Goal: Task Accomplishment & Management: Manage account settings

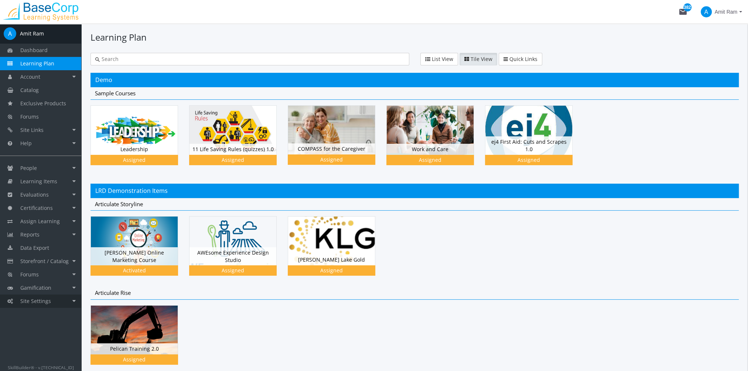
click at [48, 301] on span "Site Settings" at bounding box center [35, 300] width 31 height 7
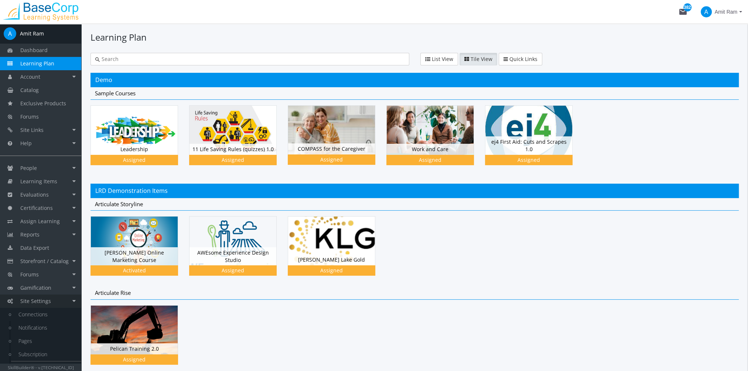
scroll to position [11, 0]
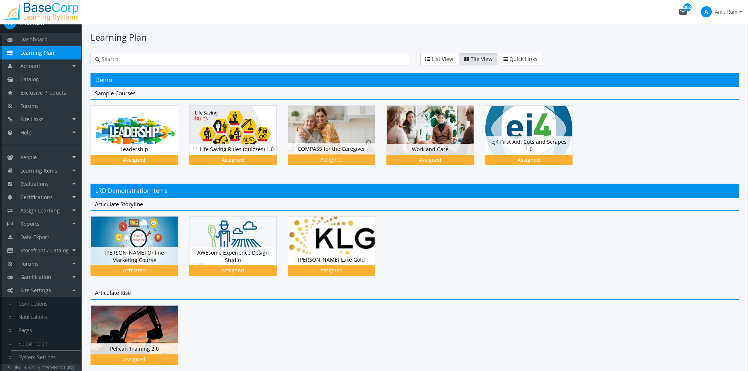
click at [56, 355] on link "System Settings" at bounding box center [46, 357] width 70 height 13
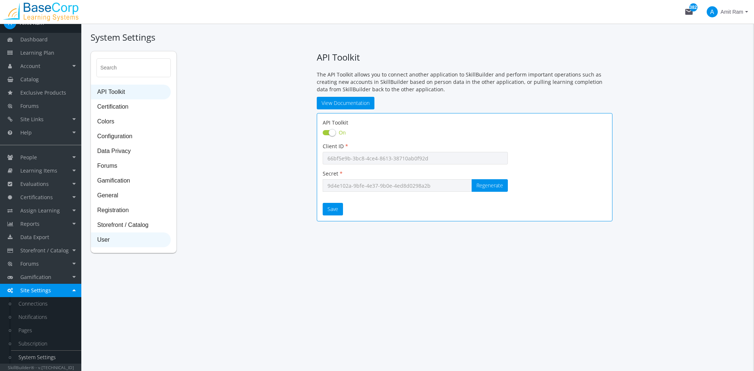
click at [125, 244] on span "User" at bounding box center [130, 240] width 79 height 15
select select "2: 3"
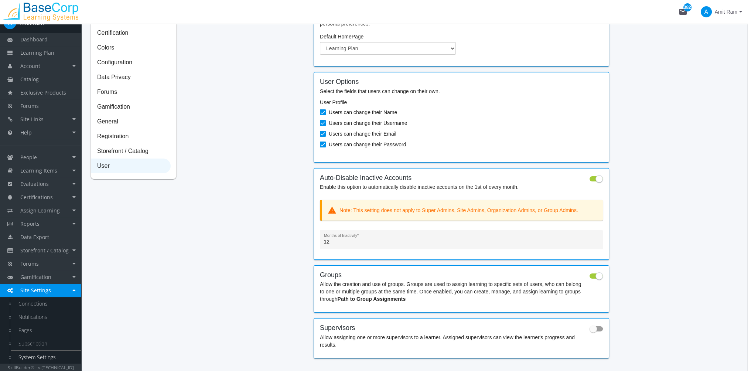
scroll to position [103, 0]
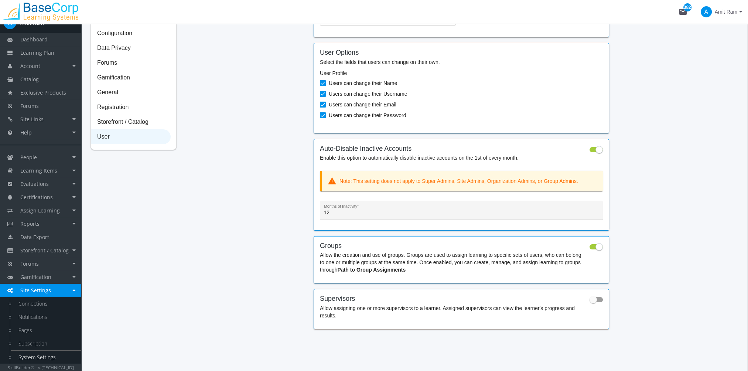
click at [593, 301] on span at bounding box center [593, 299] width 7 height 7
click at [590, 302] on input "checkbox" at bounding box center [590, 302] width 0 height 0
checkbox input "true"
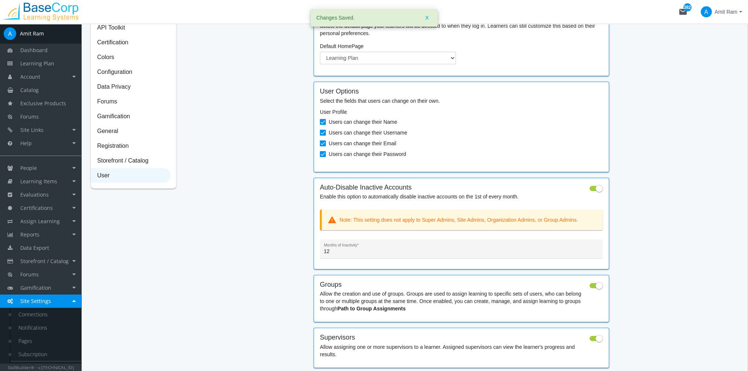
scroll to position [0, 0]
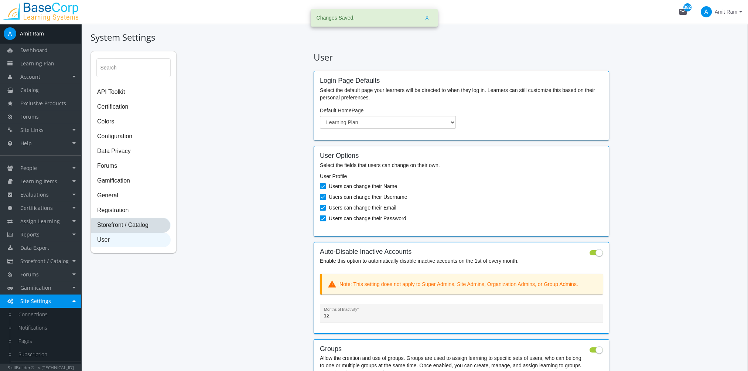
click at [148, 228] on span "Storefront / Catalog" at bounding box center [130, 225] width 79 height 15
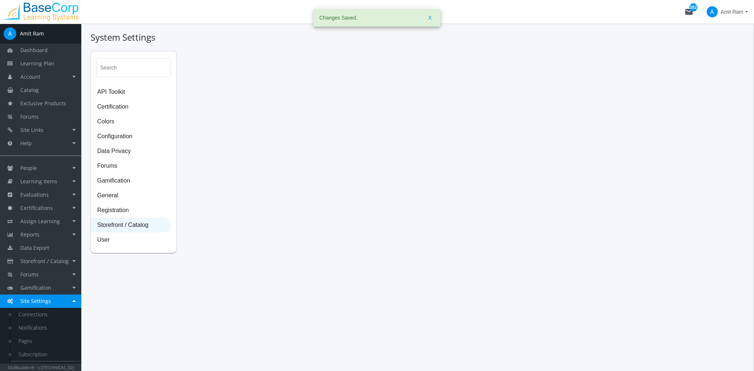
select select "23: USD"
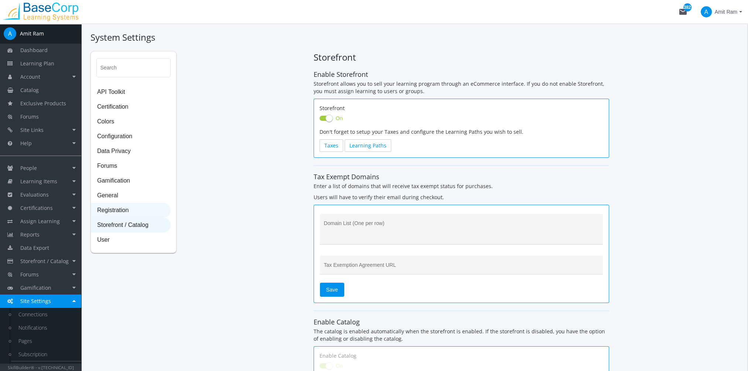
click at [131, 213] on span "Registration" at bounding box center [130, 210] width 79 height 15
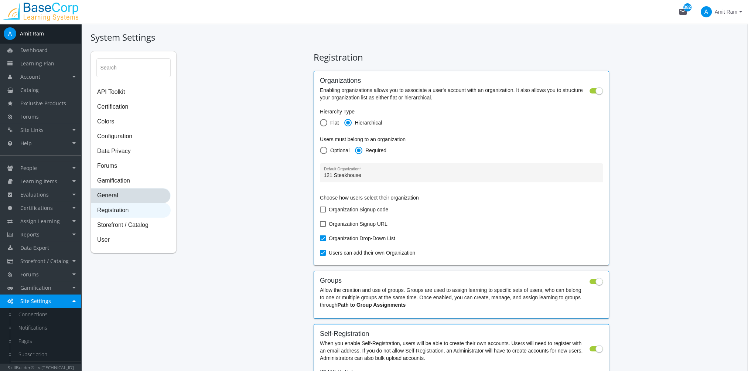
click at [130, 194] on span "General" at bounding box center [130, 195] width 79 height 15
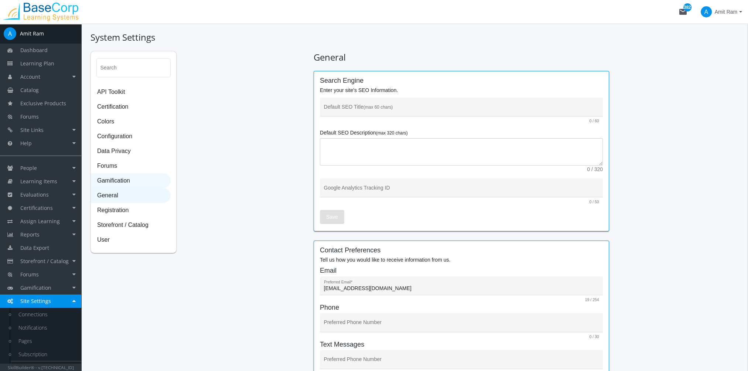
click at [137, 180] on span "Gamification" at bounding box center [130, 181] width 79 height 15
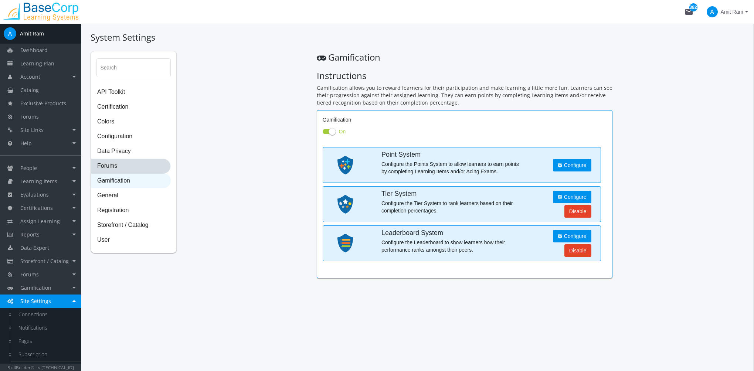
click at [133, 165] on span "Forums" at bounding box center [130, 166] width 79 height 15
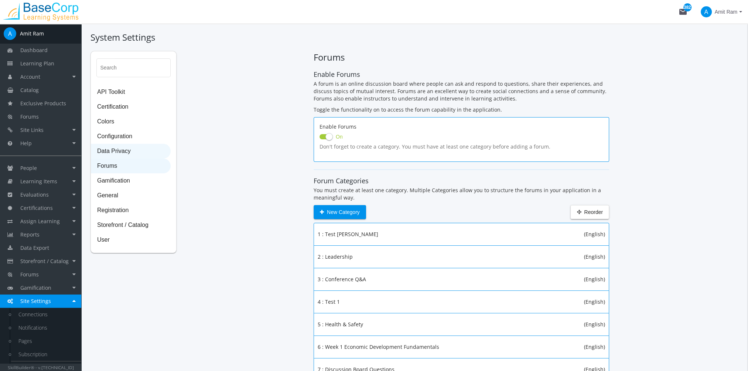
click at [132, 147] on span "Data Privacy" at bounding box center [130, 151] width 79 height 15
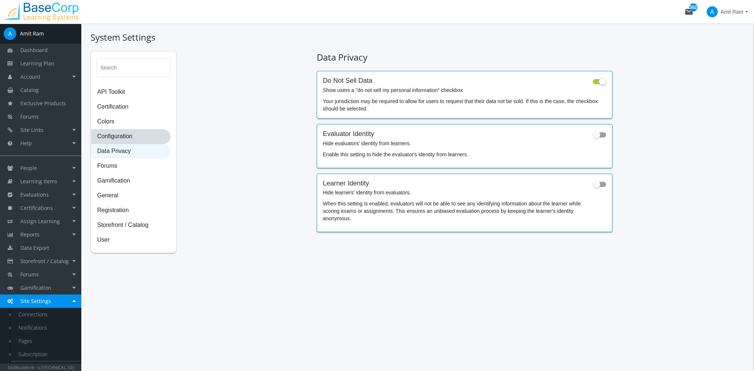
click at [129, 135] on span "Configuration" at bounding box center [130, 136] width 79 height 15
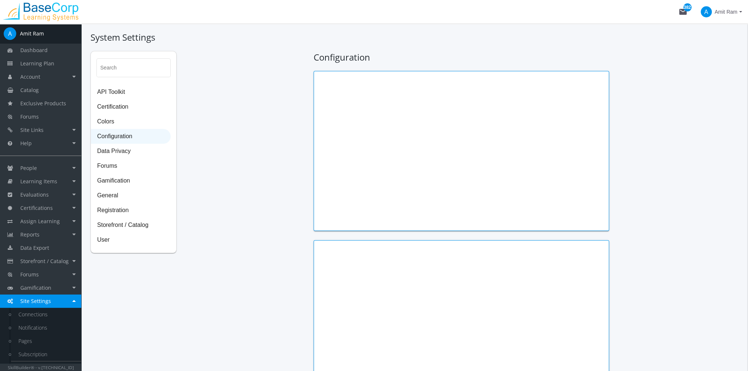
type input "[PERSON_NAME]"
type input "President"
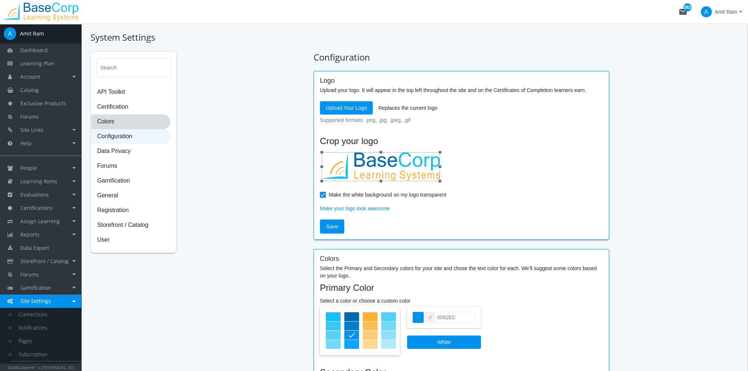
click at [111, 121] on span "Colors" at bounding box center [130, 122] width 79 height 15
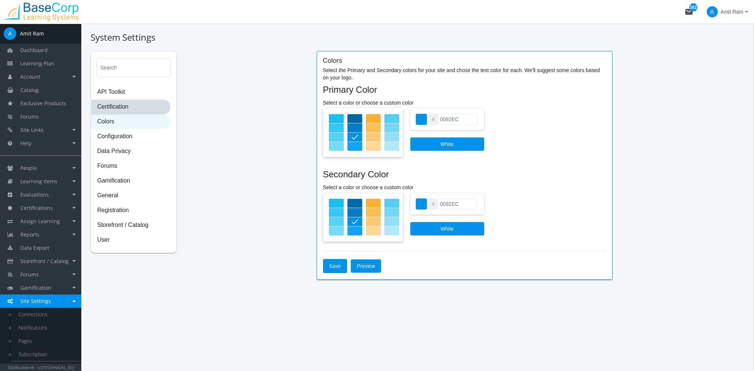
drag, startPoint x: 121, startPoint y: 107, endPoint x: 139, endPoint y: 108, distance: 18.1
click at [121, 106] on span "Certification" at bounding box center [130, 107] width 79 height 15
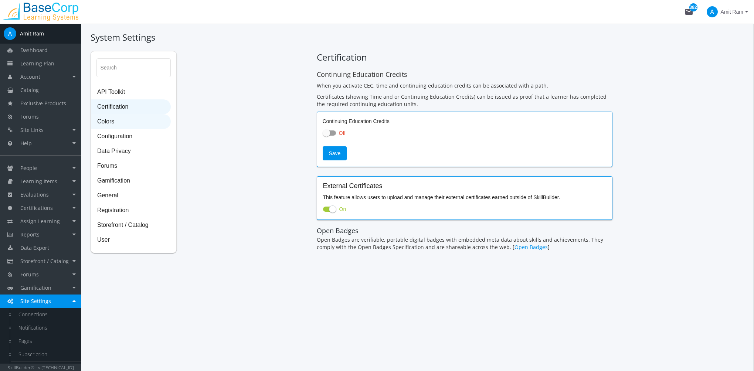
checkbox input "true"
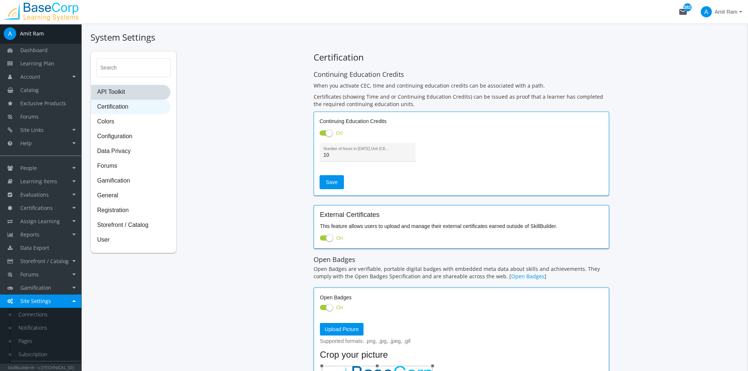
click at [103, 94] on span "API Toolkit" at bounding box center [130, 92] width 79 height 15
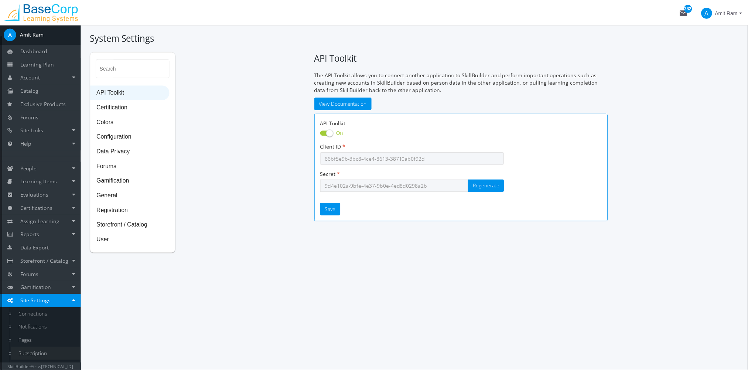
scroll to position [11, 0]
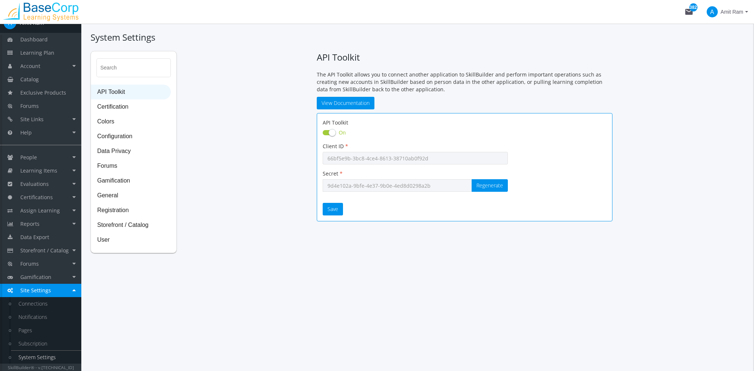
click at [50, 357] on link "System Settings" at bounding box center [46, 357] width 70 height 13
click at [119, 199] on span "General" at bounding box center [130, 195] width 79 height 15
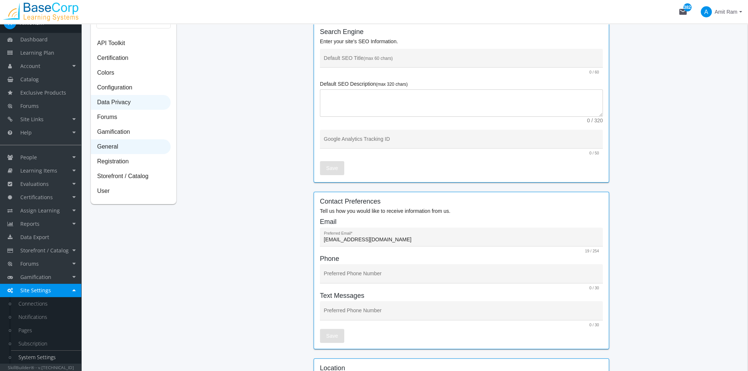
scroll to position [0, 0]
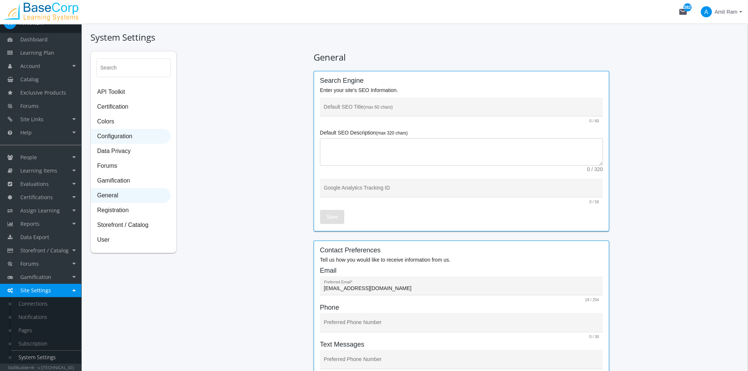
click at [138, 136] on span "Configuration" at bounding box center [130, 136] width 79 height 15
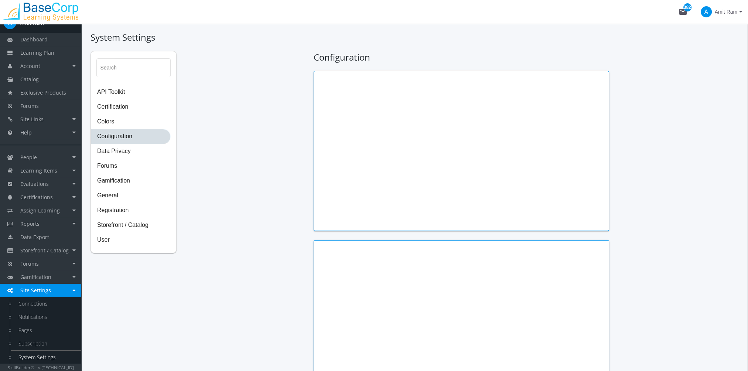
type input "[PERSON_NAME]"
type input "President"
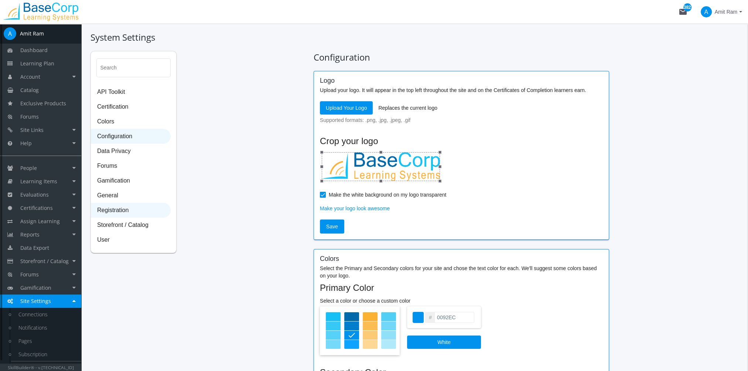
click at [126, 214] on span "Registration" at bounding box center [130, 210] width 79 height 15
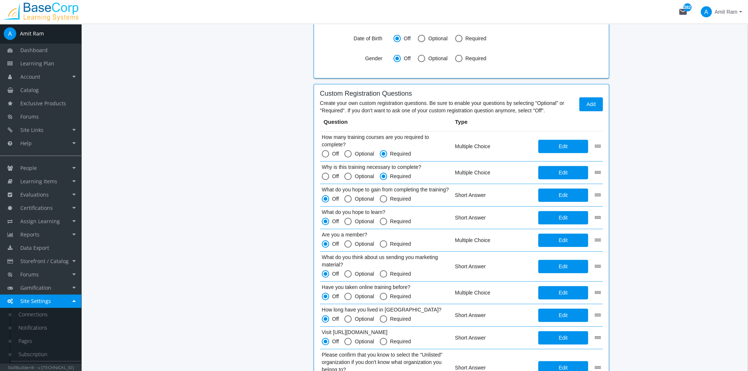
scroll to position [754, 0]
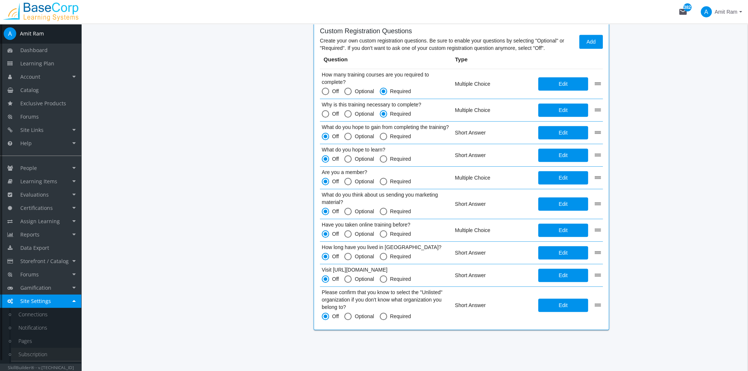
click at [47, 355] on link "Subscription" at bounding box center [46, 354] width 70 height 13
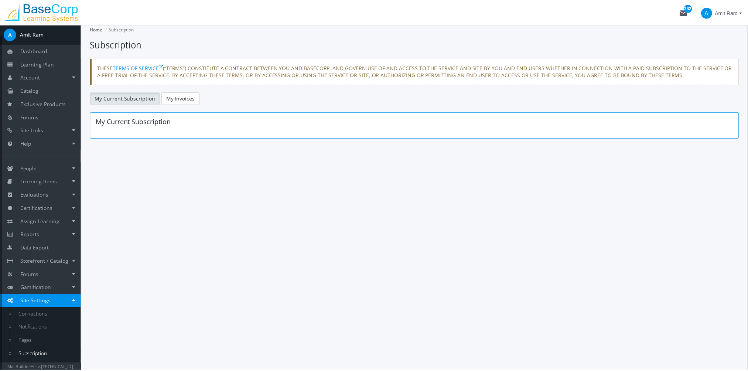
scroll to position [11, 0]
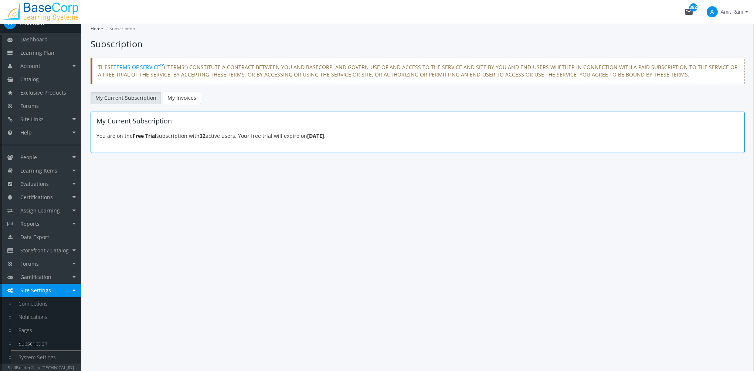
click at [55, 357] on link "System Settings" at bounding box center [46, 357] width 70 height 13
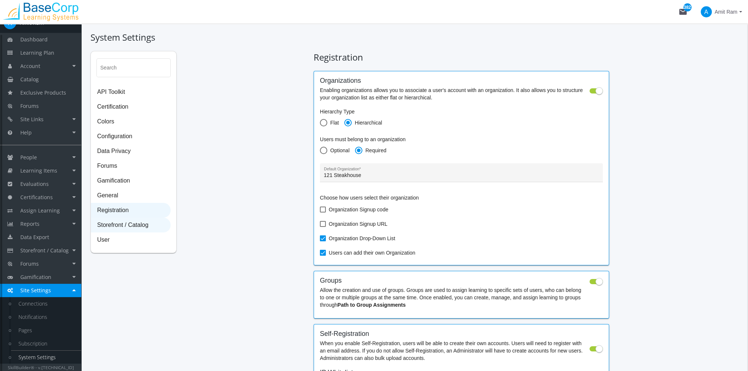
click at [137, 229] on span "Storefront / Catalog" at bounding box center [130, 225] width 79 height 15
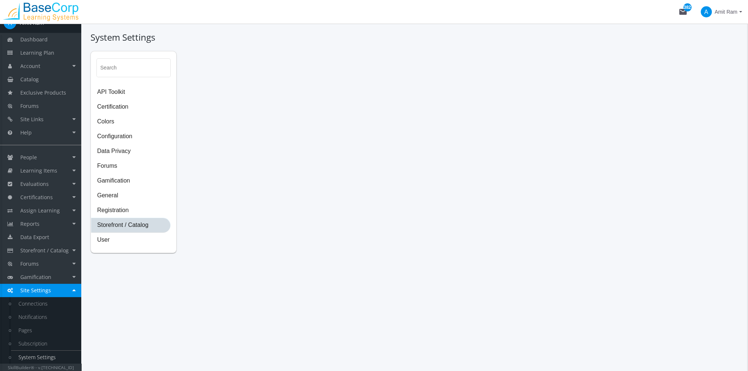
select select "23: USD"
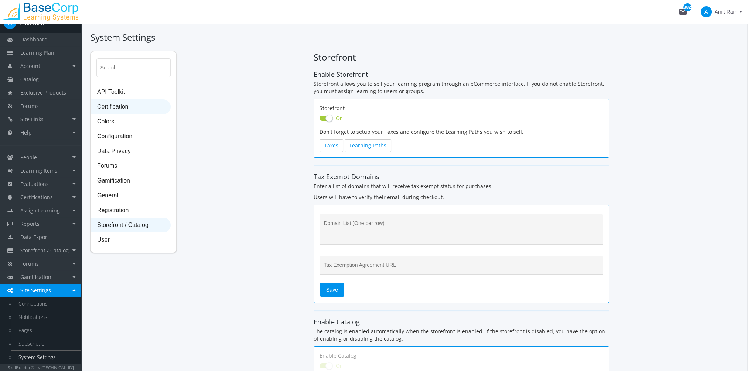
click at [129, 108] on span "Certification" at bounding box center [130, 107] width 79 height 15
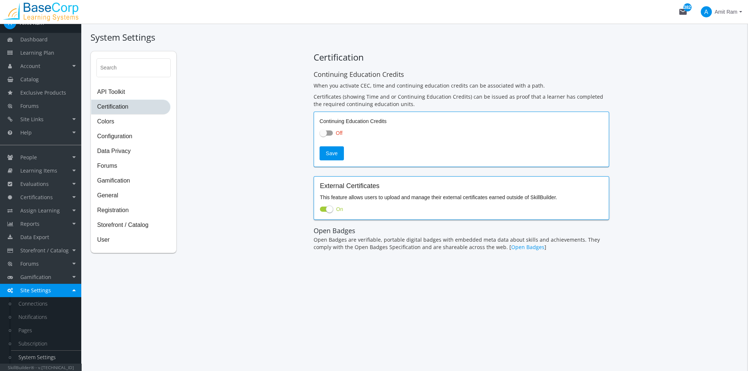
checkbox input "true"
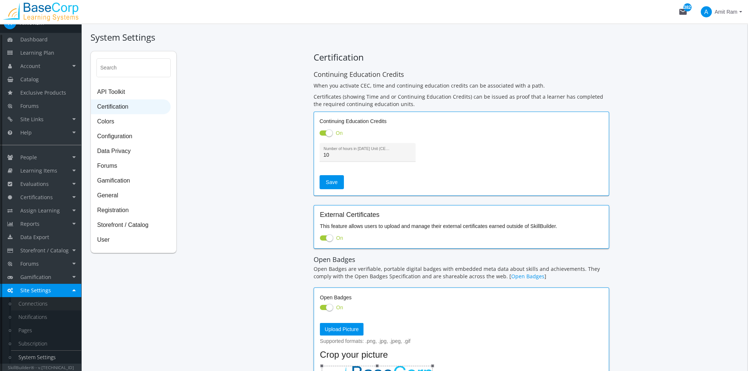
click at [39, 301] on link "Connections" at bounding box center [46, 303] width 70 height 13
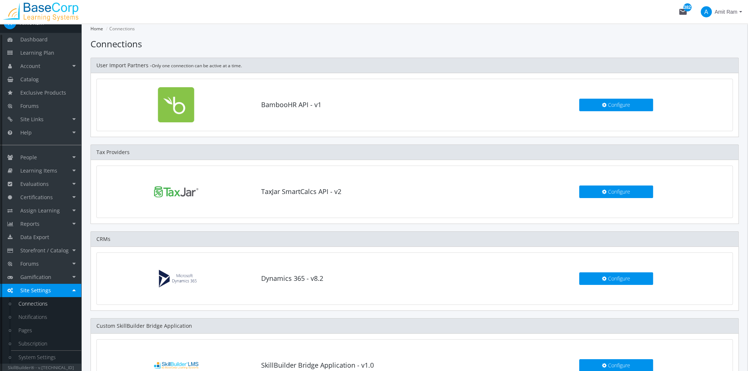
click at [51, 303] on link "Connections" at bounding box center [46, 303] width 70 height 13
click at [52, 314] on link "Notifications" at bounding box center [46, 316] width 70 height 13
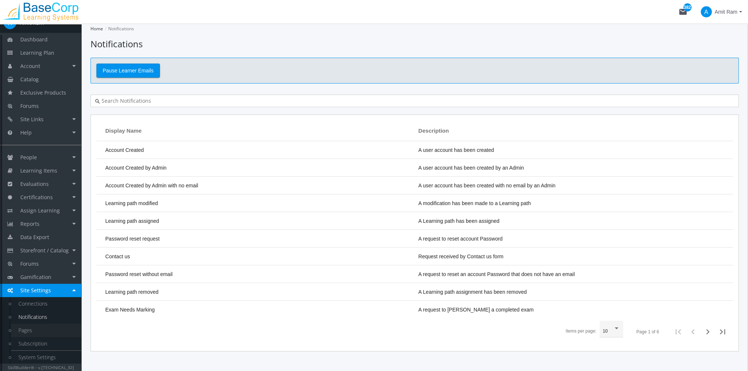
click at [38, 331] on link "Pages" at bounding box center [46, 330] width 70 height 13
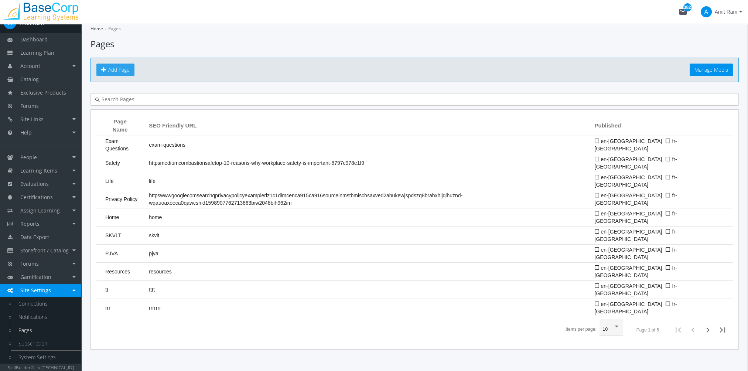
click at [132, 67] on link "Add Page" at bounding box center [115, 70] width 38 height 13
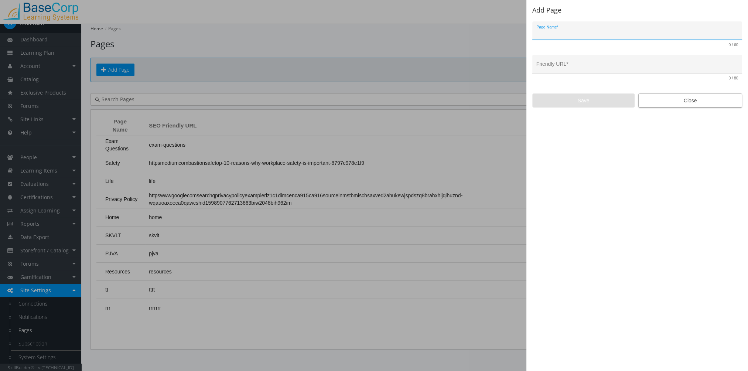
click at [662, 98] on span "Close" at bounding box center [690, 100] width 91 height 13
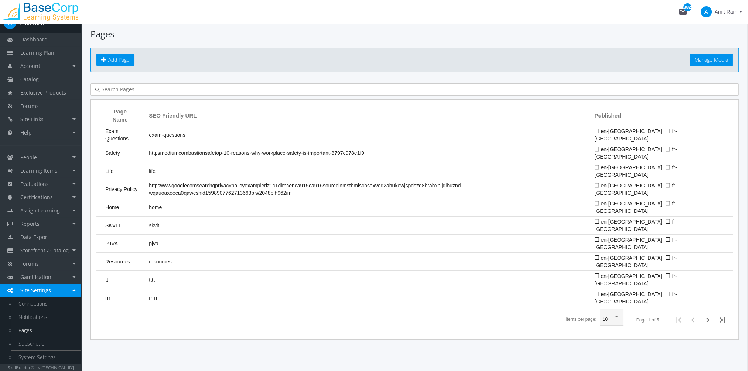
scroll to position [19, 0]
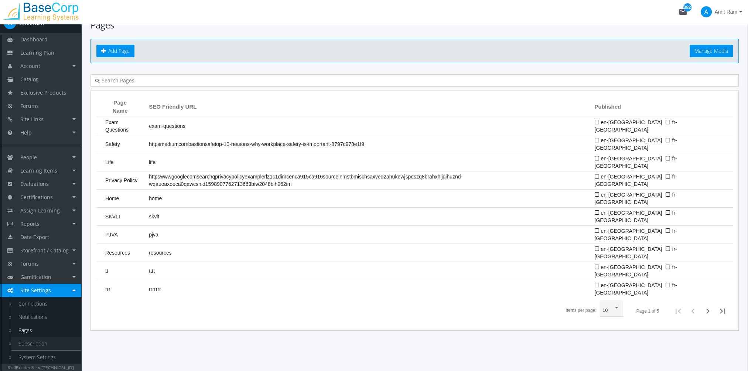
click at [35, 344] on link "Subscription" at bounding box center [46, 343] width 70 height 13
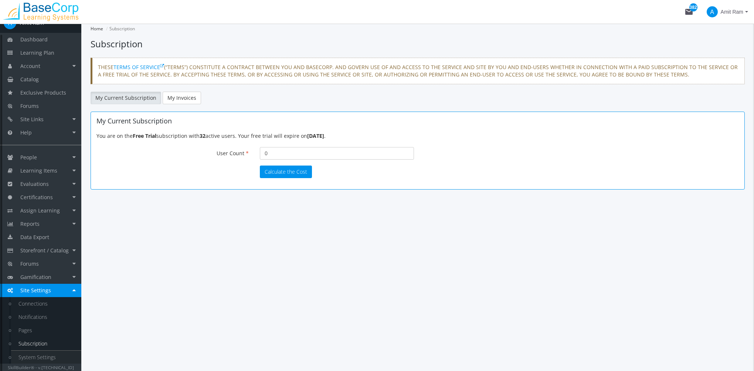
click at [55, 356] on link "System Settings" at bounding box center [46, 357] width 70 height 13
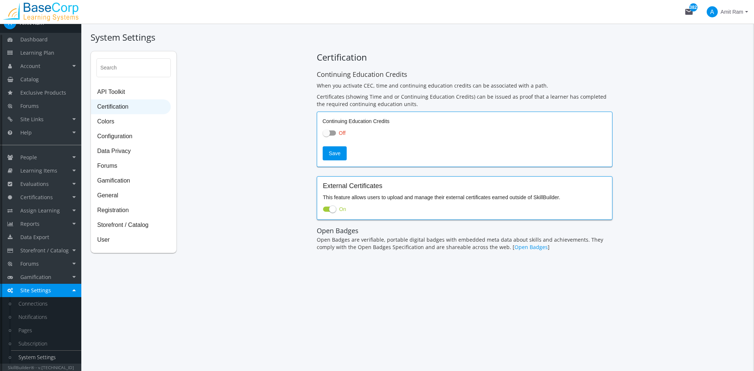
checkbox input "true"
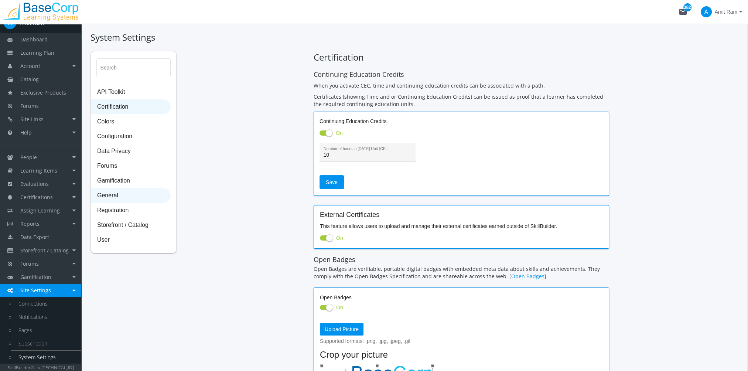
click at [113, 198] on span "General" at bounding box center [130, 195] width 79 height 15
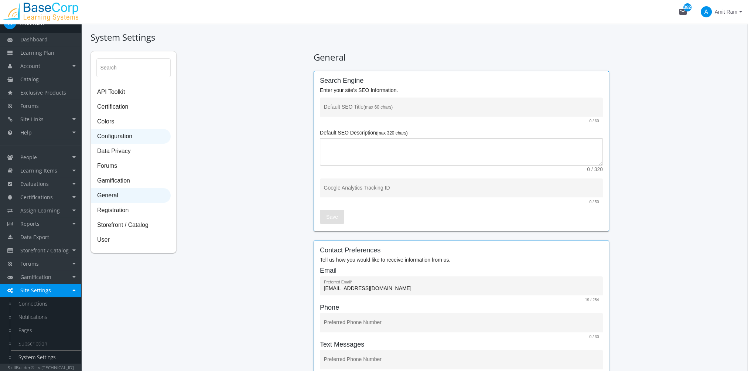
click at [128, 135] on span "Configuration" at bounding box center [130, 136] width 79 height 15
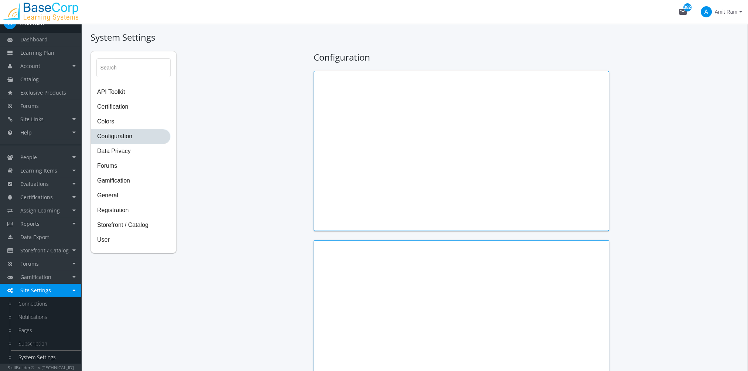
type input "[PERSON_NAME]"
type input "President"
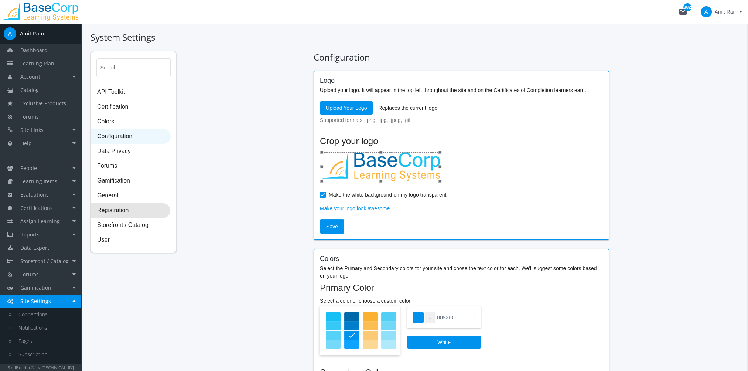
drag, startPoint x: 124, startPoint y: 211, endPoint x: 744, endPoint y: 261, distance: 622.2
click at [124, 212] on span "Registration" at bounding box center [130, 210] width 79 height 15
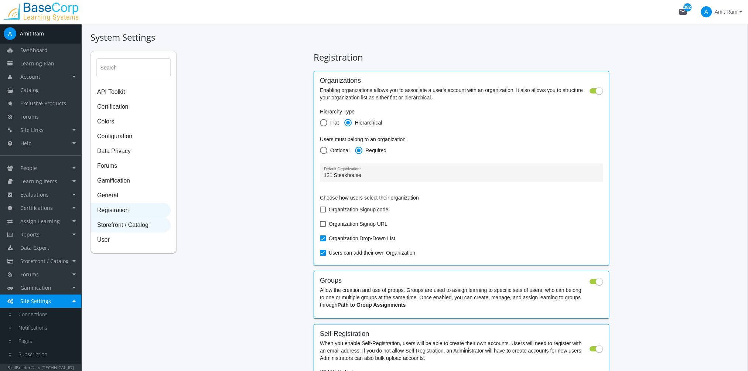
drag, startPoint x: 111, startPoint y: 226, endPoint x: 121, endPoint y: 226, distance: 10.4
click at [111, 226] on span "Storefront / Catalog" at bounding box center [130, 225] width 79 height 15
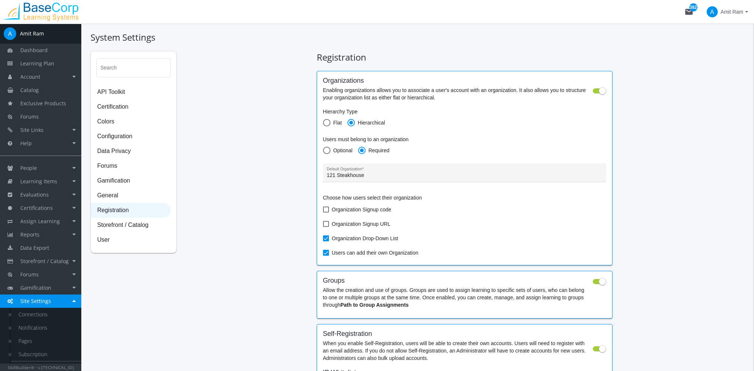
select select "23: USD"
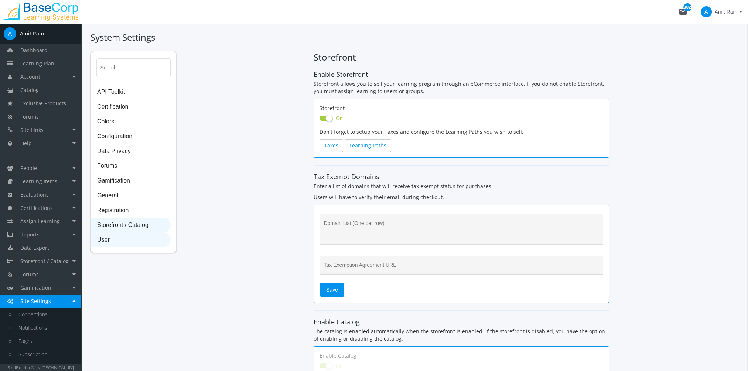
click at [124, 241] on span "User" at bounding box center [130, 240] width 79 height 15
select select "2: 3"
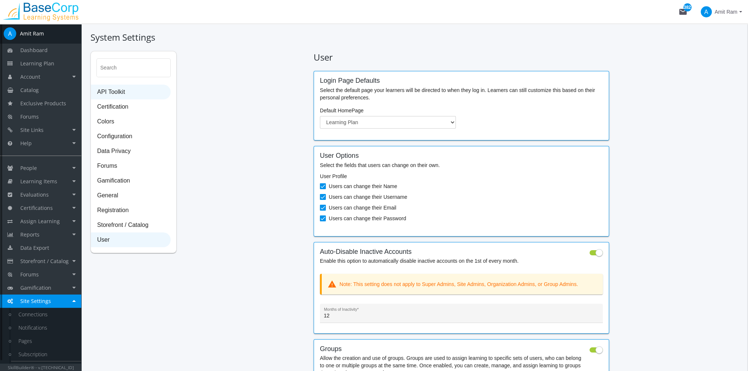
click at [127, 96] on span "API Toolkit" at bounding box center [130, 92] width 79 height 15
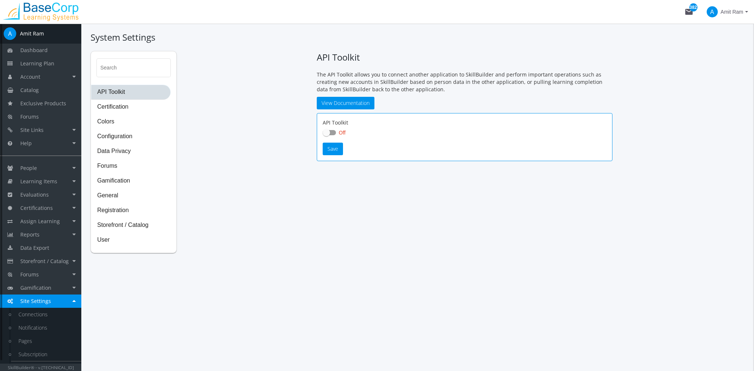
checkbox input "true"
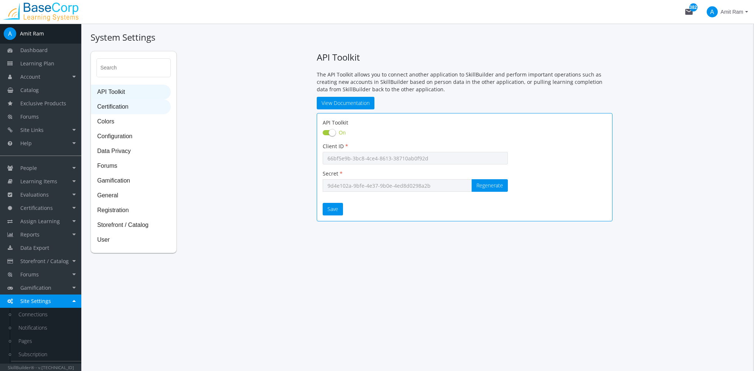
click at [122, 109] on span "Certification" at bounding box center [130, 107] width 79 height 15
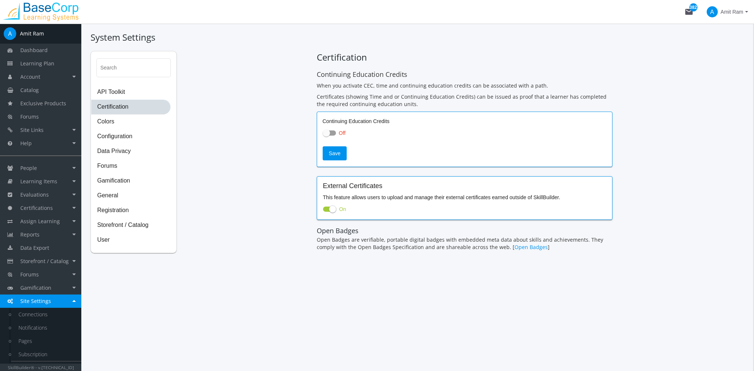
checkbox input "true"
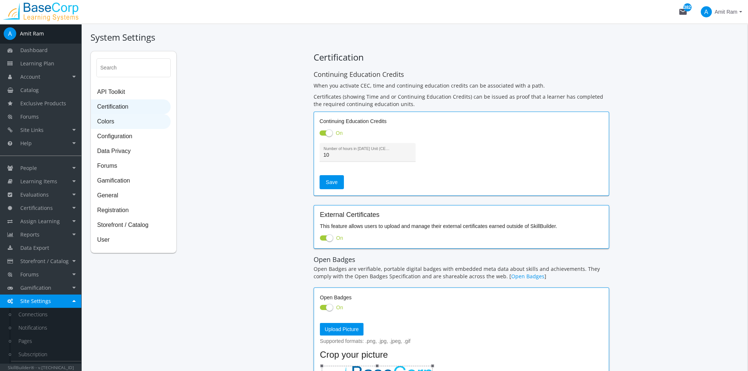
click at [124, 119] on span "Colors" at bounding box center [130, 122] width 79 height 15
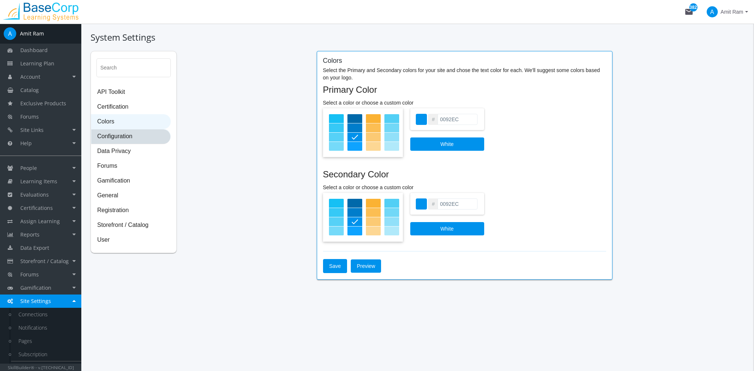
click at [120, 139] on span "Configuration" at bounding box center [130, 136] width 79 height 15
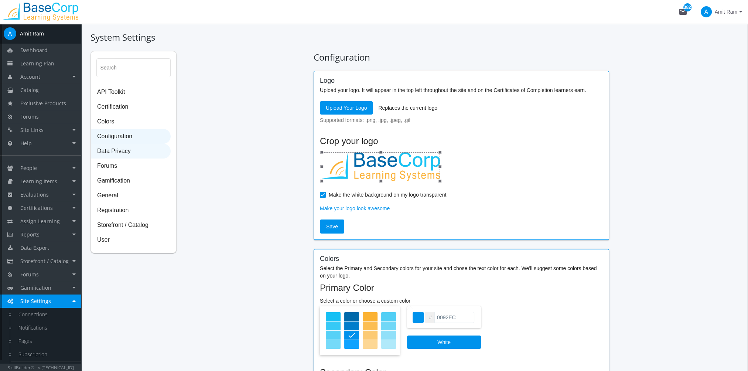
click at [113, 147] on span "Data Privacy" at bounding box center [130, 151] width 79 height 15
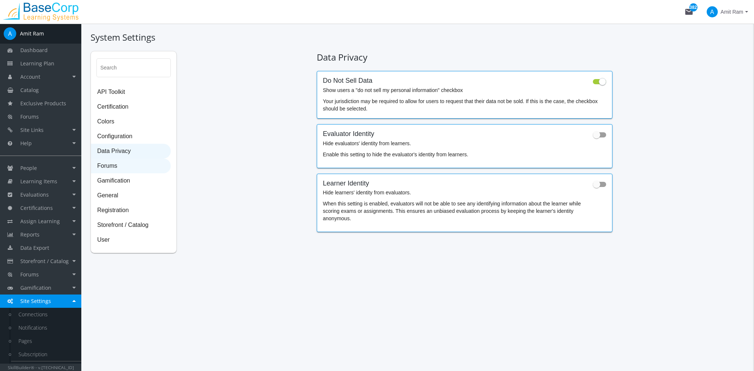
click at [118, 163] on span "Forums" at bounding box center [130, 166] width 79 height 15
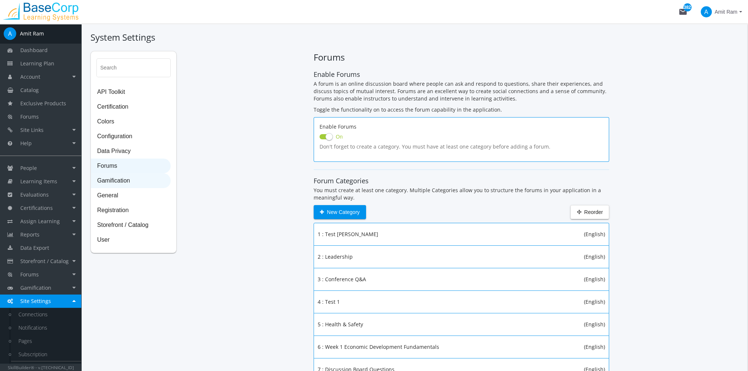
click at [143, 180] on span "Gamification" at bounding box center [130, 181] width 79 height 15
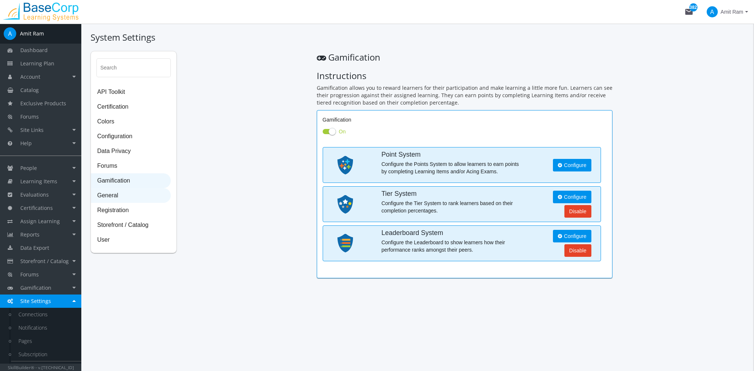
click at [114, 199] on span "General" at bounding box center [130, 195] width 79 height 15
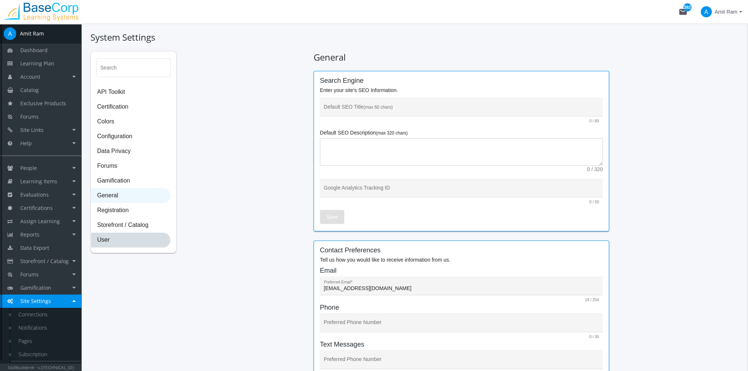
click at [123, 241] on span "User" at bounding box center [130, 240] width 79 height 15
select select "2: 3"
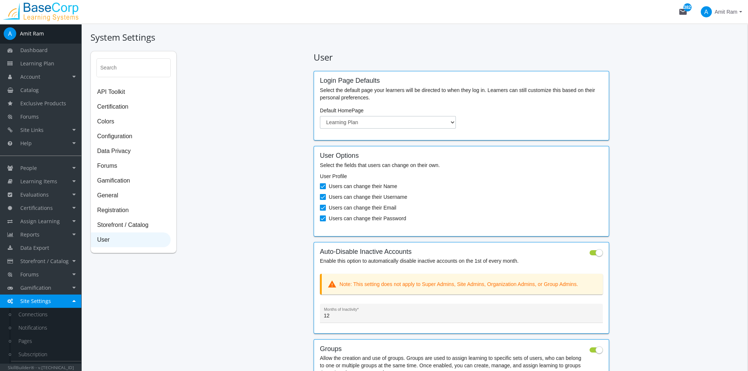
click at [376, 119] on select "Dashboard Account Learning Plan Catalog" at bounding box center [388, 122] width 136 height 13
click at [477, 115] on div "Default HomePage Dashboard Account Learning Plan Catalog" at bounding box center [461, 118] width 294 height 22
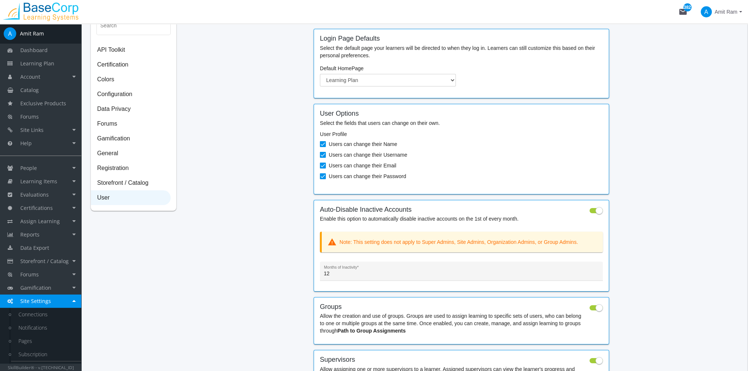
scroll to position [103, 0]
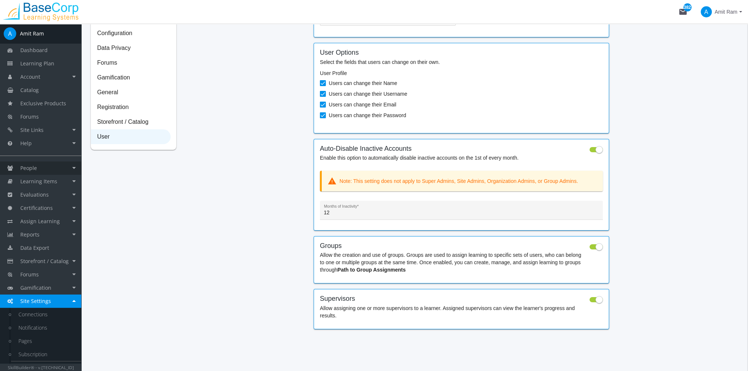
click at [41, 170] on link "People" at bounding box center [40, 167] width 81 height 13
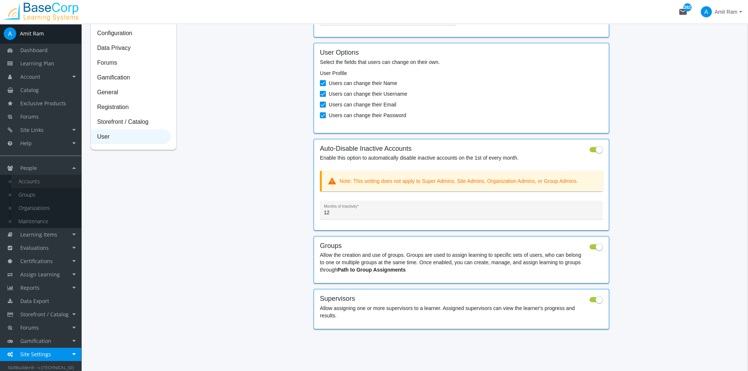
click at [46, 182] on link "Accounts" at bounding box center [46, 181] width 70 height 13
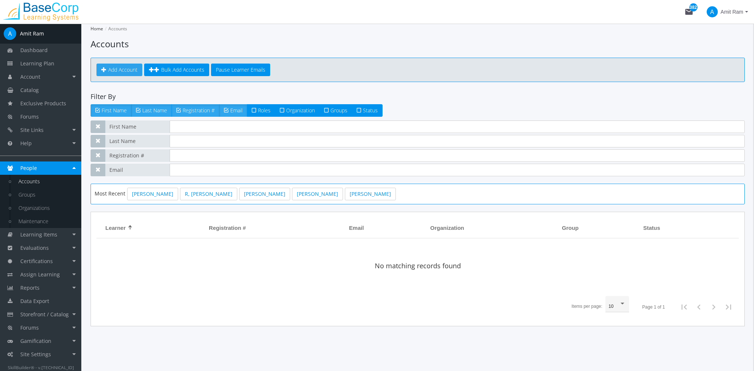
click at [126, 64] on link "Add Account" at bounding box center [119, 70] width 46 height 13
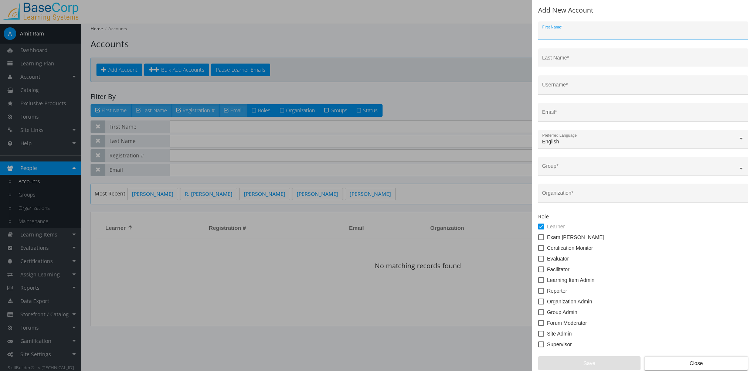
click at [403, 300] on div at bounding box center [377, 185] width 754 height 371
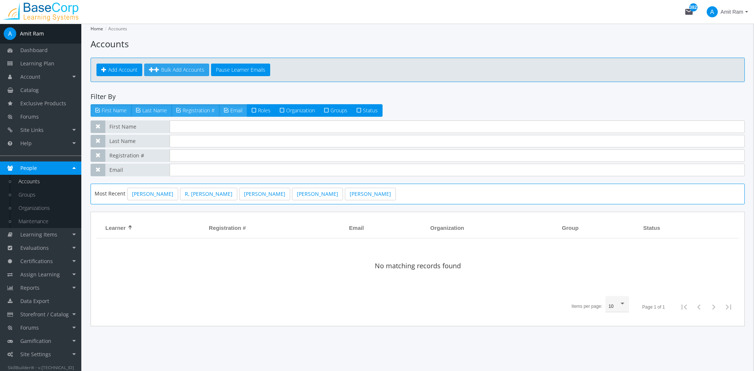
click at [172, 72] on span "Bulk Add Accounts" at bounding box center [182, 69] width 43 height 7
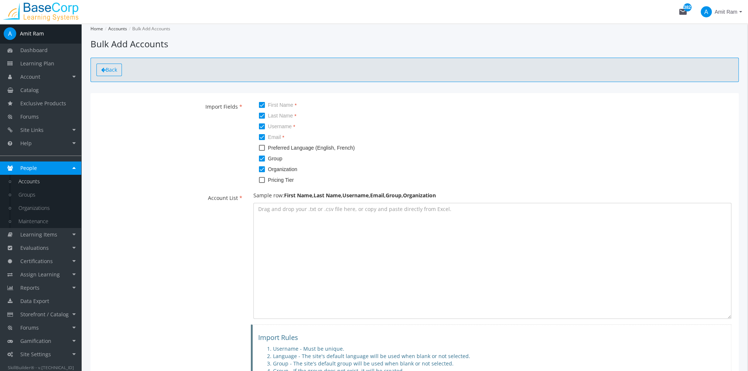
click at [112, 67] on span "Back" at bounding box center [111, 69] width 11 height 7
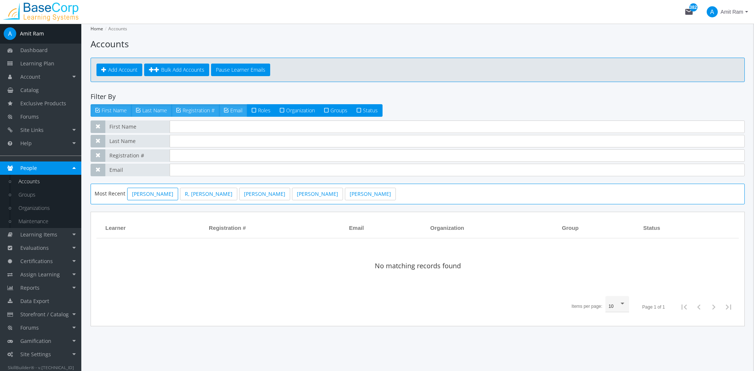
click at [157, 194] on link "[PERSON_NAME]" at bounding box center [152, 194] width 51 height 13
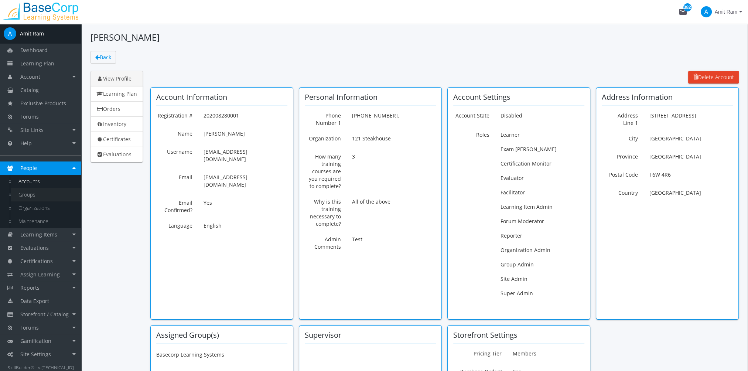
click at [43, 191] on link "Groups" at bounding box center [46, 194] width 70 height 13
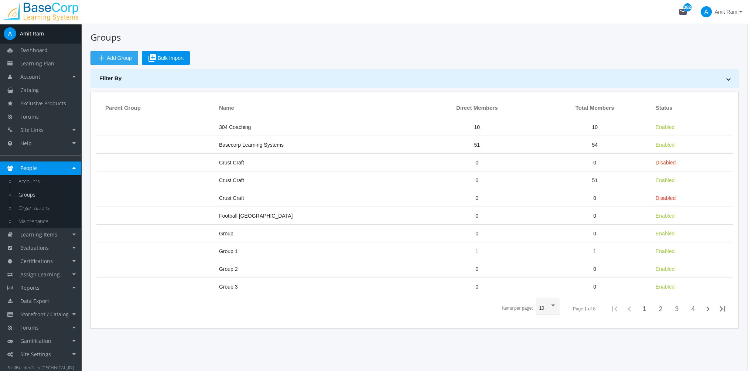
click at [114, 59] on span "add Add Group" at bounding box center [114, 57] width 35 height 13
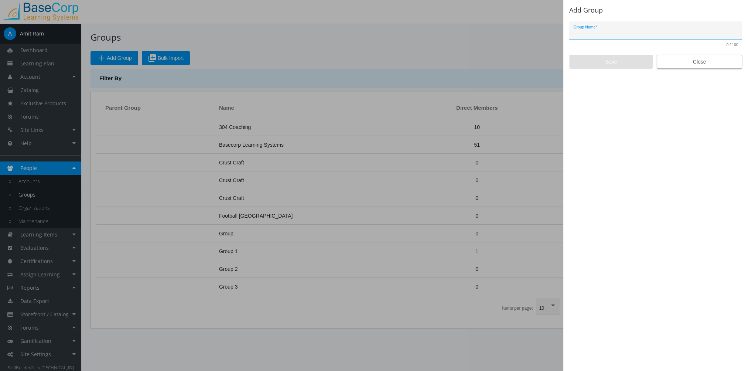
click at [686, 59] on span "Close" at bounding box center [699, 61] width 73 height 13
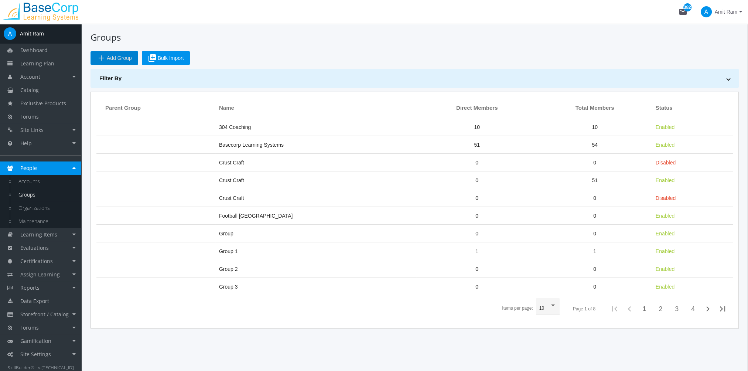
click at [178, 57] on span "library_add Bulk Import" at bounding box center [166, 57] width 36 height 13
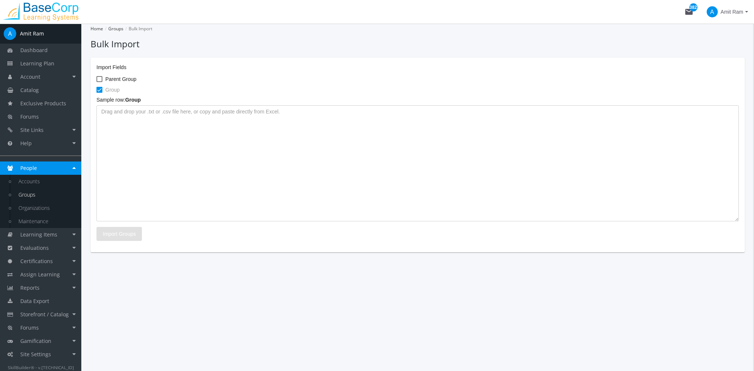
click at [51, 192] on link "Groups" at bounding box center [46, 194] width 70 height 13
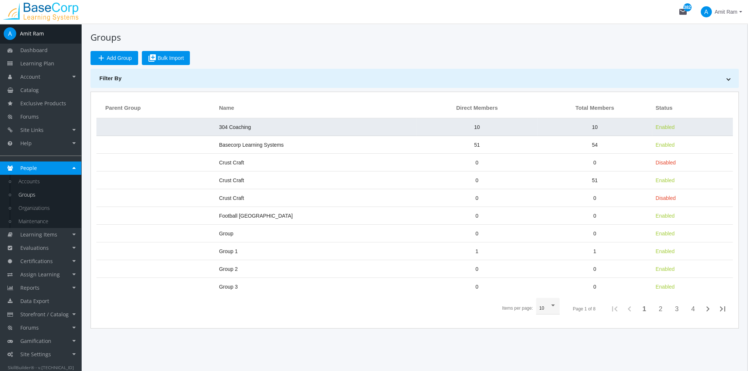
click at [254, 127] on td "304 Coaching" at bounding box center [315, 127] width 201 height 18
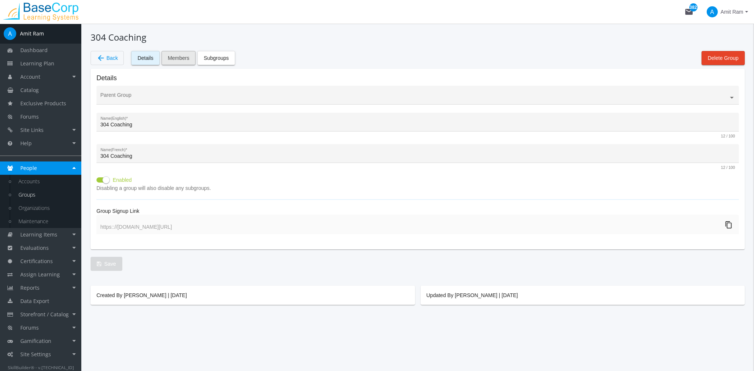
click at [171, 59] on span "Members" at bounding box center [178, 57] width 21 height 13
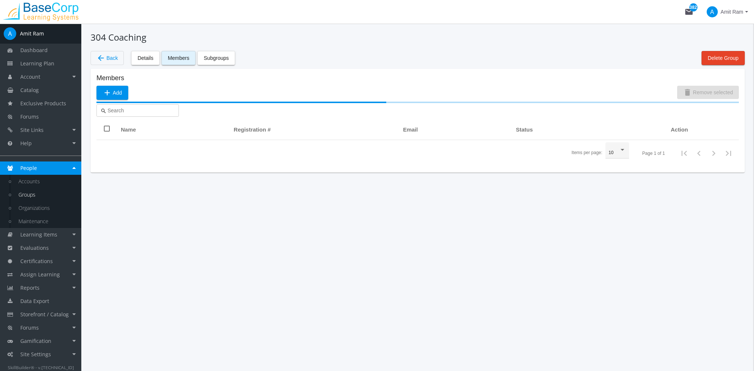
click at [245, 56] on div "arrow_back Back Details Members Subgroups Delete Group" at bounding box center [418, 58] width 654 height 14
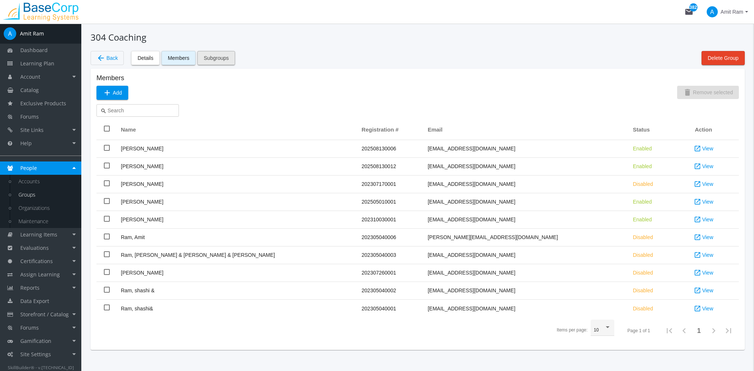
click at [221, 54] on span "Subgroups" at bounding box center [216, 57] width 25 height 13
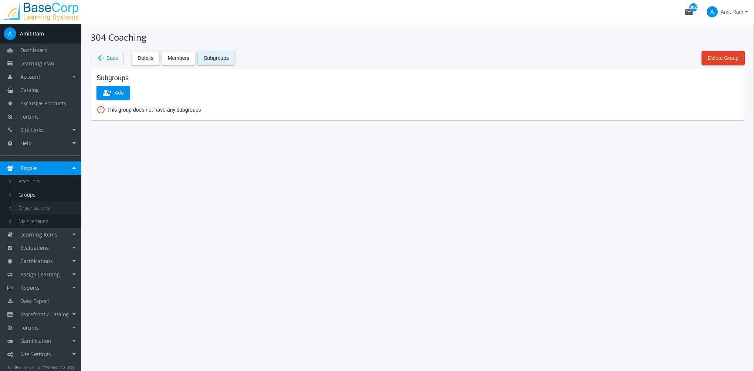
click at [48, 207] on link "Organizations" at bounding box center [46, 207] width 70 height 13
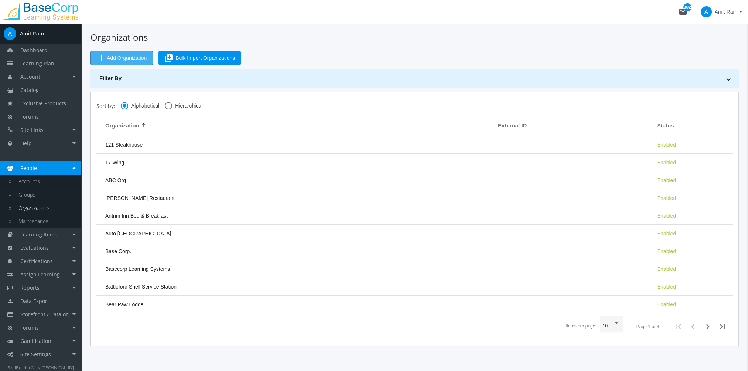
click at [129, 60] on span "Add Organization" at bounding box center [127, 57] width 40 height 13
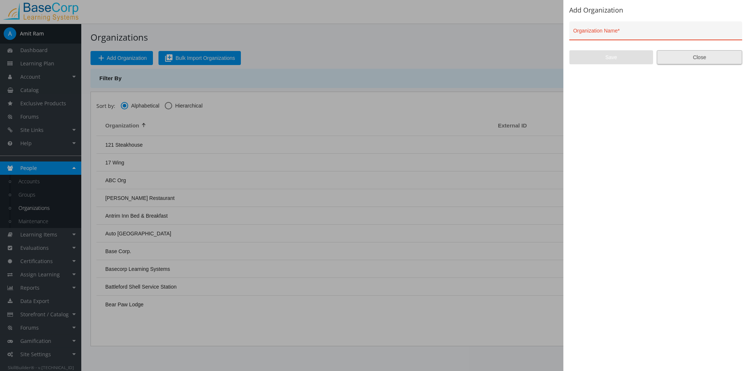
click at [686, 56] on span "Close" at bounding box center [699, 57] width 73 height 13
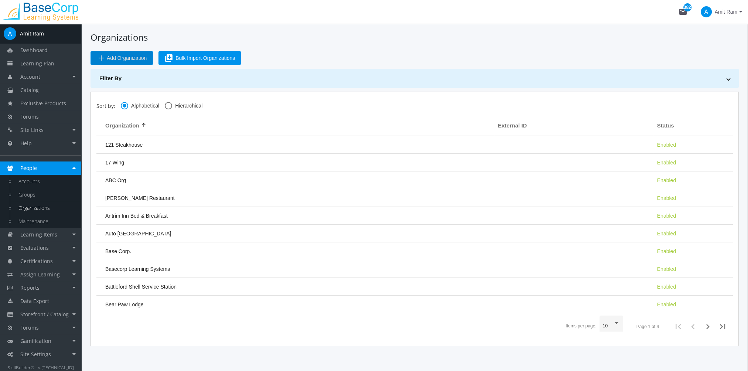
click at [244, 59] on div "add Add Organization library_add Bulk Import Organizations" at bounding box center [415, 58] width 648 height 14
click at [235, 59] on button "library_add Bulk Import Organizations" at bounding box center [199, 58] width 82 height 14
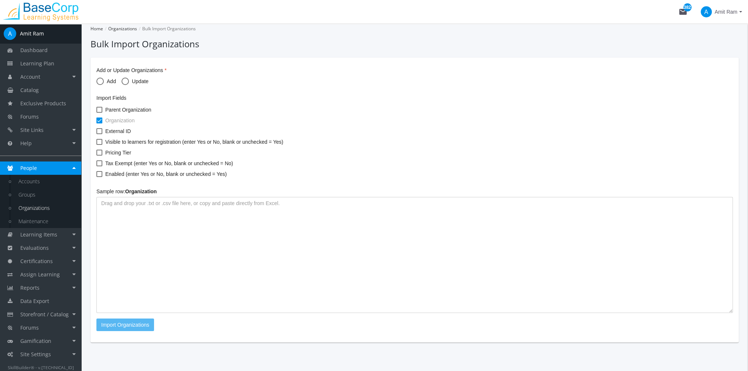
click at [49, 209] on link "Organizations" at bounding box center [46, 207] width 70 height 13
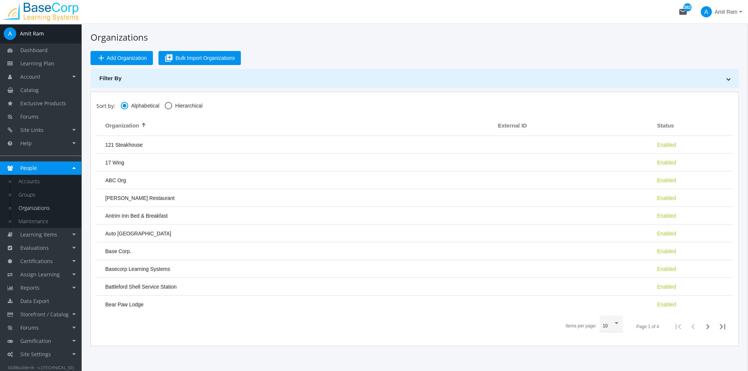
click at [166, 132] on th "Organization" at bounding box center [295, 125] width 398 height 21
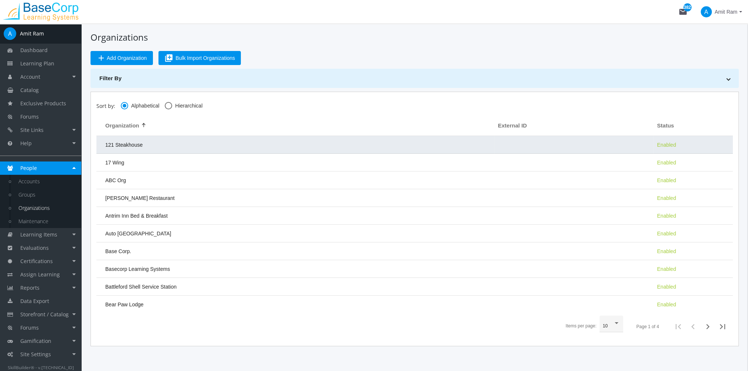
click at [167, 141] on td "121 Steakhouse" at bounding box center [295, 145] width 398 height 18
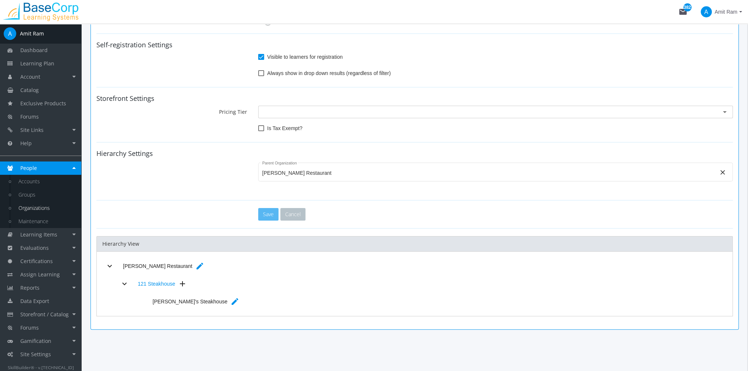
scroll to position [154, 0]
click at [45, 196] on link "Groups" at bounding box center [46, 194] width 70 height 13
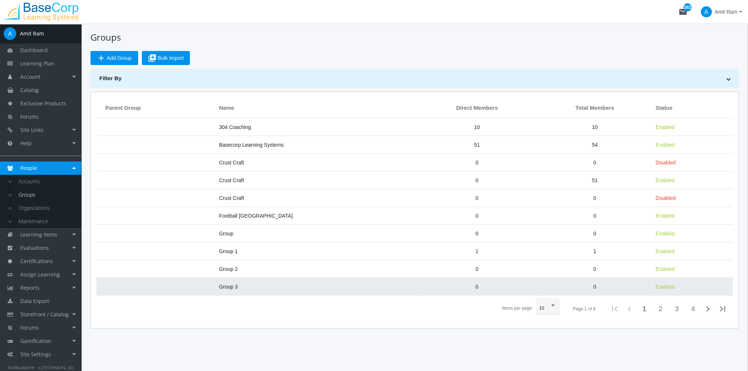
click at [263, 278] on td "Group 3" at bounding box center [315, 287] width 201 height 18
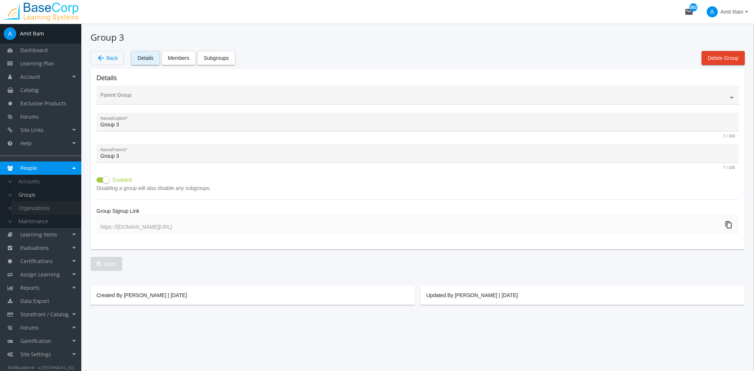
click at [38, 205] on link "Organizations" at bounding box center [46, 207] width 70 height 13
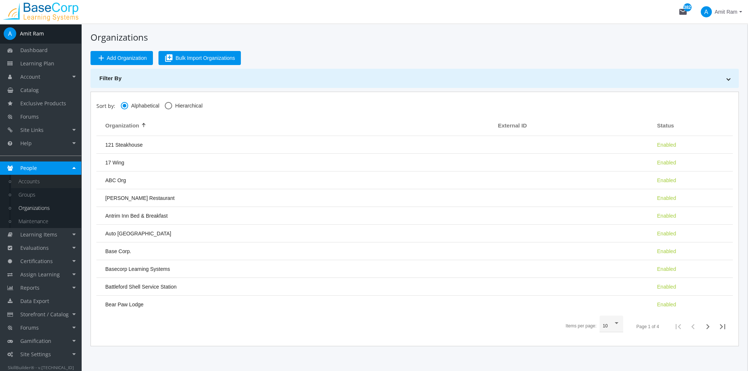
click at [28, 187] on link "Accounts" at bounding box center [46, 181] width 70 height 13
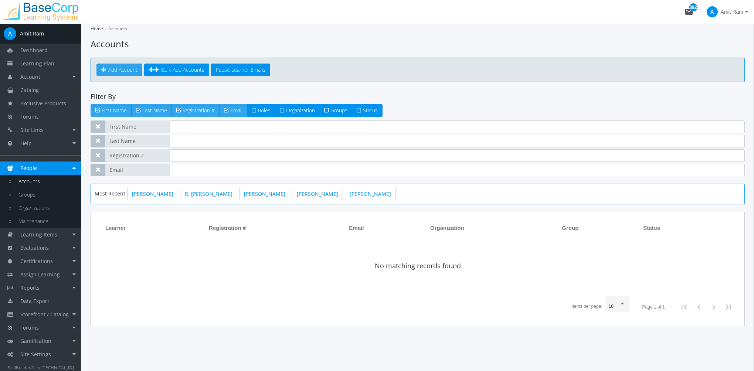
click at [110, 69] on span "Add Account" at bounding box center [122, 69] width 29 height 7
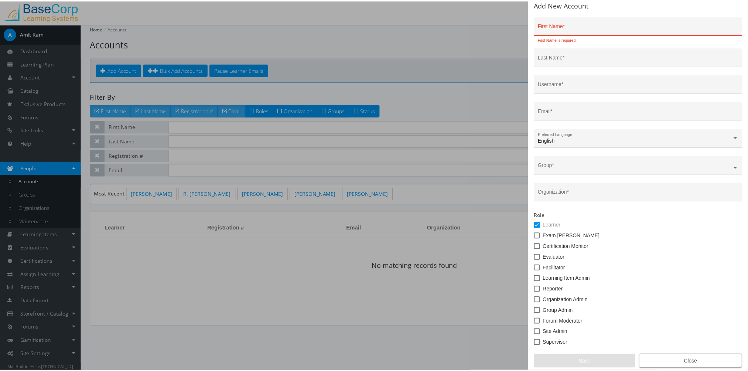
scroll to position [7, 0]
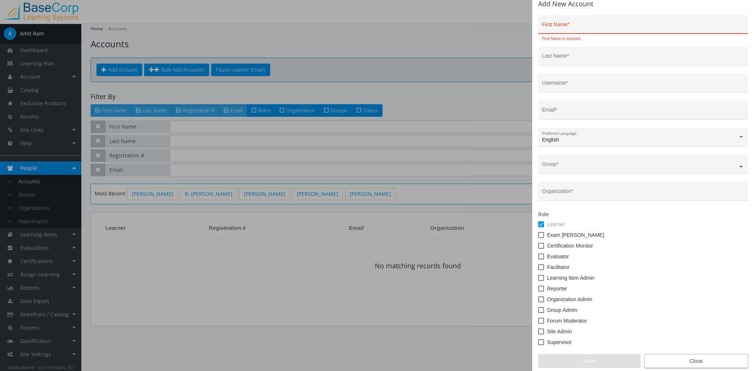
click at [683, 358] on span "Close" at bounding box center [695, 360] width 91 height 13
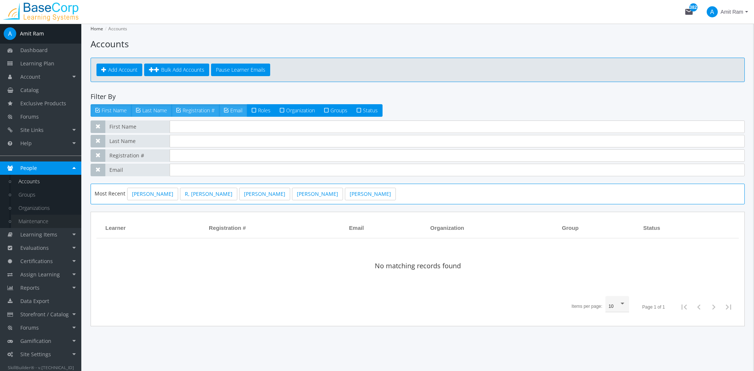
click at [44, 222] on link "Maintenance" at bounding box center [46, 221] width 70 height 13
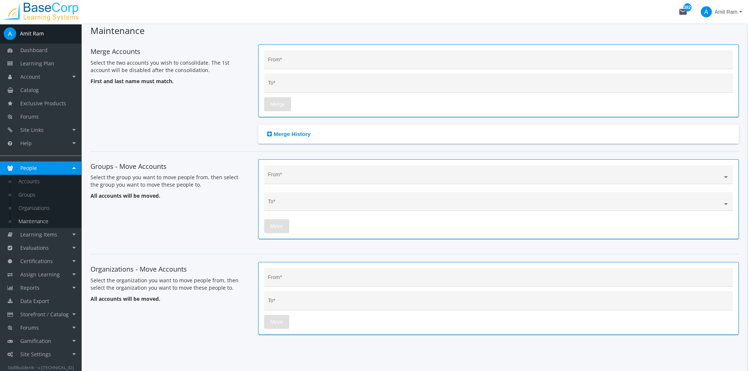
scroll to position [20, 0]
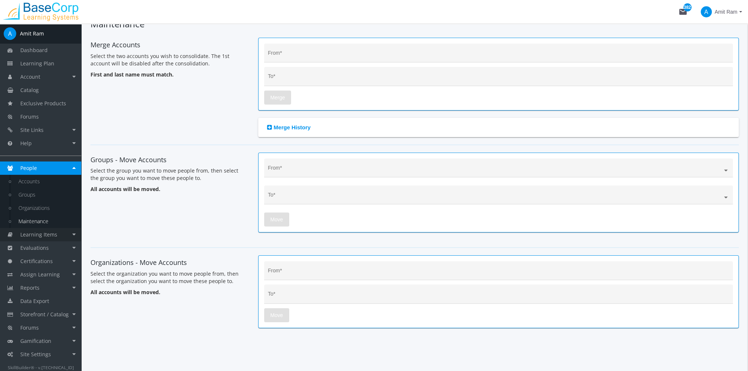
click at [67, 233] on link "Learning Items" at bounding box center [40, 234] width 81 height 13
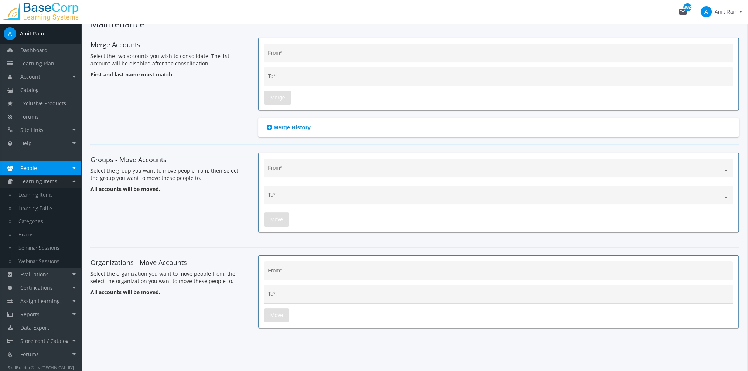
click at [48, 185] on link "Learning Items" at bounding box center [40, 181] width 81 height 13
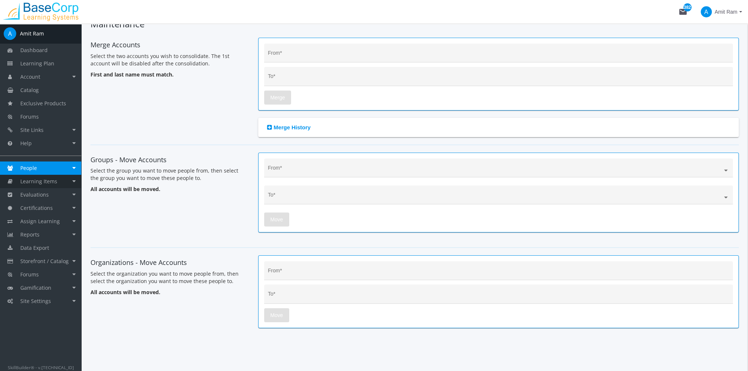
click at [52, 182] on span "Learning Items" at bounding box center [38, 181] width 37 height 7
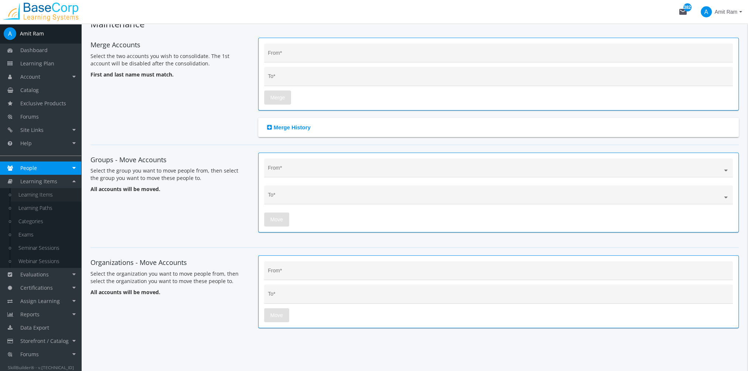
click at [43, 195] on link "Learning Items" at bounding box center [46, 194] width 70 height 13
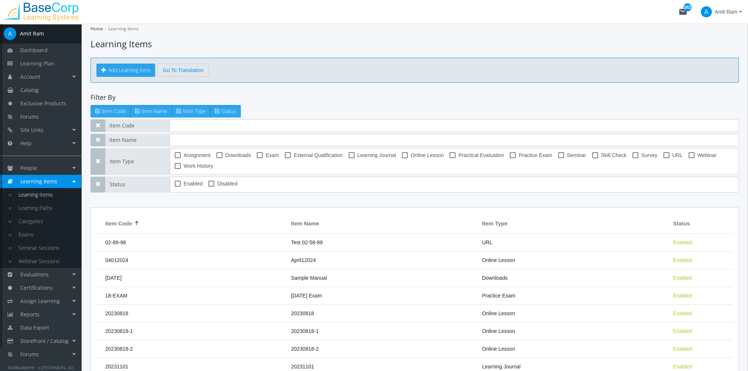
click at [135, 69] on button "Add Learning Item" at bounding box center [125, 70] width 59 height 13
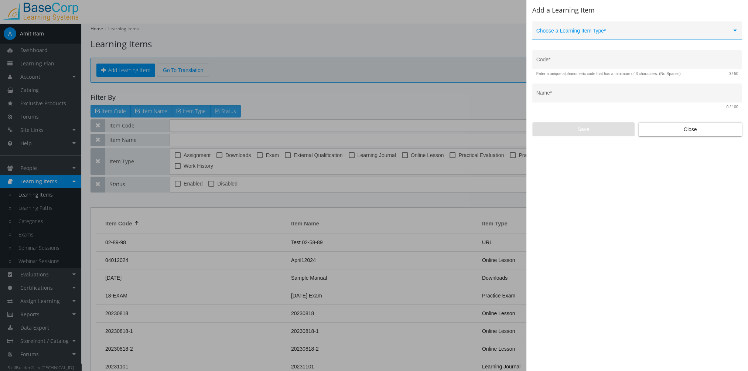
click at [612, 27] on div "Choose a Learning Item Type *" at bounding box center [637, 32] width 202 height 15
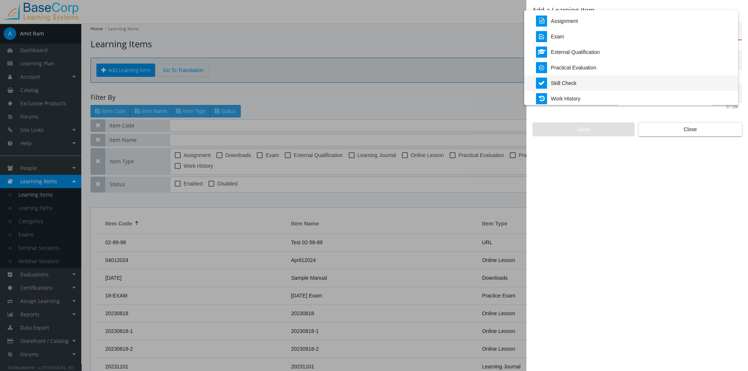
scroll to position [154, 0]
click at [687, 131] on div at bounding box center [374, 185] width 748 height 371
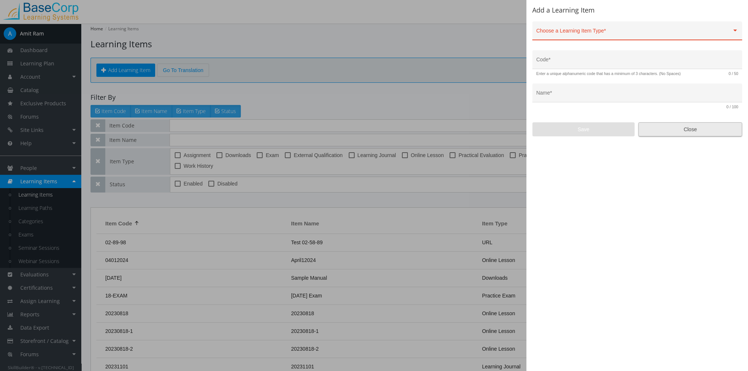
click at [659, 132] on span "Close" at bounding box center [690, 129] width 91 height 13
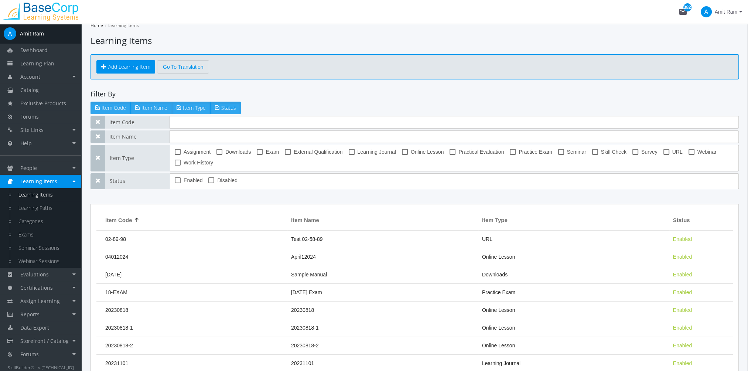
scroll to position [0, 0]
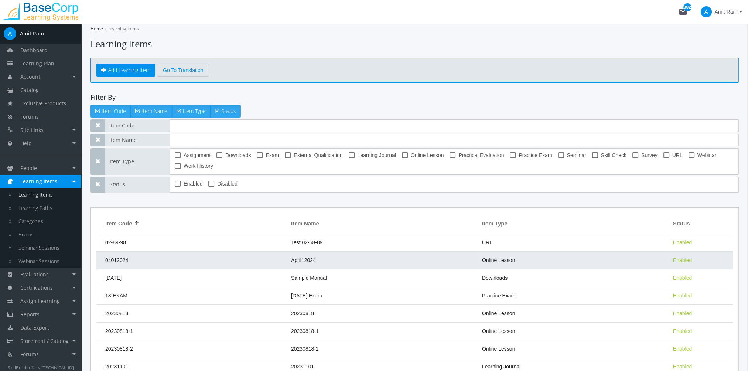
click at [165, 252] on td "04012024" at bounding box center [191, 261] width 191 height 18
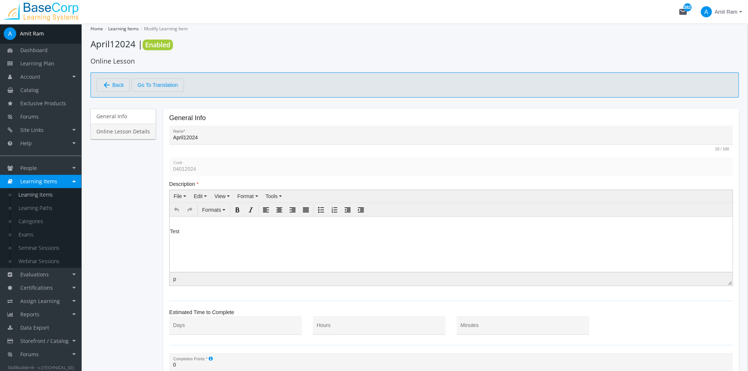
click at [132, 128] on link "Online Lesson Details" at bounding box center [123, 132] width 65 height 16
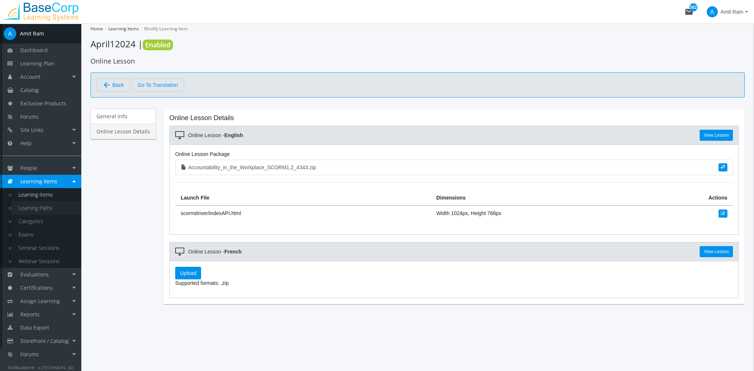
click at [47, 210] on link "Learning Paths" at bounding box center [46, 207] width 70 height 13
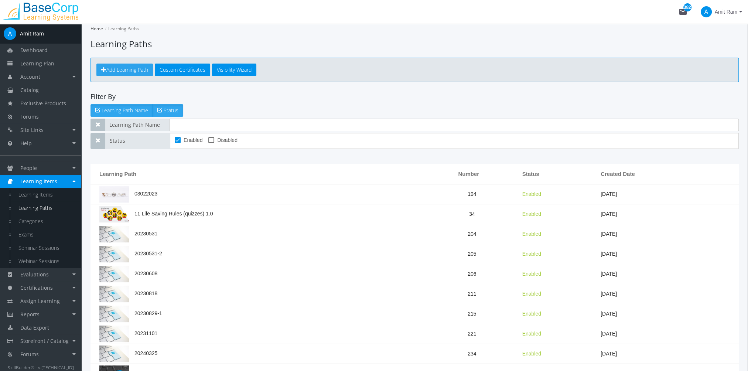
click at [136, 71] on span "Add Learning Path" at bounding box center [127, 69] width 42 height 7
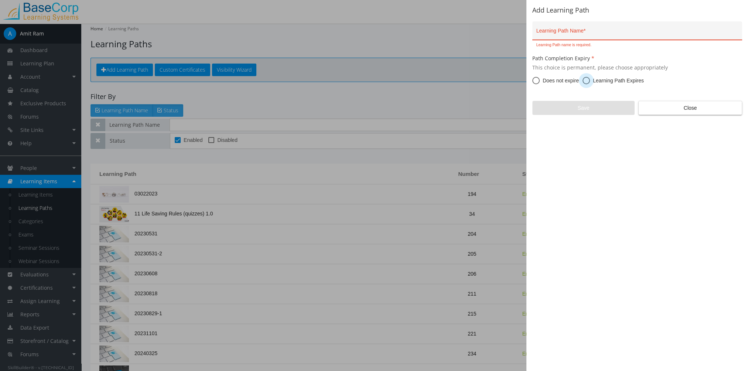
click at [588, 81] on span at bounding box center [586, 80] width 7 height 7
click at [588, 81] on input "Learning Path Expires" at bounding box center [586, 81] width 7 height 7
radio input "true"
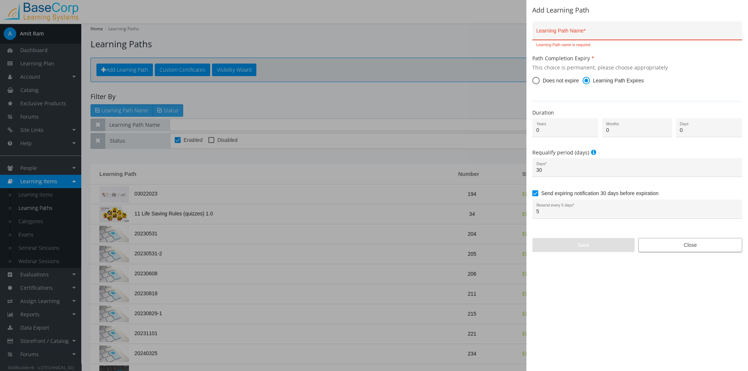
click at [692, 241] on span "Close" at bounding box center [690, 244] width 91 height 13
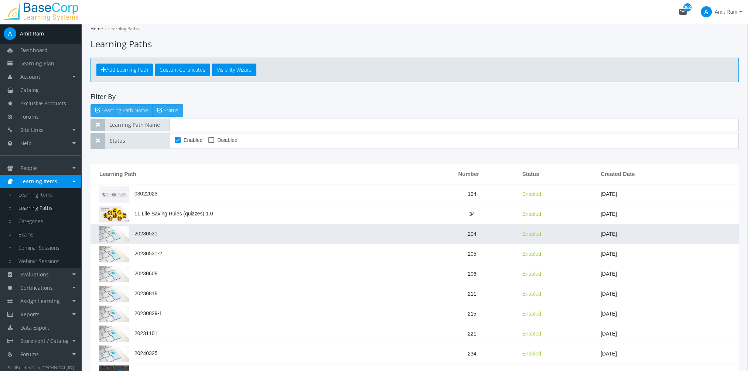
click at [222, 234] on td "20230531" at bounding box center [258, 234] width 335 height 20
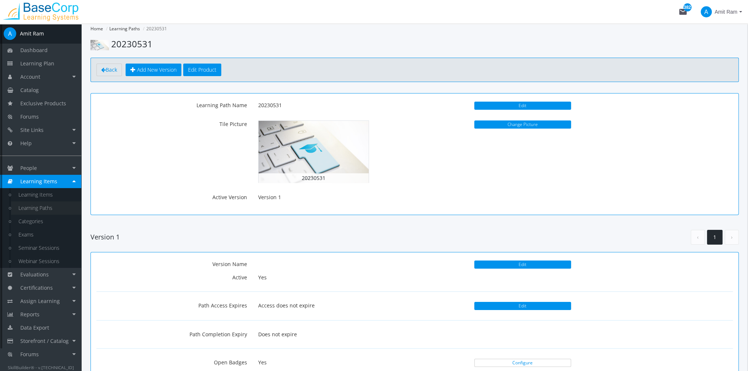
click at [55, 209] on link "Learning Paths" at bounding box center [46, 207] width 70 height 13
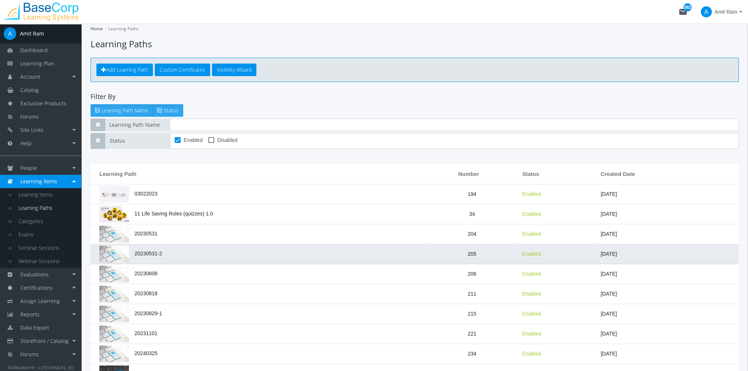
click at [180, 247] on td "20230531-2" at bounding box center [258, 254] width 335 height 20
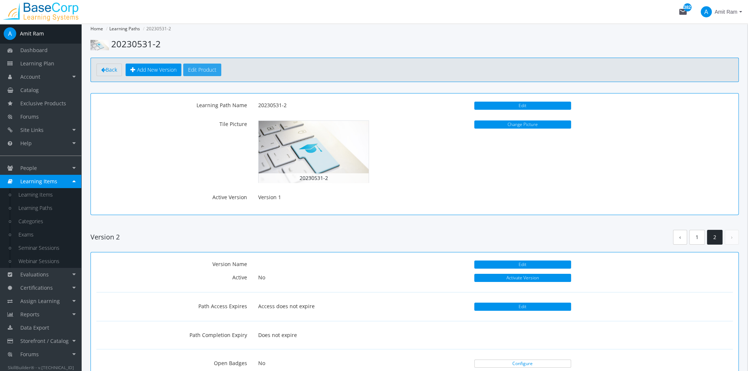
click at [206, 68] on button "Edit Product" at bounding box center [202, 70] width 38 height 13
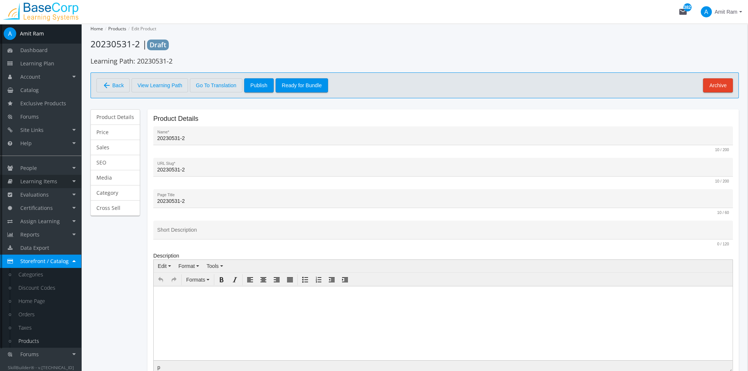
click at [57, 180] on link "Learning Items" at bounding box center [40, 181] width 81 height 13
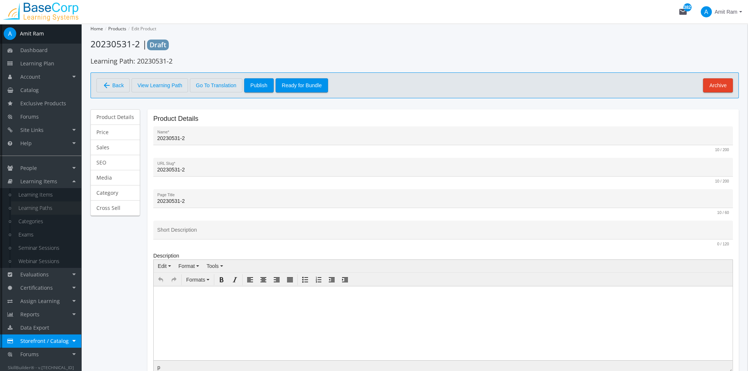
click at [55, 204] on link "Learning Paths" at bounding box center [46, 207] width 70 height 13
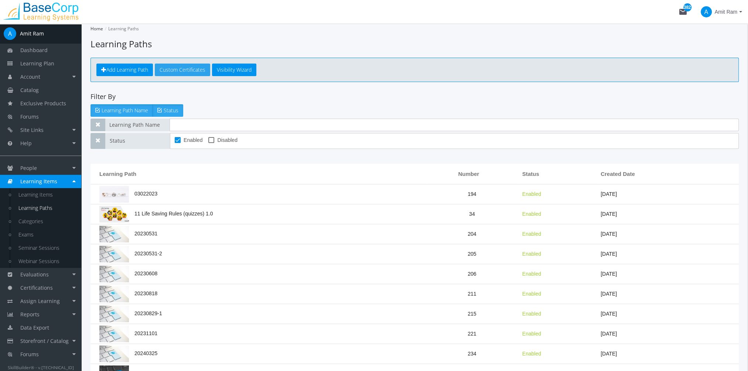
click at [184, 75] on link "Custom Certificates" at bounding box center [182, 70] width 55 height 13
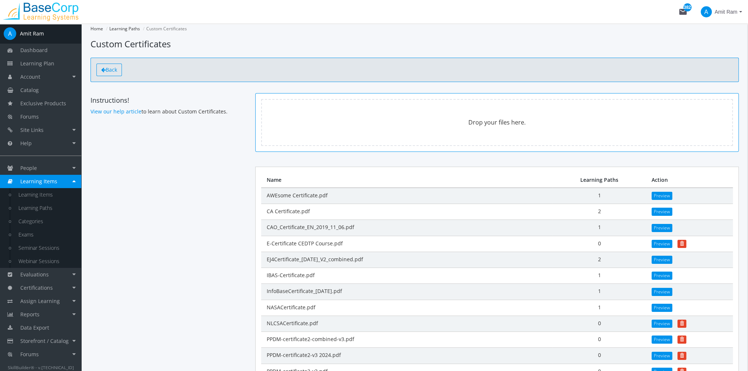
click at [109, 72] on span "Back" at bounding box center [111, 69] width 11 height 7
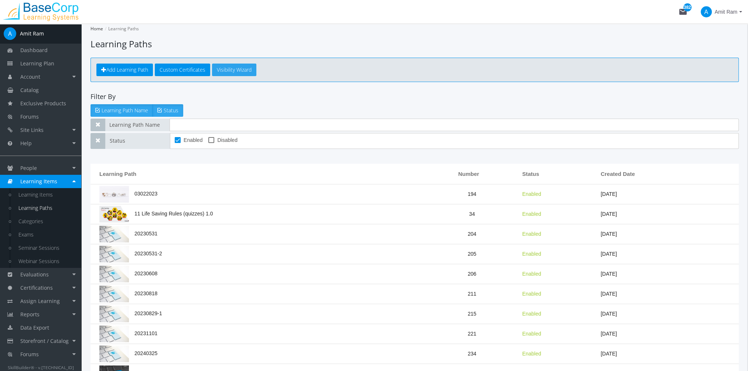
click at [217, 71] on link "Visibility Wizard" at bounding box center [234, 70] width 44 height 13
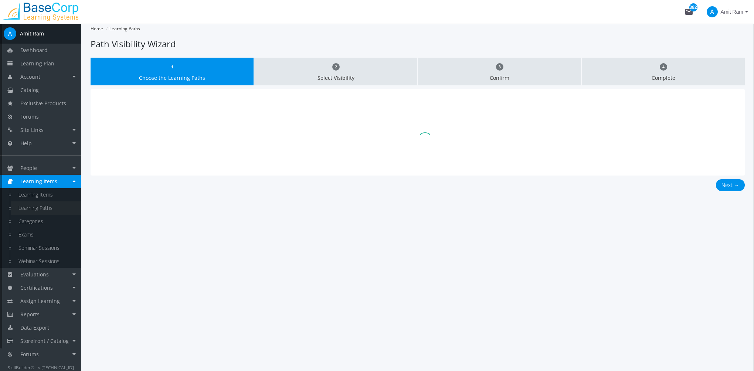
click at [45, 208] on link "Learning Paths" at bounding box center [46, 207] width 70 height 13
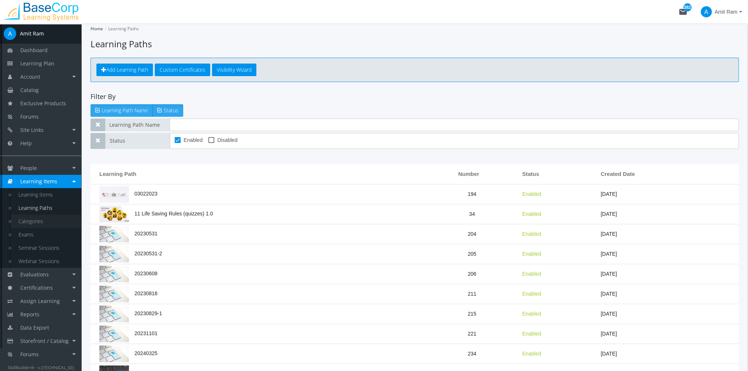
click at [42, 222] on link "Categories" at bounding box center [46, 221] width 70 height 13
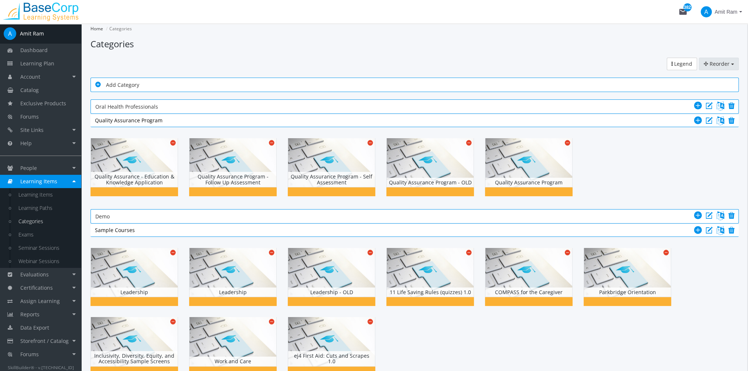
click at [722, 65] on span "Reorder" at bounding box center [720, 63] width 20 height 7
drag, startPoint x: 554, startPoint y: 66, endPoint x: 662, endPoint y: 77, distance: 108.8
click at [554, 66] on div "Reorder Categories Subcategories Learning Paths Legend" at bounding box center [607, 64] width 275 height 13
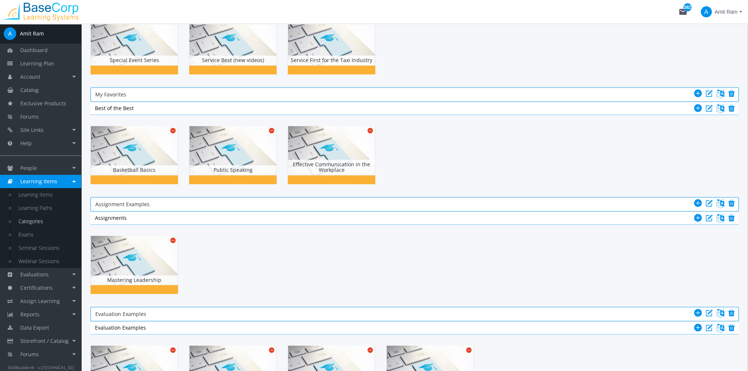
scroll to position [1552, 0]
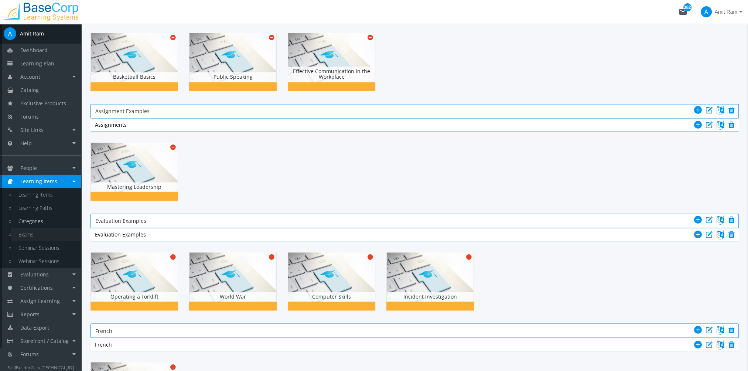
click at [36, 235] on link "Exams" at bounding box center [46, 234] width 70 height 13
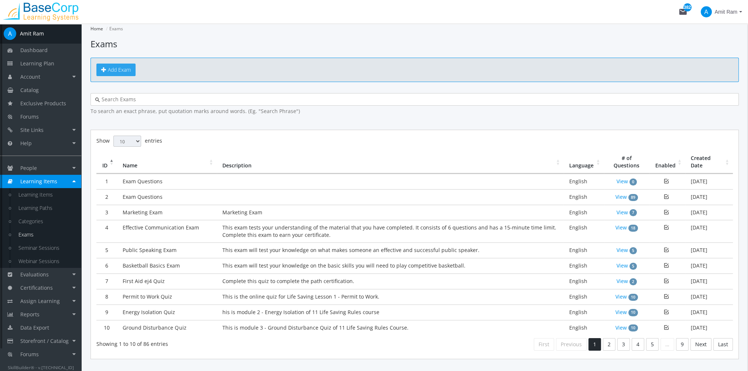
click at [112, 71] on span "Add Exam" at bounding box center [119, 69] width 23 height 7
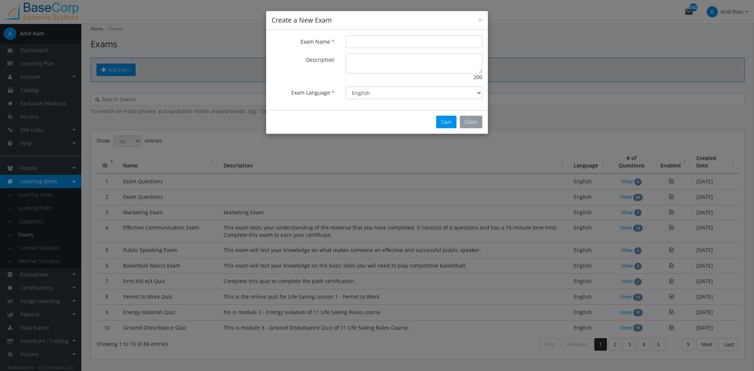
click at [472, 126] on button "Close" at bounding box center [471, 122] width 23 height 13
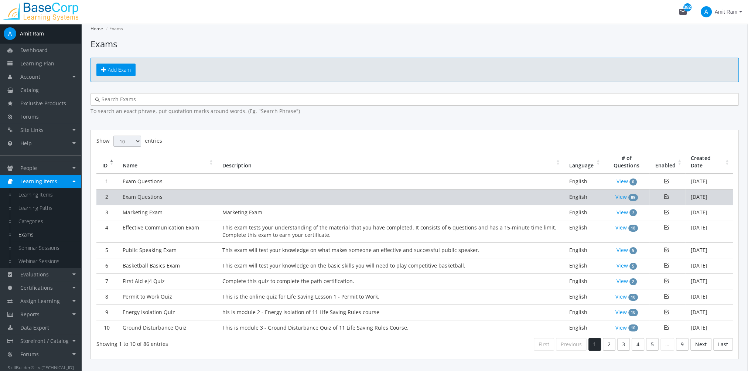
click at [178, 196] on td "Exam Questions" at bounding box center [167, 197] width 100 height 16
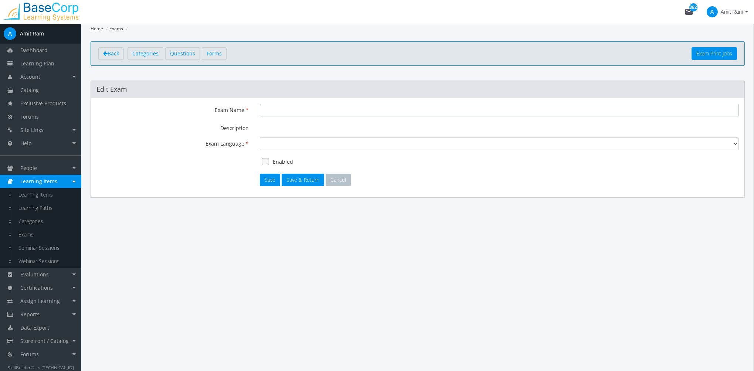
type input "Exam Questions"
select select "1"
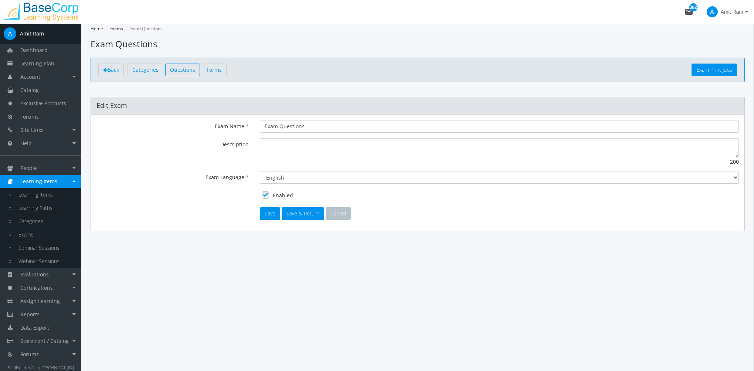
click at [183, 70] on span "Questions" at bounding box center [182, 69] width 25 height 7
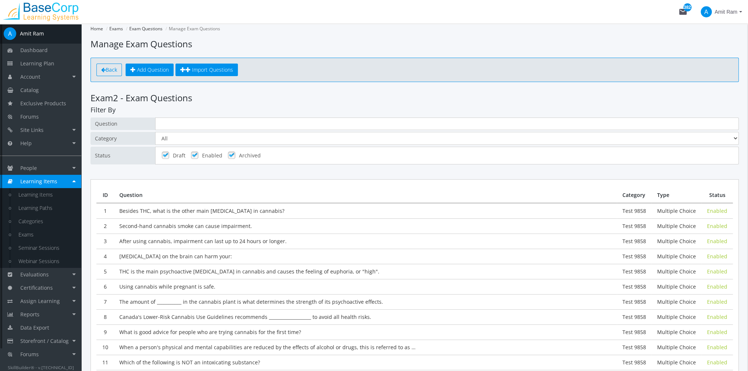
click at [107, 72] on span "Back" at bounding box center [111, 69] width 11 height 7
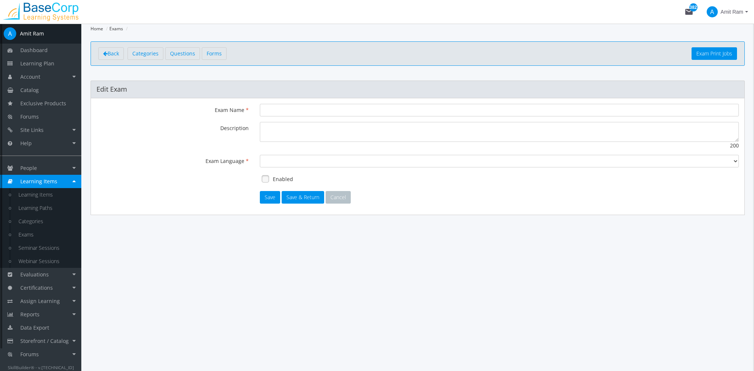
type input "Exam Questions"
select select "1"
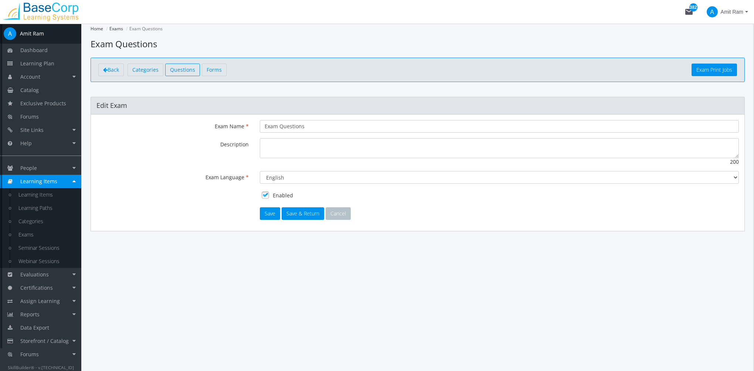
click at [191, 72] on span "Questions" at bounding box center [182, 69] width 25 height 7
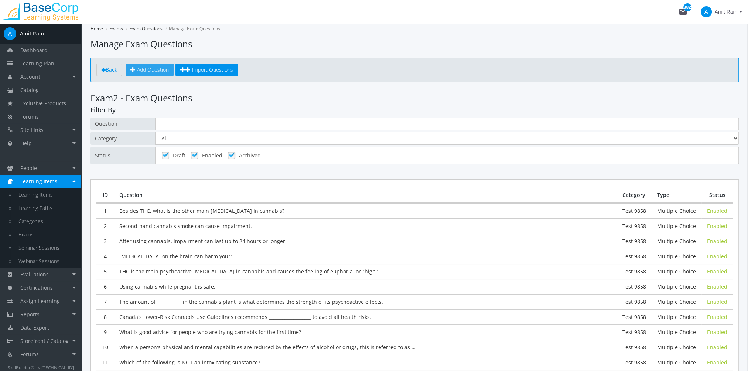
click at [159, 69] on span "Add Question" at bounding box center [153, 69] width 32 height 7
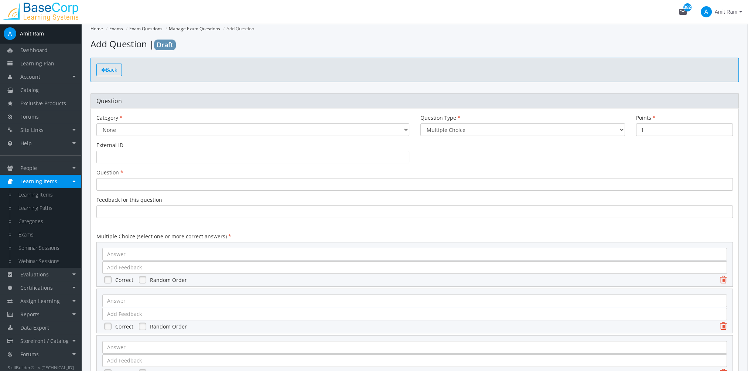
click at [112, 70] on span "Back" at bounding box center [111, 69] width 11 height 7
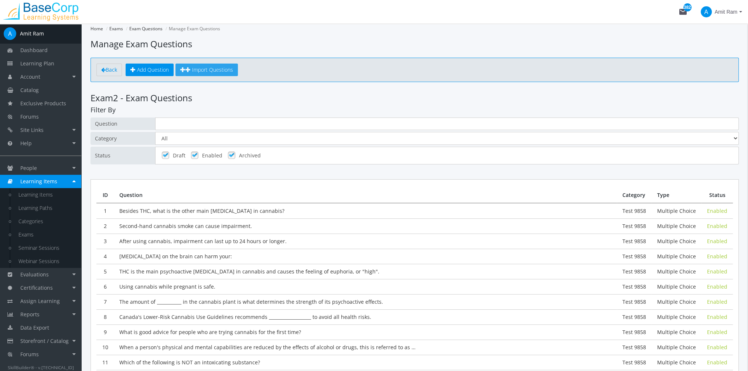
click at [199, 69] on span "Import Questions" at bounding box center [212, 69] width 41 height 7
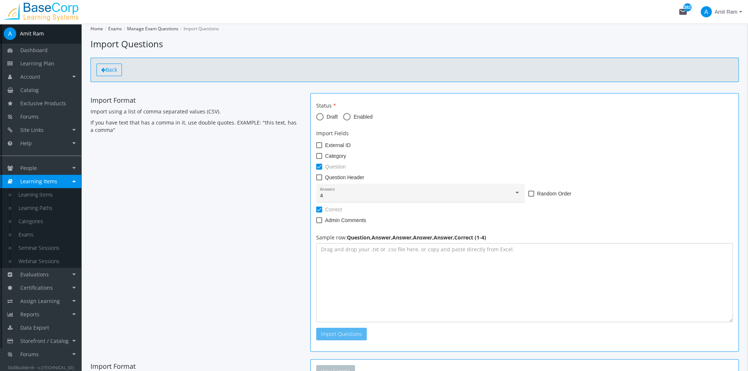
click at [110, 74] on link "Back" at bounding box center [108, 70] width 25 height 13
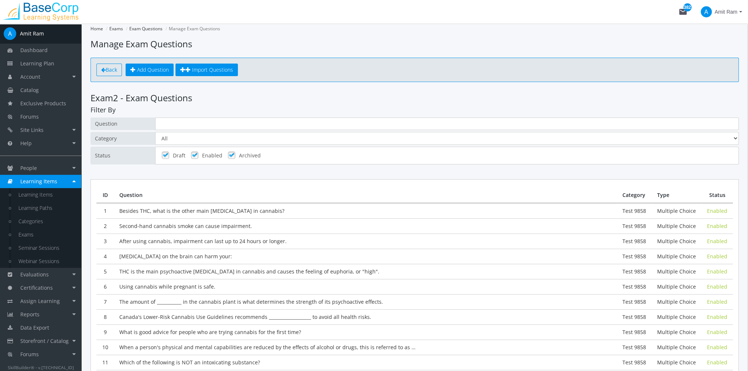
click at [106, 71] on span "Back" at bounding box center [111, 69] width 11 height 7
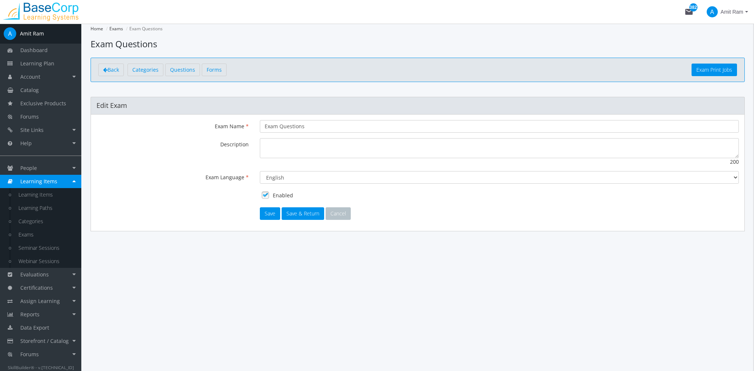
click at [227, 66] on div "Back Categories Questions Forms Exam Print Jobs" at bounding box center [418, 70] width 654 height 24
click at [206, 69] on span "Forms" at bounding box center [213, 69] width 15 height 7
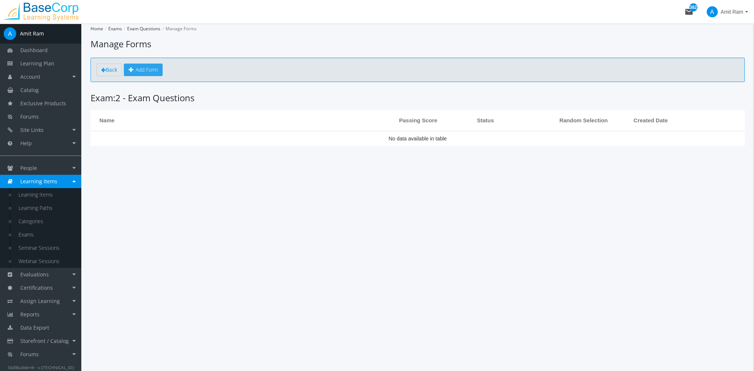
click at [142, 70] on link "Add Form" at bounding box center [143, 70] width 39 height 13
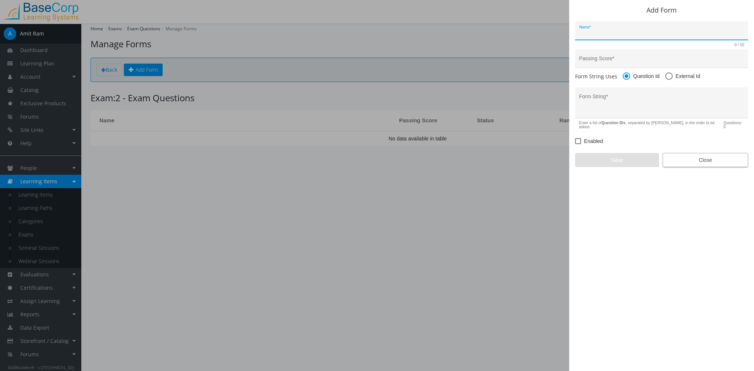
click at [706, 161] on span "Close" at bounding box center [705, 159] width 73 height 13
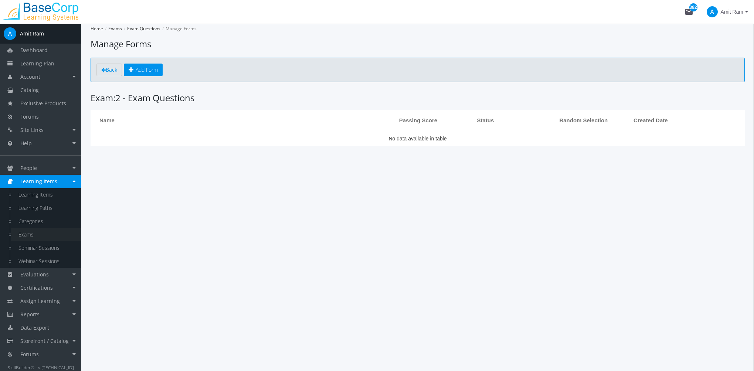
click at [47, 232] on link "Exams" at bounding box center [46, 234] width 70 height 13
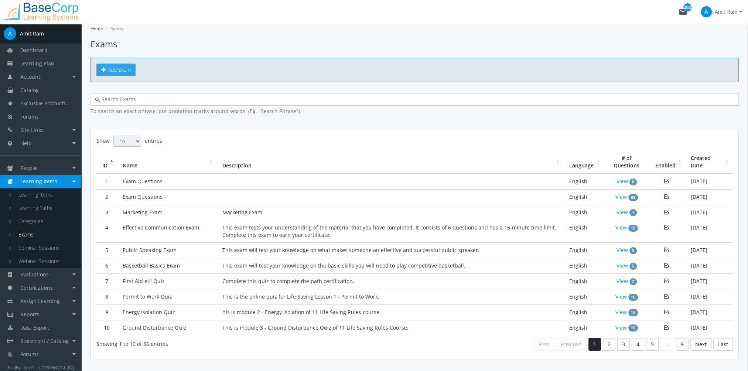
click at [124, 68] on span "Add Exam" at bounding box center [119, 69] width 23 height 7
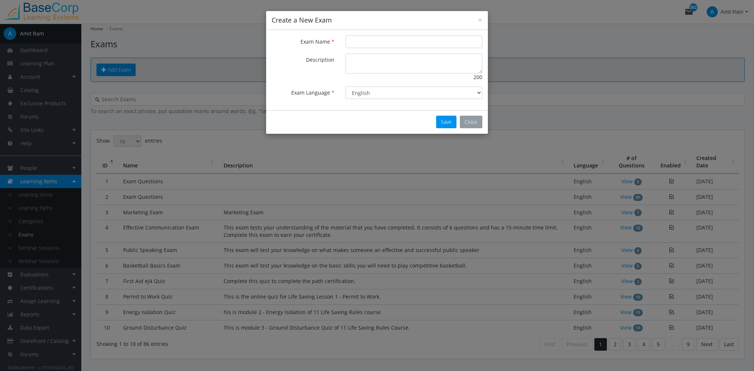
click at [476, 120] on button "Close" at bounding box center [471, 122] width 23 height 13
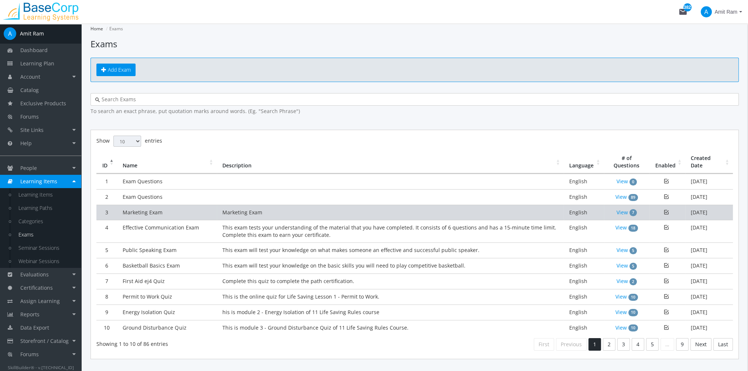
click at [252, 212] on td "Marketing Exam" at bounding box center [390, 213] width 347 height 16
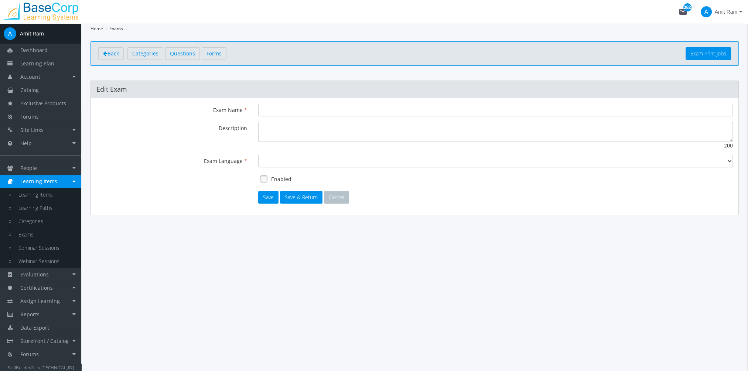
type input "Marketing Exam"
type textarea "Marketing Exam"
select select "1"
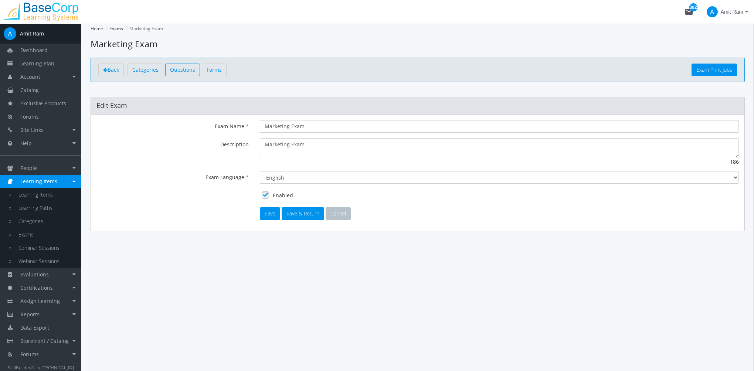
click at [177, 71] on span "Questions" at bounding box center [182, 69] width 25 height 7
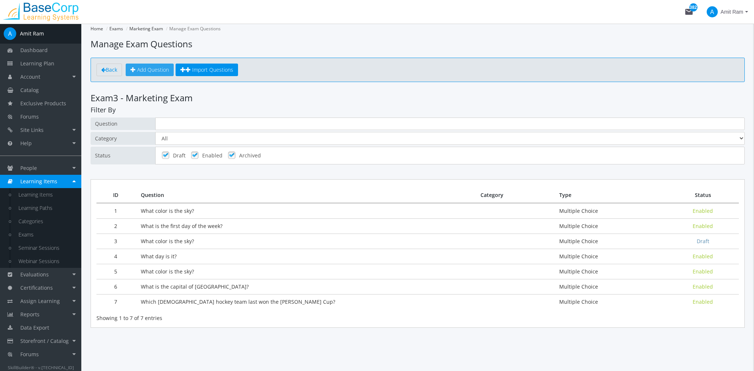
click at [148, 74] on link "Add Question" at bounding box center [150, 70] width 48 height 13
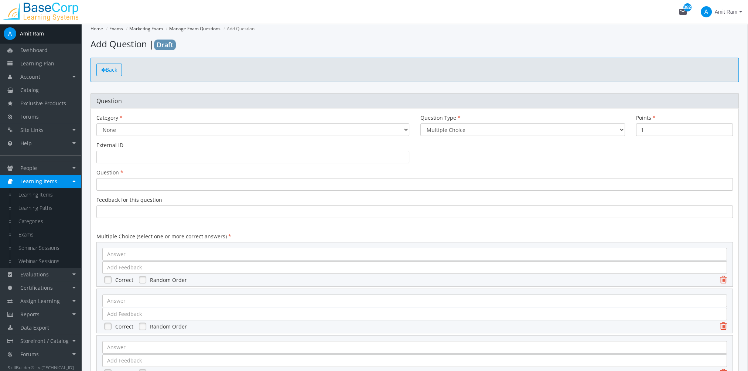
click at [115, 66] on span "Back" at bounding box center [111, 69] width 11 height 7
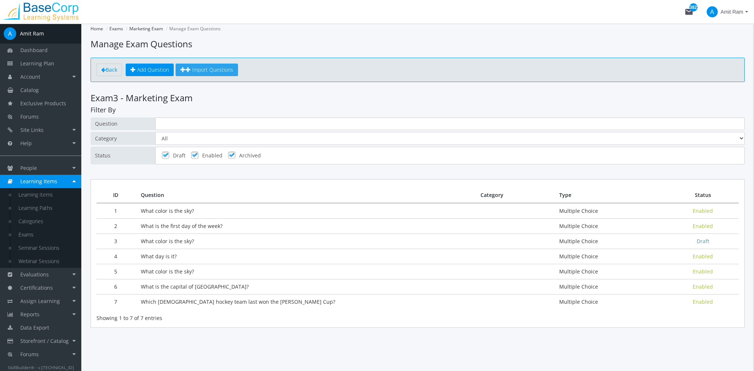
click at [214, 74] on link "Import Questions" at bounding box center [206, 70] width 62 height 13
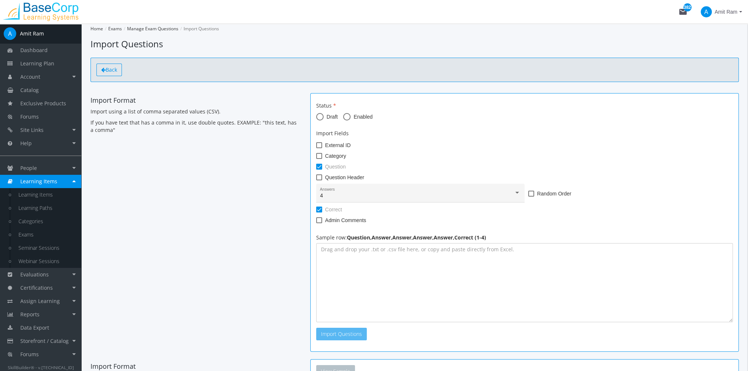
click at [98, 66] on link "Back" at bounding box center [108, 70] width 25 height 13
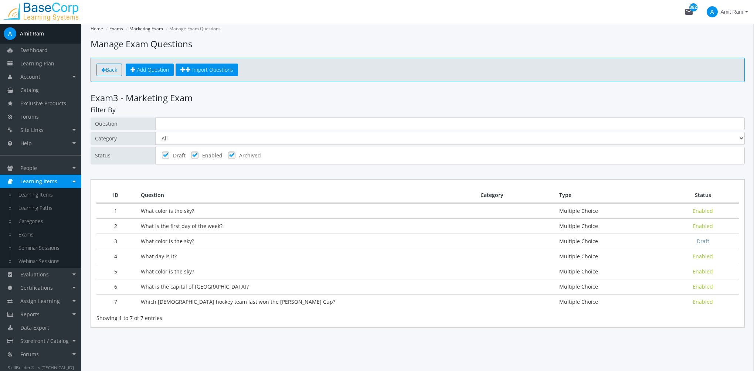
click at [106, 68] on span "Back" at bounding box center [111, 69] width 11 height 7
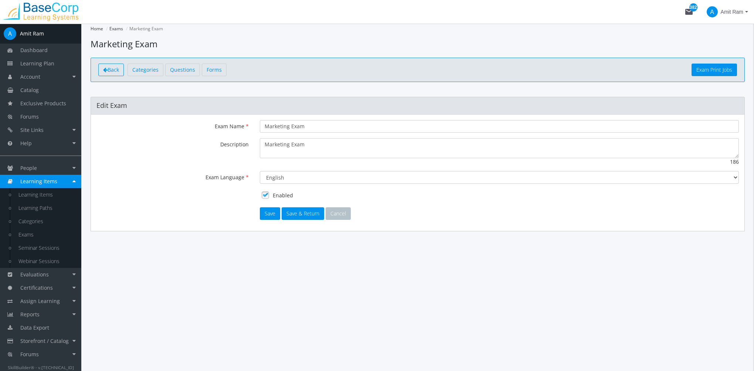
click at [114, 68] on span "Back" at bounding box center [112, 69] width 11 height 7
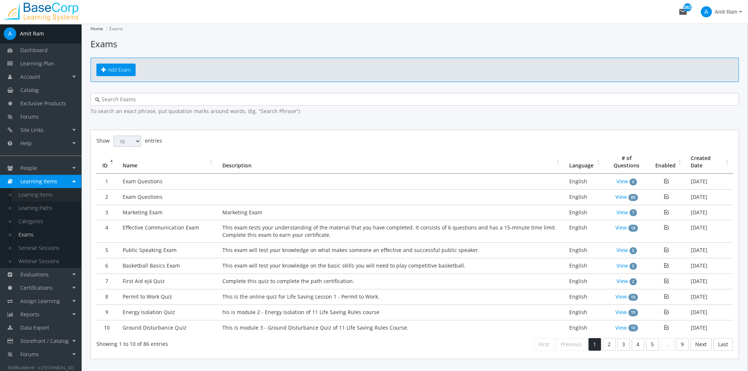
click at [33, 198] on link "Learning Items" at bounding box center [46, 194] width 70 height 13
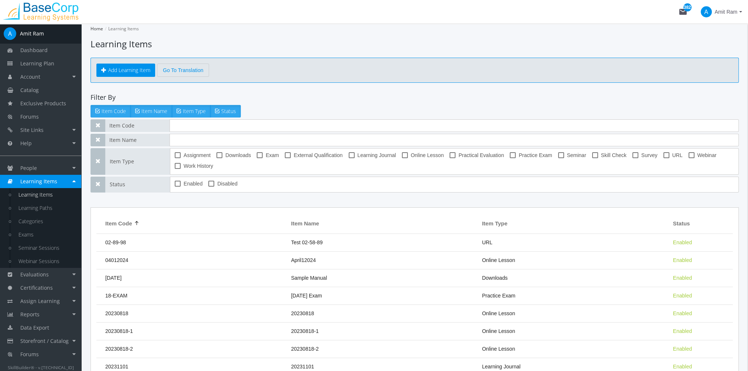
click at [43, 195] on link "Learning Items" at bounding box center [46, 194] width 70 height 13
click at [258, 155] on span at bounding box center [260, 155] width 6 height 6
click at [257, 158] on input "Exam" at bounding box center [257, 158] width 0 height 0
checkbox input "true"
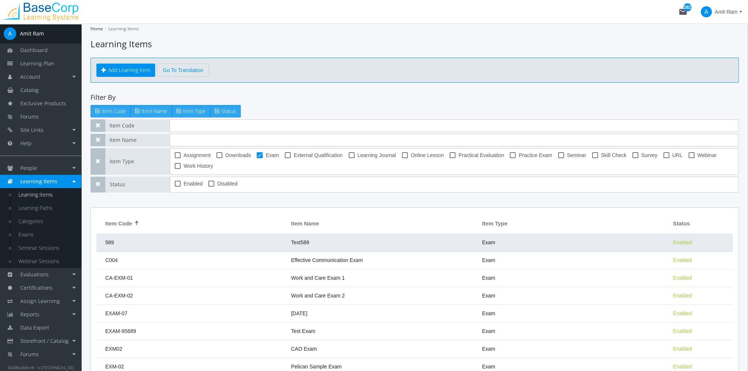
click at [319, 250] on td "Test589" at bounding box center [382, 243] width 191 height 18
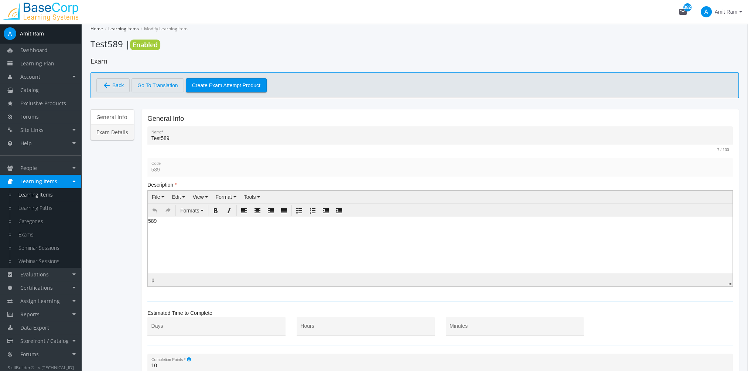
click at [122, 129] on link "Exam Details" at bounding box center [113, 132] width 44 height 16
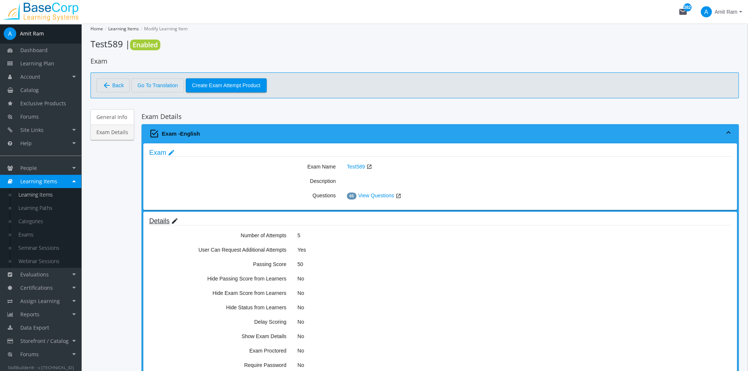
click at [177, 219] on mat-icon "edit" at bounding box center [174, 221] width 7 height 8
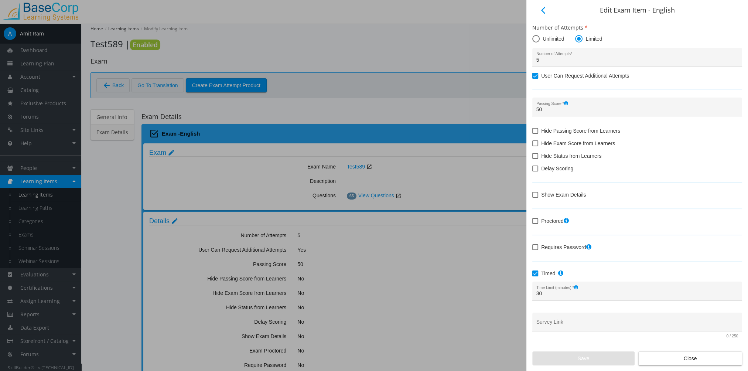
click at [535, 169] on span at bounding box center [535, 168] width 6 height 6
click at [533, 171] on input "Delay Scoring" at bounding box center [532, 171] width 0 height 0
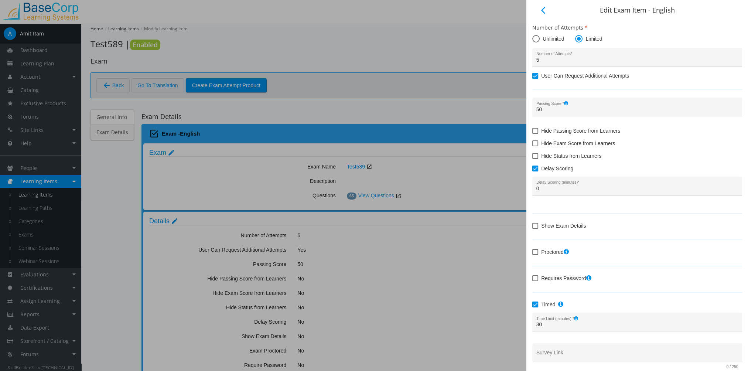
click at [535, 169] on span at bounding box center [535, 168] width 6 height 6
click at [533, 171] on input "Delay Scoring" at bounding box center [532, 171] width 0 height 0
checkbox input "false"
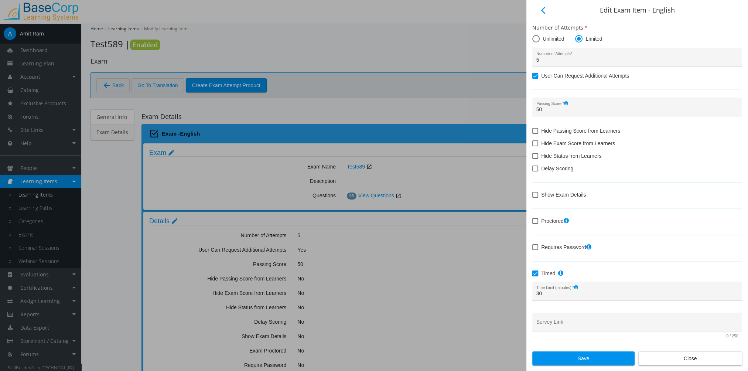
click at [566, 197] on span "Show Exam Details" at bounding box center [563, 194] width 45 height 9
click at [533, 197] on input "Show Exam Details" at bounding box center [532, 197] width 0 height 0
checkbox input "true"
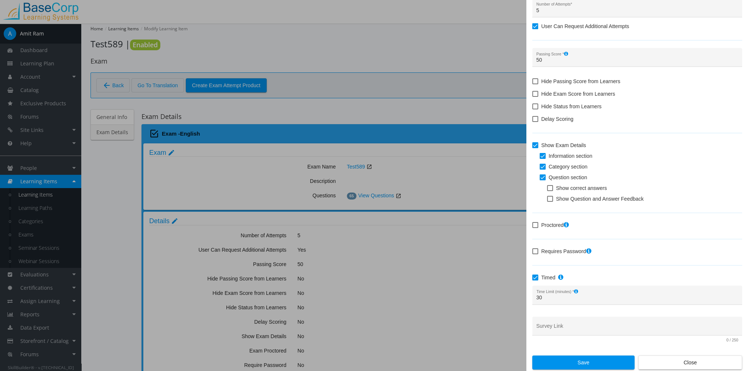
scroll to position [50, 0]
click at [677, 361] on span "Close" at bounding box center [690, 361] width 91 height 13
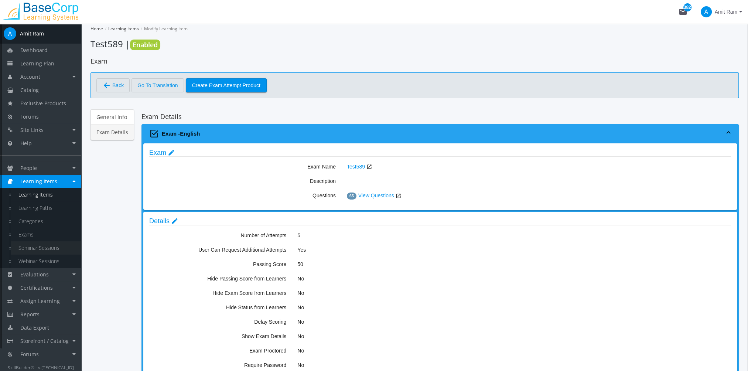
click at [42, 248] on link "Seminar Sessions" at bounding box center [46, 247] width 70 height 13
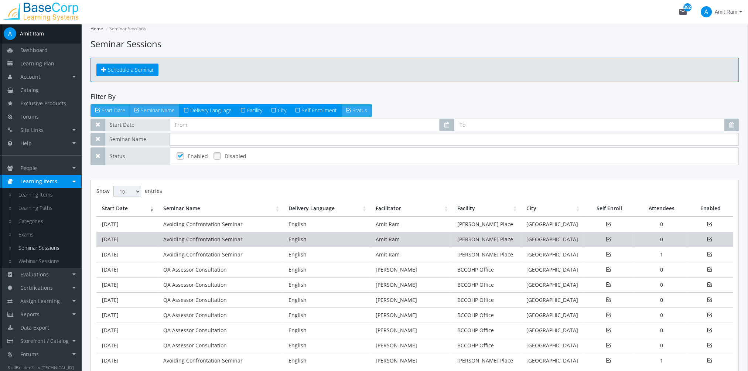
click at [143, 245] on td "[DATE]" at bounding box center [126, 239] width 61 height 15
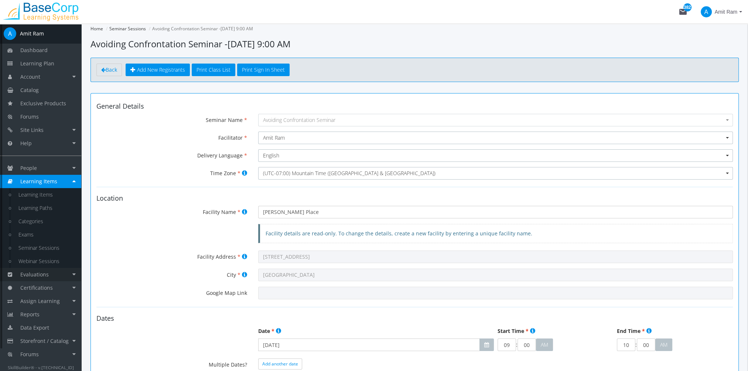
click at [50, 275] on link "Evaluations" at bounding box center [40, 274] width 81 height 13
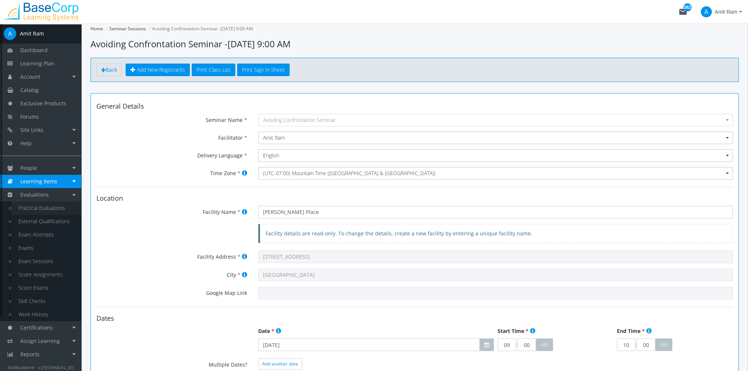
click at [58, 208] on link "Practical Evaluations" at bounding box center [46, 207] width 70 height 13
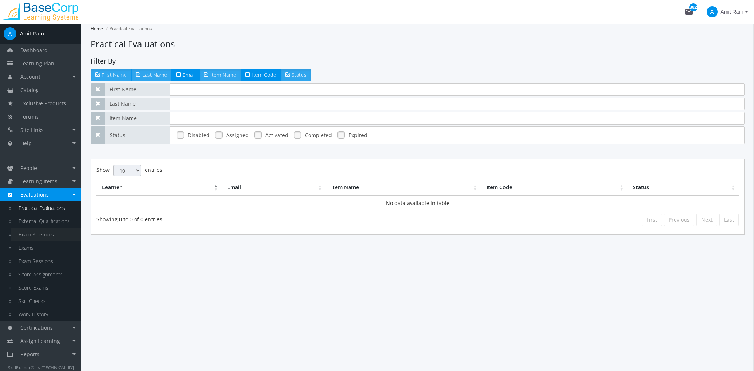
click at [53, 230] on link "Exam Attempts" at bounding box center [46, 234] width 70 height 13
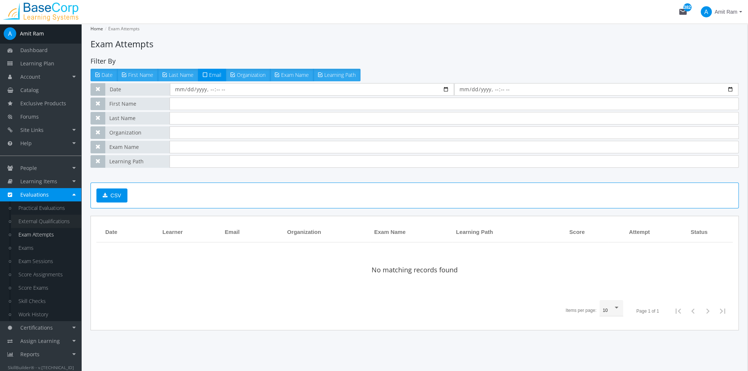
click at [52, 226] on link "External Qualifications" at bounding box center [46, 221] width 70 height 13
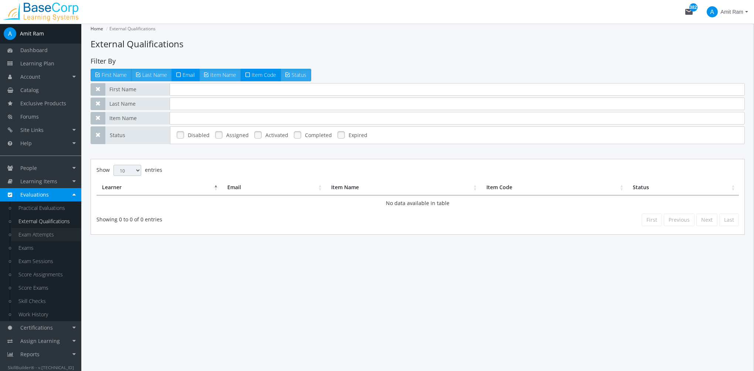
click at [53, 236] on link "Exam Attempts" at bounding box center [46, 234] width 70 height 13
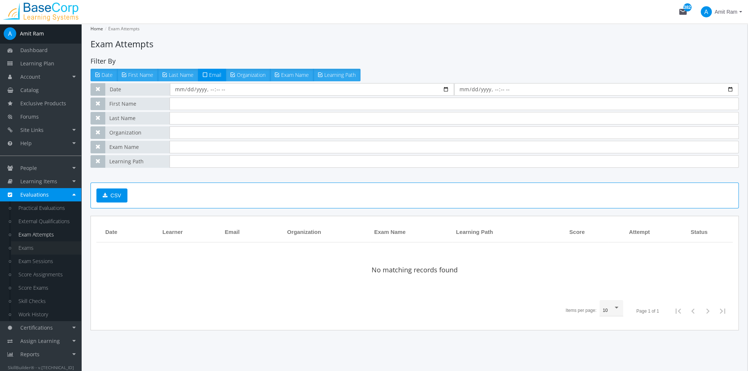
click at [36, 248] on link "Exams" at bounding box center [46, 247] width 70 height 13
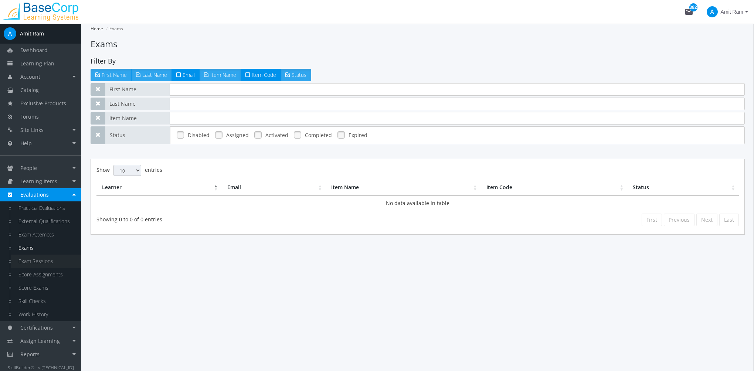
click at [38, 260] on link "Exam Sessions" at bounding box center [46, 261] width 70 height 13
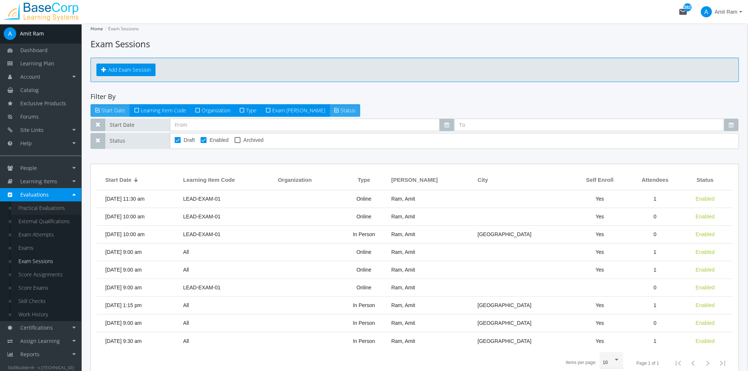
click at [37, 204] on link "Practical Evaluations" at bounding box center [46, 207] width 70 height 13
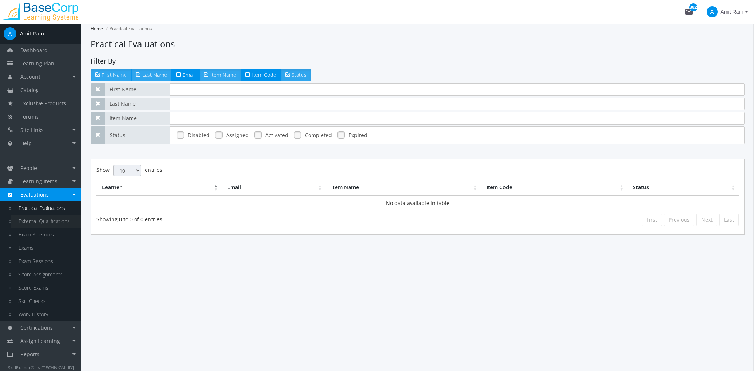
click at [45, 219] on link "External Qualifications" at bounding box center [46, 221] width 70 height 13
click at [47, 233] on link "Exam Attempts" at bounding box center [46, 234] width 70 height 13
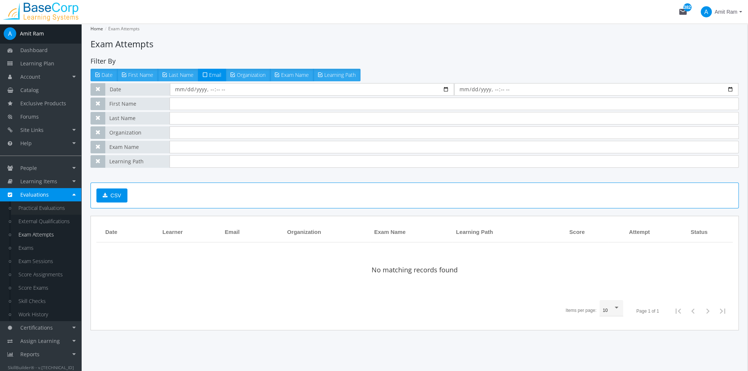
click at [39, 204] on link "Practical Evaluations" at bounding box center [46, 207] width 70 height 13
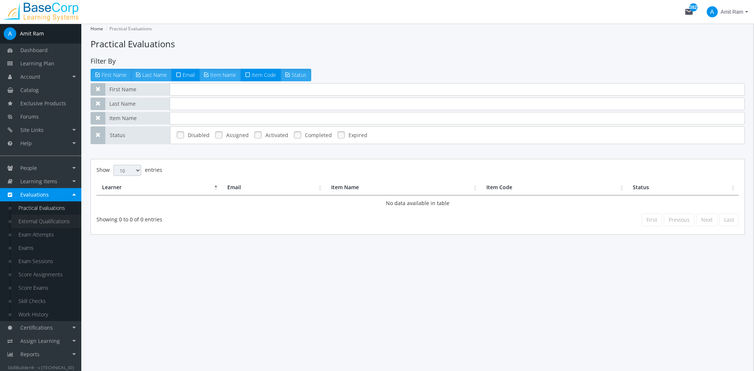
click at [44, 220] on link "External Qualifications" at bounding box center [46, 221] width 70 height 13
click at [47, 233] on link "Exam Attempts" at bounding box center [46, 234] width 70 height 13
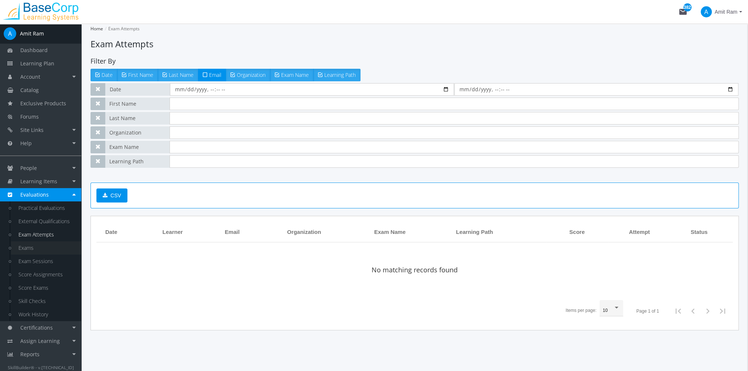
click at [30, 247] on link "Exams" at bounding box center [46, 247] width 70 height 13
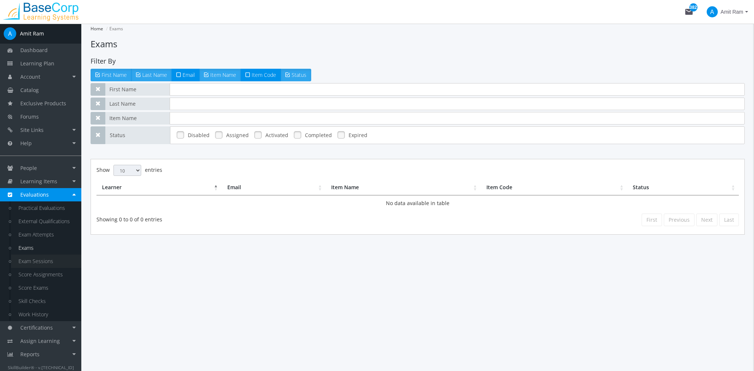
click at [35, 263] on link "Exam Sessions" at bounding box center [46, 261] width 70 height 13
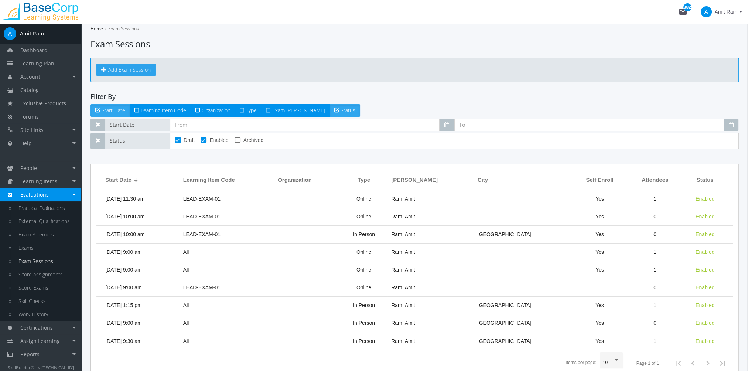
click at [121, 68] on button "Add Exam Session" at bounding box center [125, 70] width 59 height 13
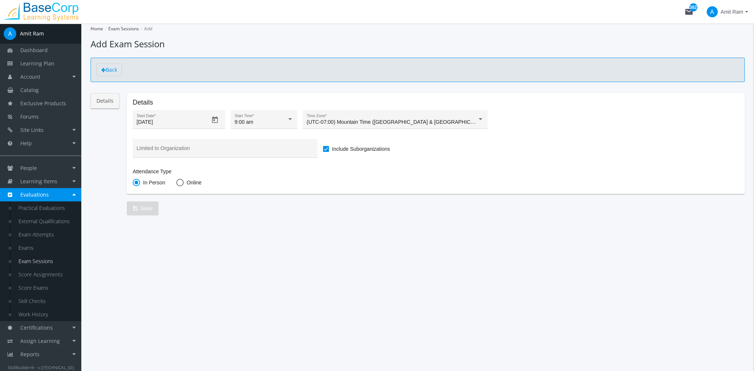
click at [111, 103] on link "Details" at bounding box center [105, 101] width 29 height 16
click at [39, 260] on link "Exam Sessions" at bounding box center [46, 261] width 70 height 13
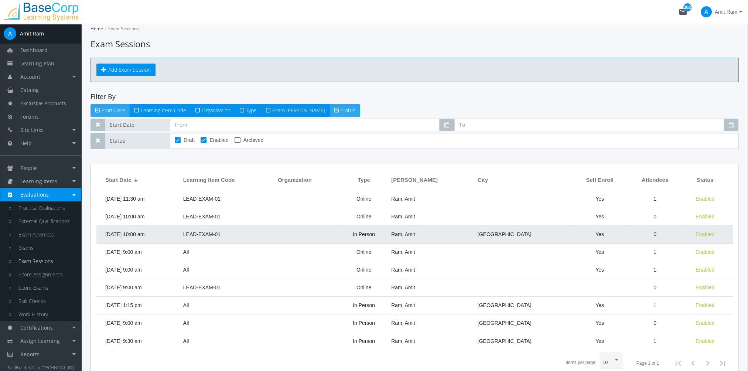
click at [132, 235] on span "[DATE] 10:00 am" at bounding box center [124, 234] width 39 height 6
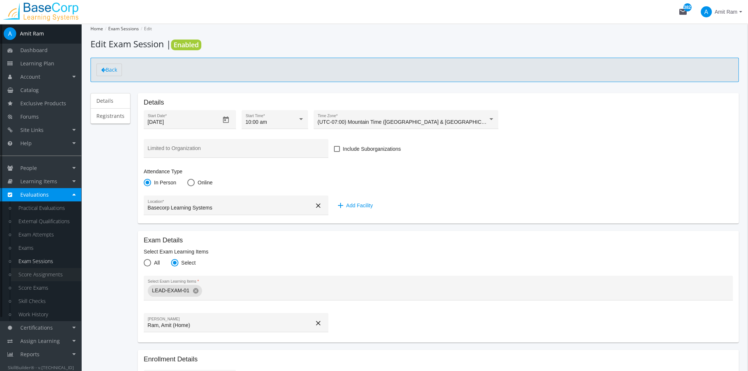
click at [50, 271] on link "Score Assignments" at bounding box center [46, 274] width 70 height 13
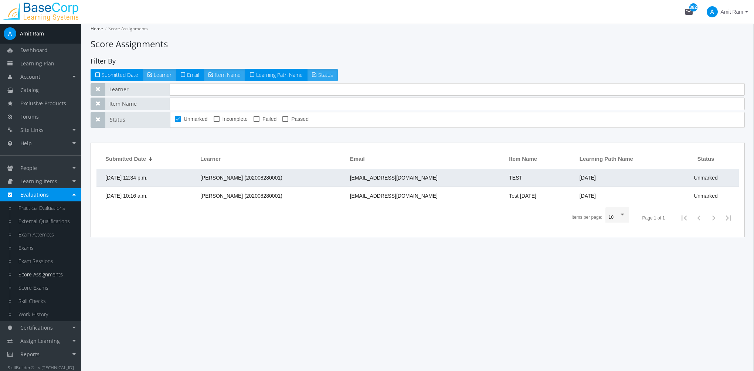
click at [226, 183] on td "[PERSON_NAME] (202008280001)" at bounding box center [272, 178] width 150 height 18
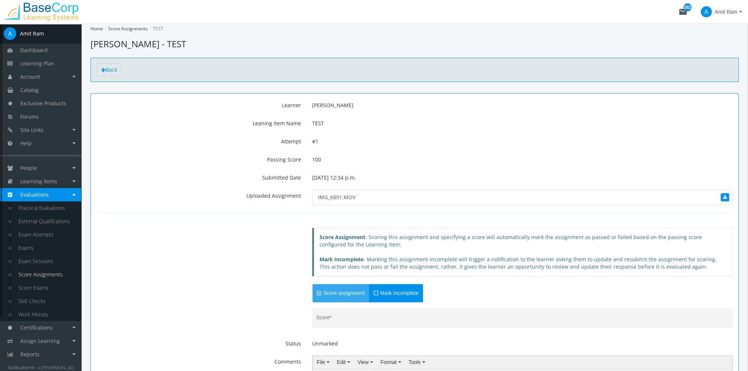
click at [56, 280] on link "Score Assignments" at bounding box center [46, 274] width 70 height 13
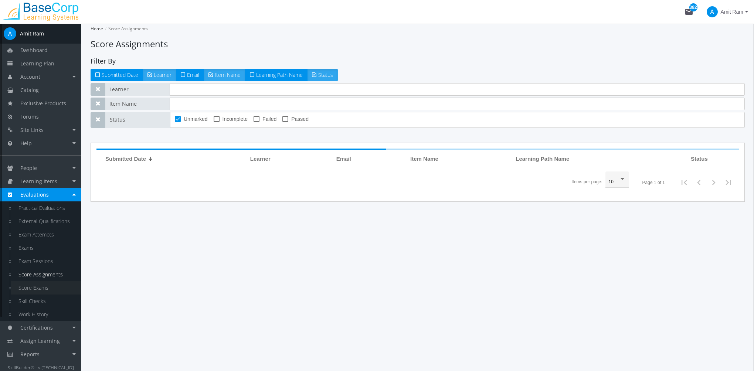
click at [56, 283] on link "Score Exams" at bounding box center [46, 287] width 70 height 13
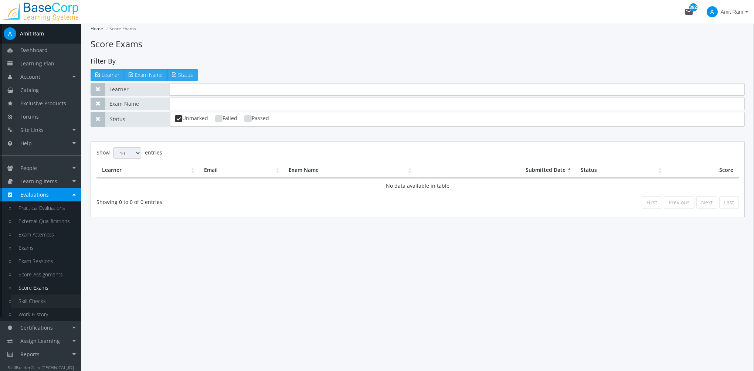
click at [39, 302] on link "Skill Checks" at bounding box center [46, 300] width 70 height 13
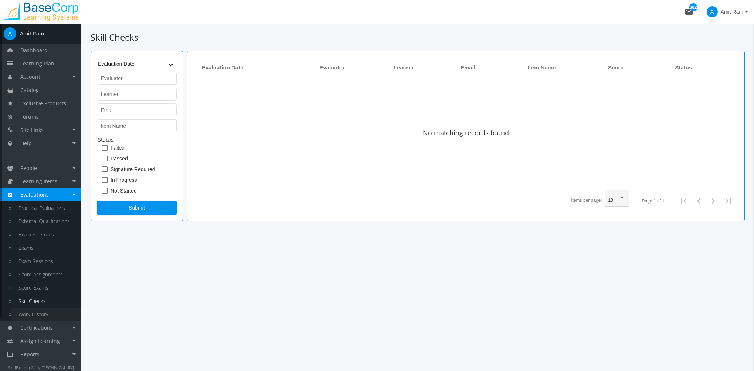
click at [42, 313] on link "Work History" at bounding box center [46, 314] width 70 height 13
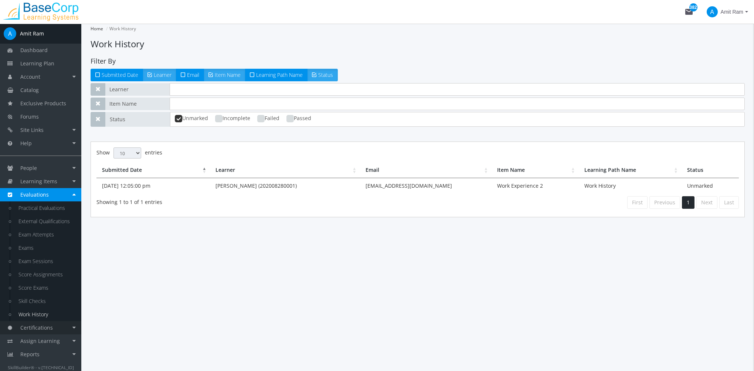
click at [65, 330] on link "Certifications" at bounding box center [40, 327] width 81 height 13
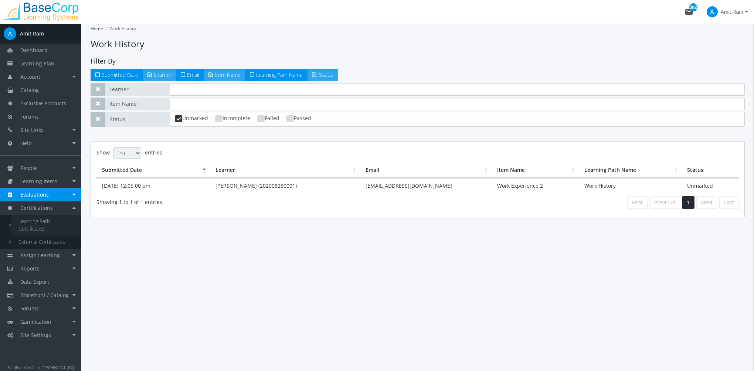
click at [34, 223] on link "Learning Path Certificates" at bounding box center [46, 225] width 70 height 21
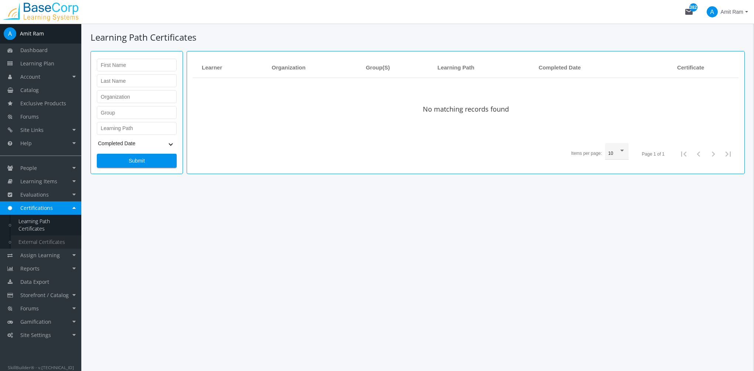
click at [45, 236] on link "External Certificates" at bounding box center [46, 241] width 70 height 13
click at [45, 253] on span "Assign Learning" at bounding box center [40, 255] width 40 height 7
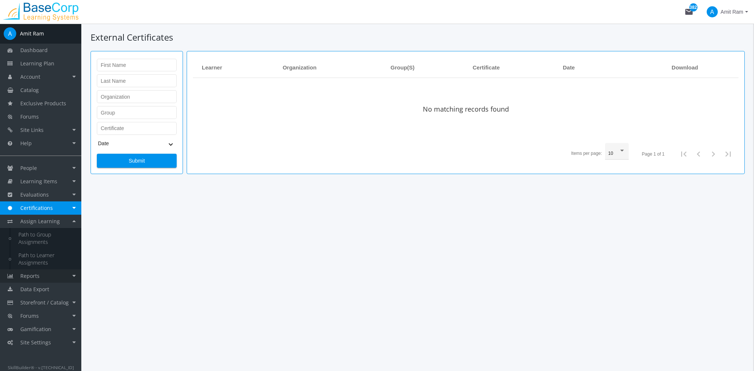
click at [44, 275] on link "Reports" at bounding box center [40, 275] width 81 height 13
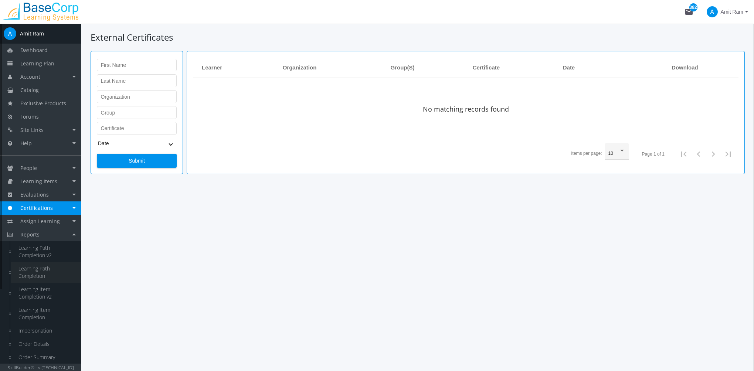
scroll to position [106, 0]
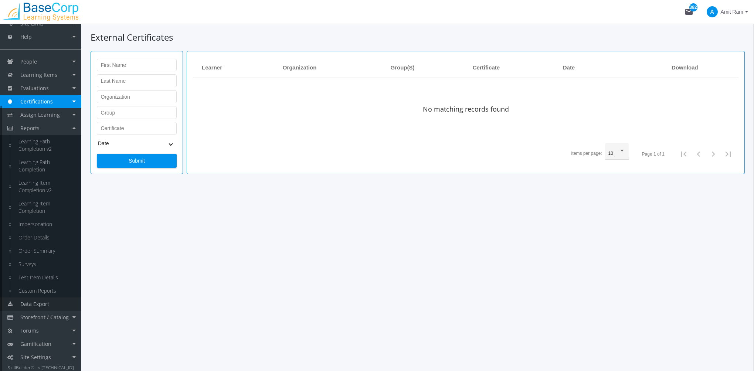
click at [51, 300] on link "Data Export" at bounding box center [40, 303] width 81 height 13
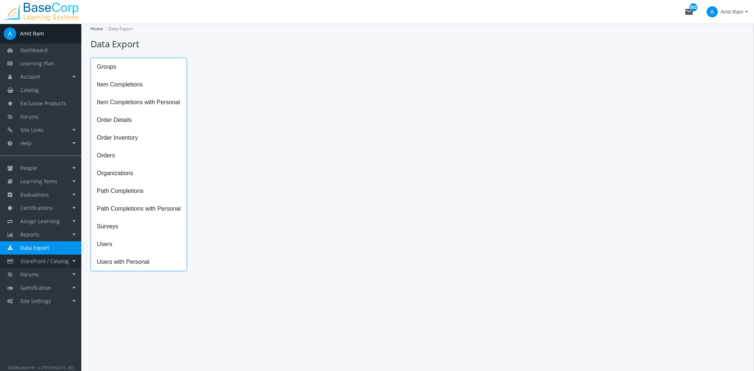
click at [69, 262] on link "Storefront / Catalog" at bounding box center [40, 261] width 81 height 13
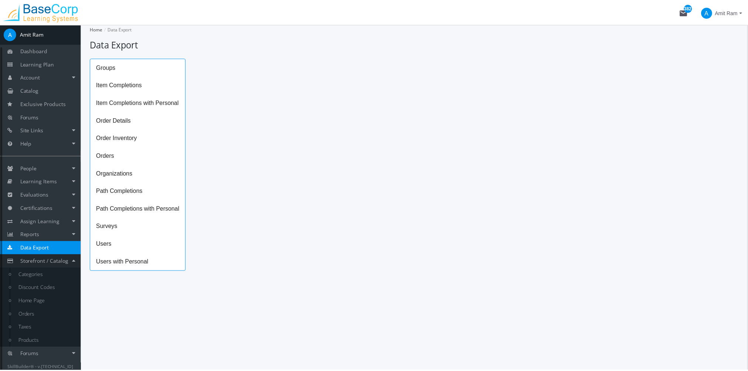
scroll to position [24, 0]
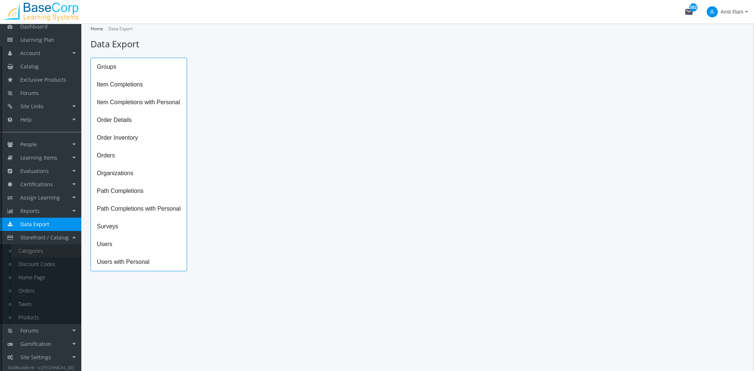
click at [42, 256] on link "Categories" at bounding box center [46, 250] width 70 height 13
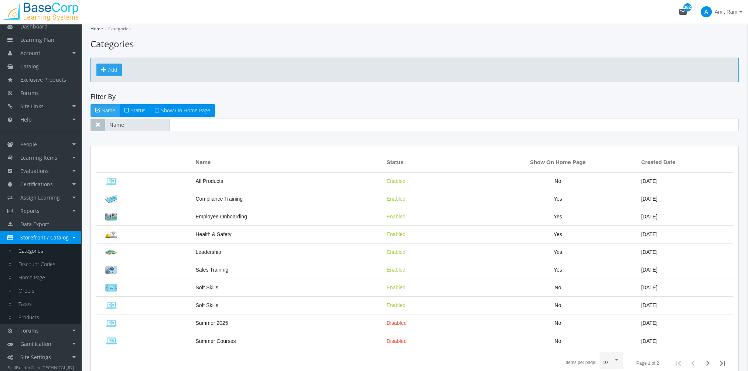
click at [121, 69] on link "Add" at bounding box center [108, 70] width 25 height 13
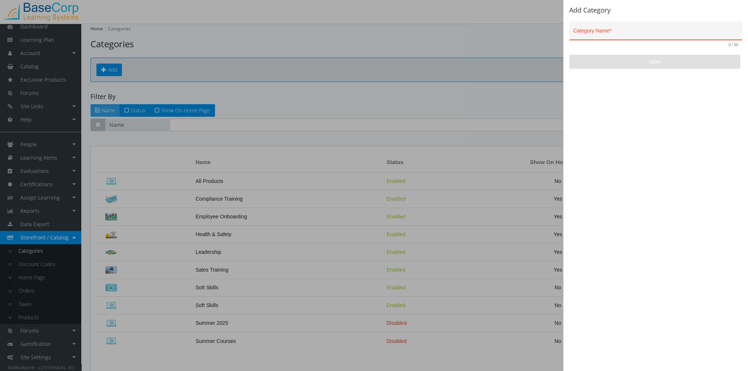
drag, startPoint x: 643, startPoint y: 231, endPoint x: 642, endPoint y: 209, distance: 21.1
click at [644, 228] on div "Add Category Category Name * 0 / 60 Save" at bounding box center [655, 185] width 185 height 371
click at [510, 76] on div at bounding box center [374, 185] width 748 height 371
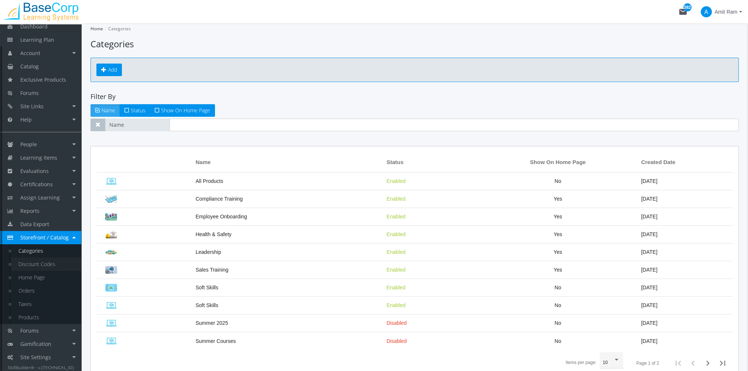
click at [38, 264] on link "Discount Codes" at bounding box center [46, 263] width 70 height 13
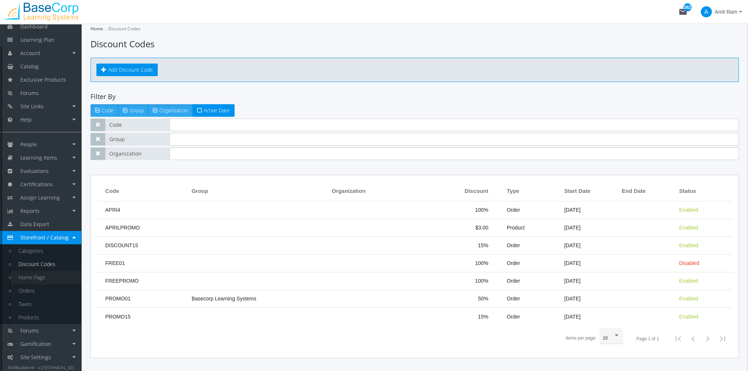
click at [51, 272] on link "Home Page" at bounding box center [46, 277] width 70 height 13
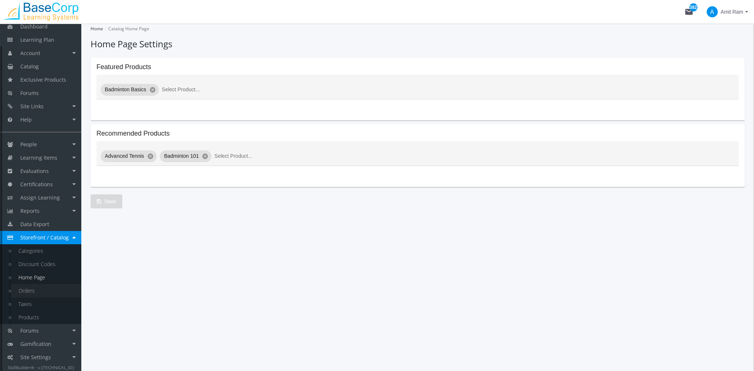
click at [38, 287] on link "Orders" at bounding box center [46, 290] width 70 height 13
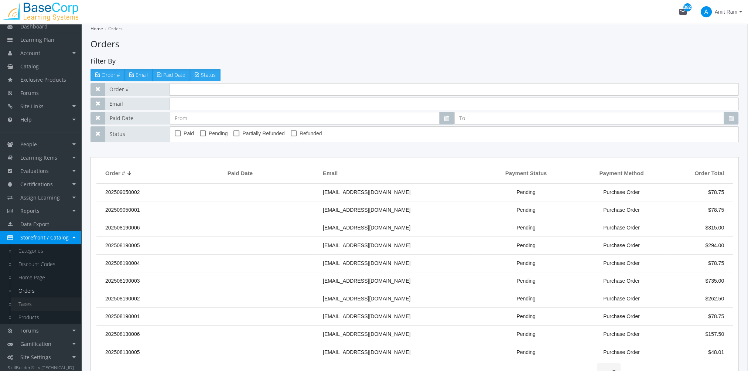
click at [33, 304] on link "Taxes" at bounding box center [46, 303] width 70 height 13
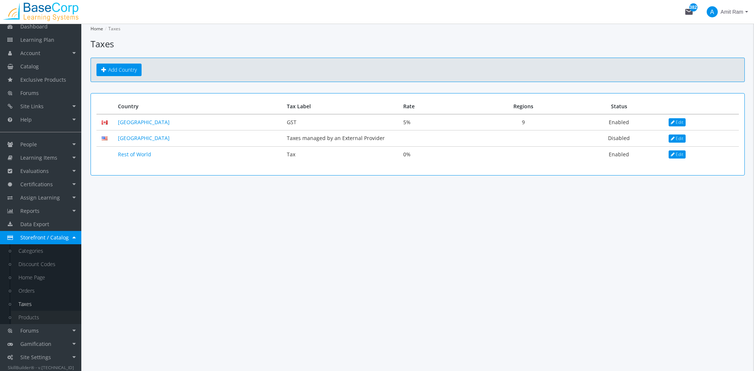
click at [32, 319] on link "Products" at bounding box center [46, 317] width 70 height 13
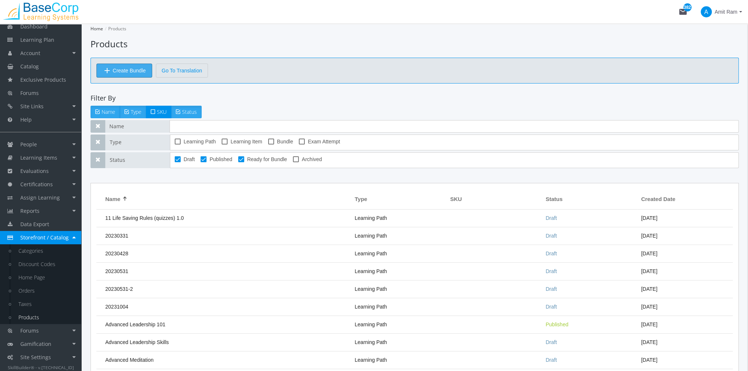
click at [133, 67] on span "Create Bundle" at bounding box center [129, 70] width 33 height 13
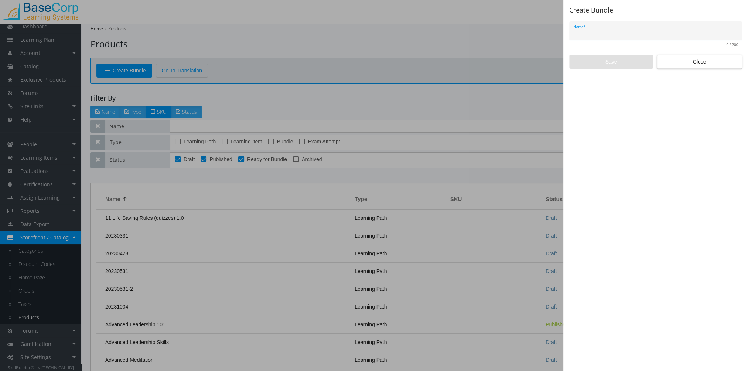
click at [715, 68] on div "Create Bundle Name * 0 / 200 Save Close" at bounding box center [655, 185] width 185 height 371
click at [714, 66] on span "Close" at bounding box center [699, 61] width 73 height 13
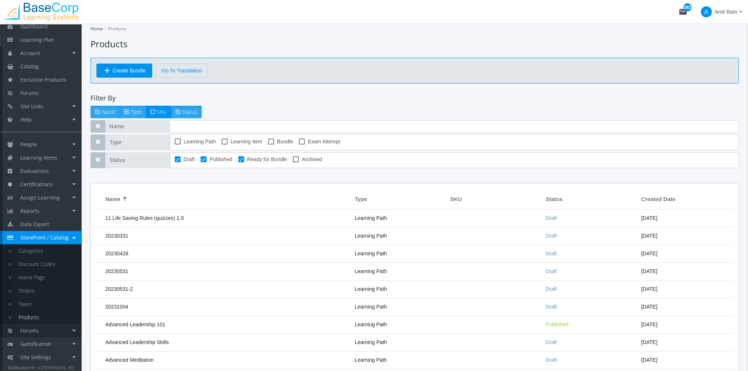
click at [37, 332] on span "Forums" at bounding box center [29, 330] width 18 height 7
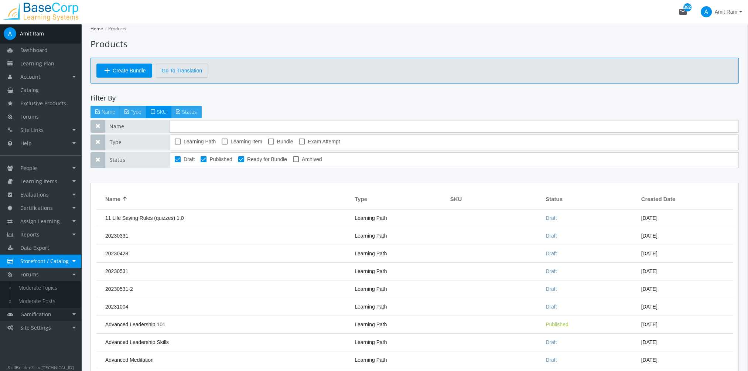
click at [58, 318] on link "Gamification" at bounding box center [40, 314] width 81 height 13
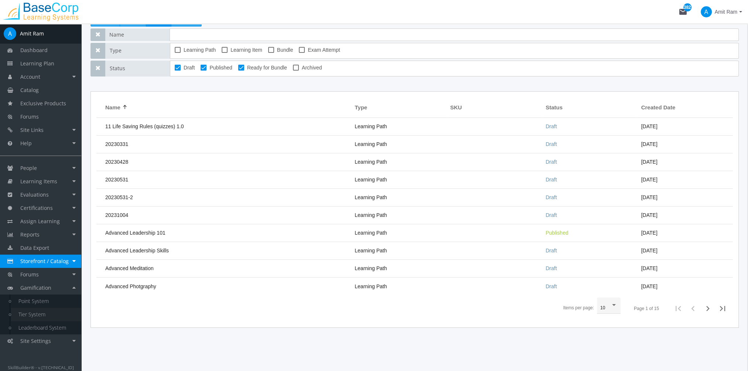
scroll to position [92, 0]
click at [42, 344] on span "Site Settings" at bounding box center [35, 340] width 31 height 7
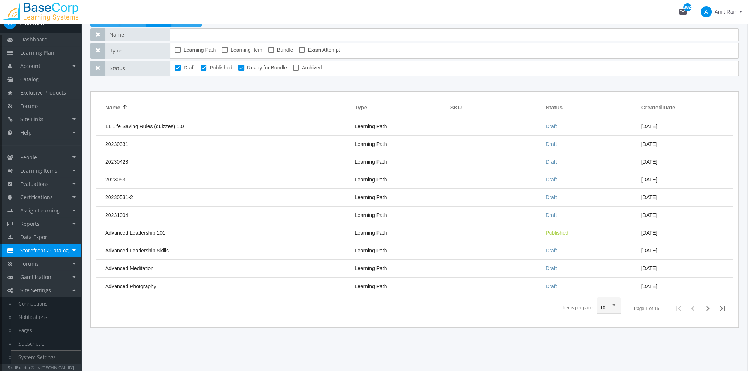
click at [50, 351] on link "System Settings" at bounding box center [46, 357] width 70 height 13
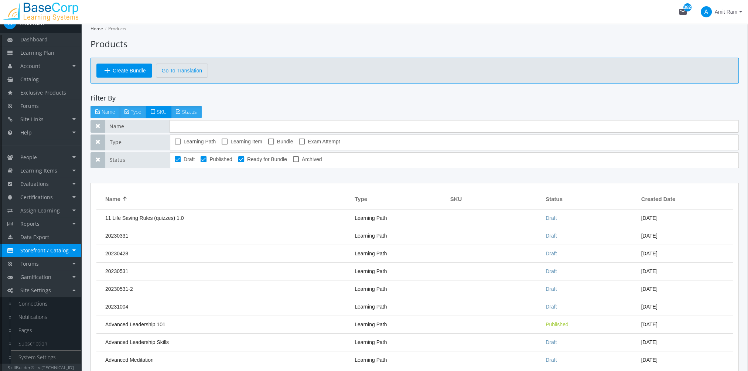
select select "2: 3"
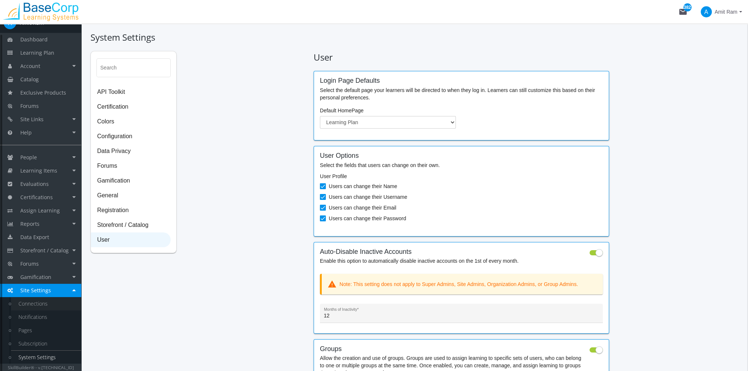
click at [56, 304] on link "Connections" at bounding box center [46, 303] width 70 height 13
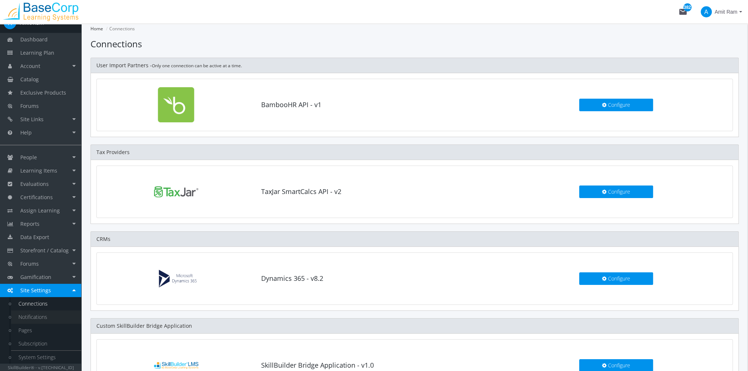
click at [49, 319] on link "Notifications" at bounding box center [46, 316] width 70 height 13
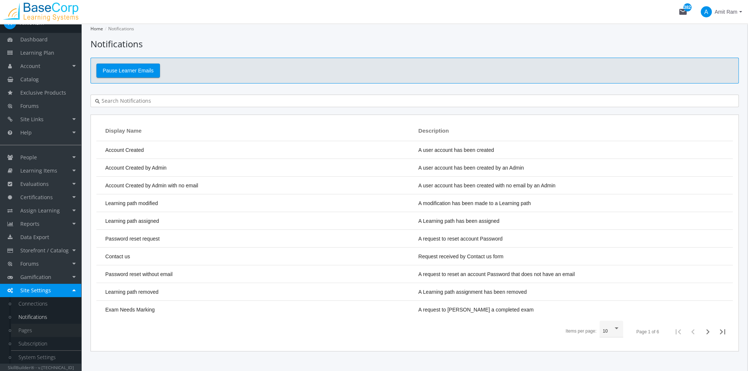
click at [31, 330] on link "Pages" at bounding box center [46, 330] width 70 height 13
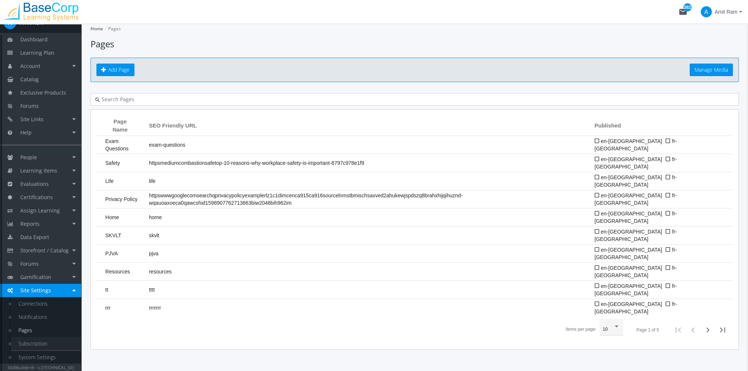
click at [52, 342] on link "Subscription" at bounding box center [46, 343] width 70 height 13
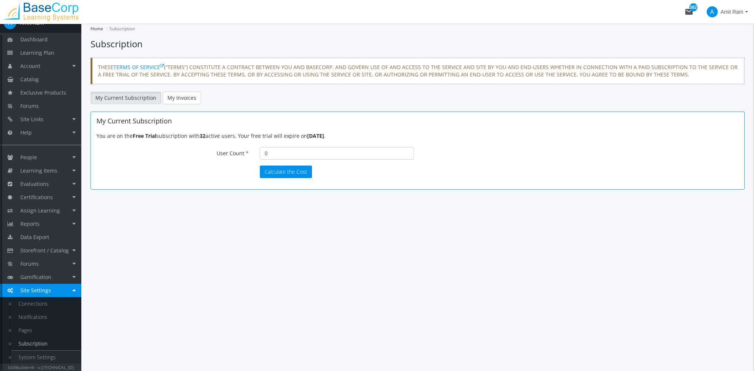
click at [55, 353] on link "System Settings" at bounding box center [46, 357] width 70 height 13
select select "2: 3"
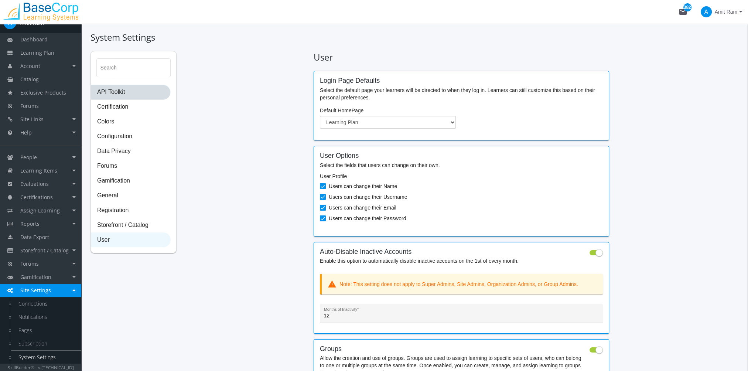
click at [106, 87] on span "API Toolkit" at bounding box center [130, 92] width 79 height 15
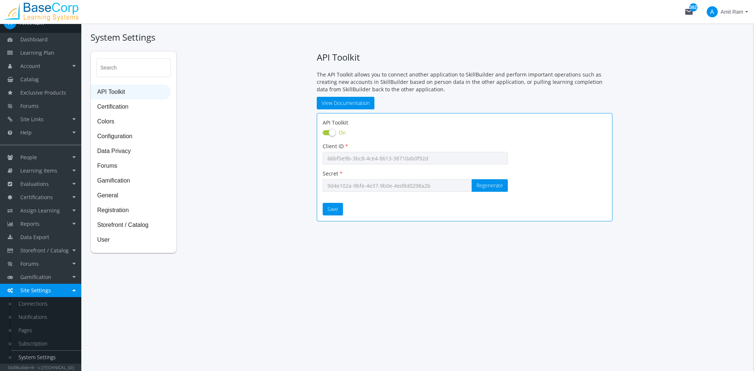
checkbox input "true"
click at [133, 103] on span "Certification" at bounding box center [130, 107] width 79 height 15
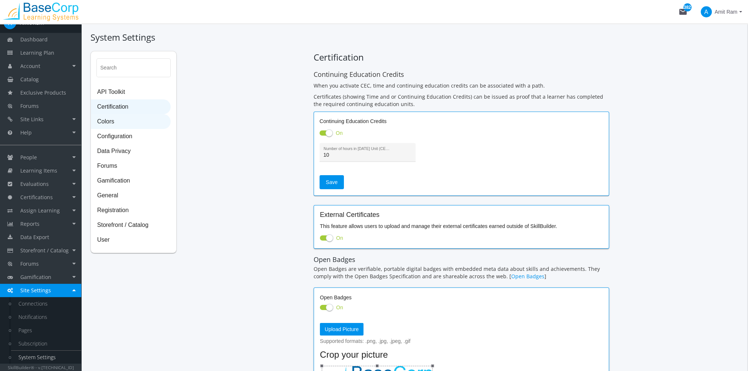
click at [121, 127] on span "Colors" at bounding box center [130, 122] width 79 height 15
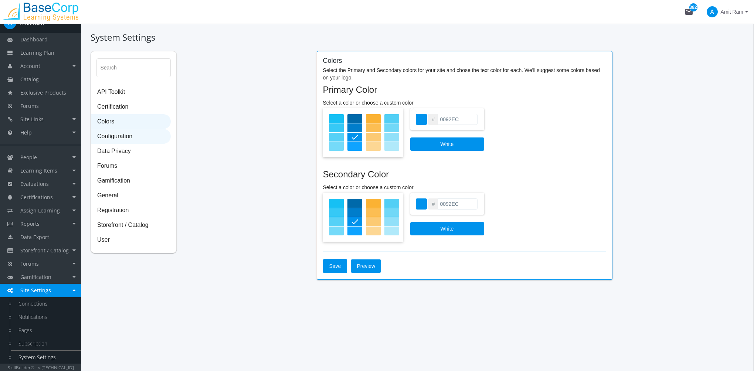
click at [112, 136] on span "Configuration" at bounding box center [130, 136] width 79 height 15
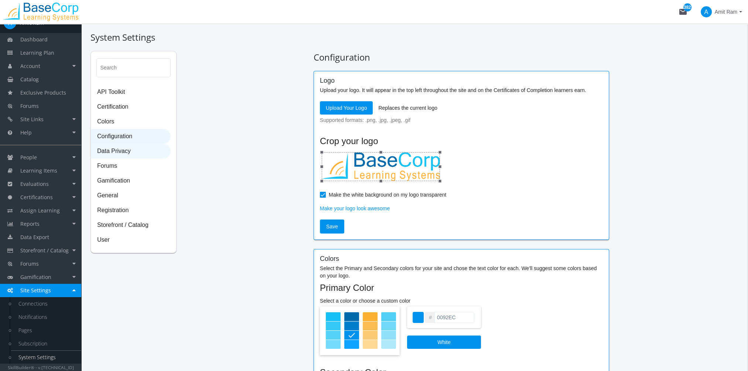
click at [135, 154] on span "Data Privacy" at bounding box center [130, 151] width 79 height 15
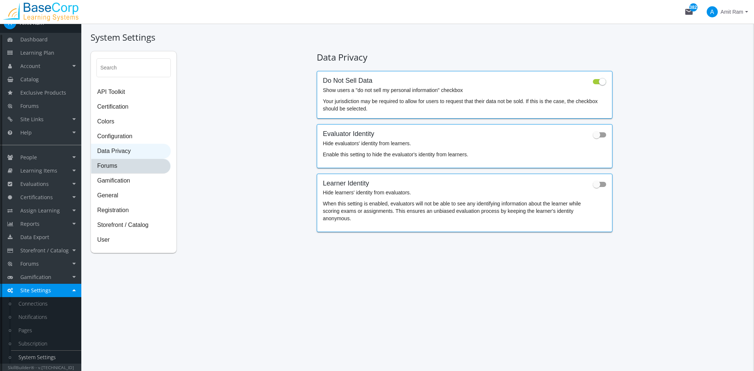
click at [112, 166] on span "Forums" at bounding box center [130, 166] width 79 height 15
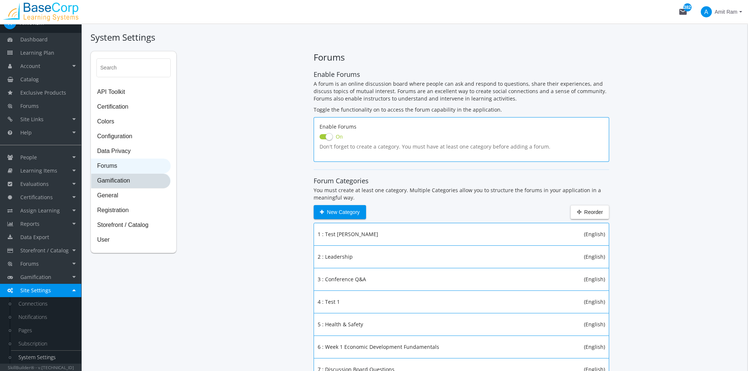
click at [133, 186] on span "Gamification" at bounding box center [130, 181] width 79 height 15
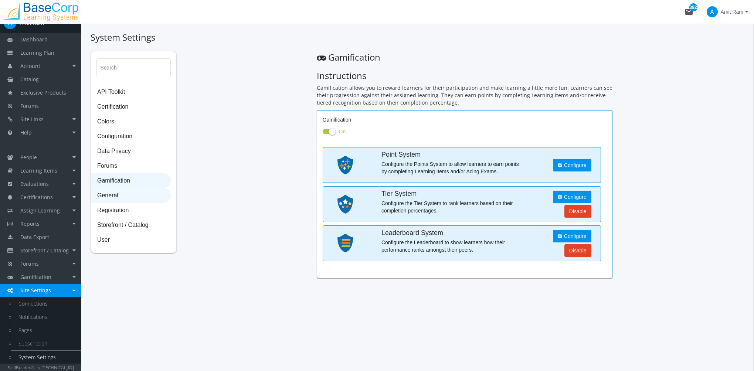
click at [132, 197] on span "General" at bounding box center [130, 195] width 79 height 15
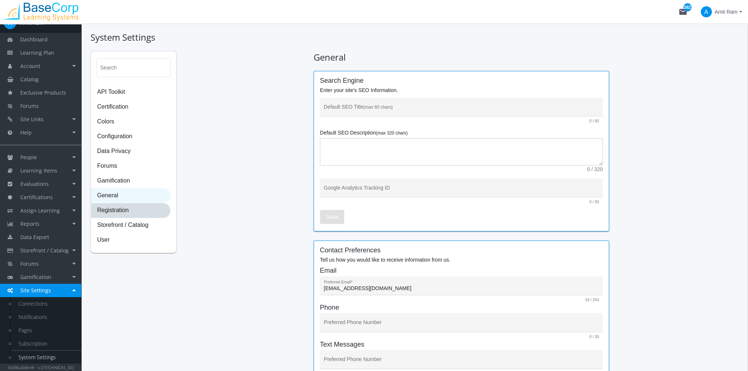
click at [138, 214] on span "Registration" at bounding box center [130, 210] width 79 height 15
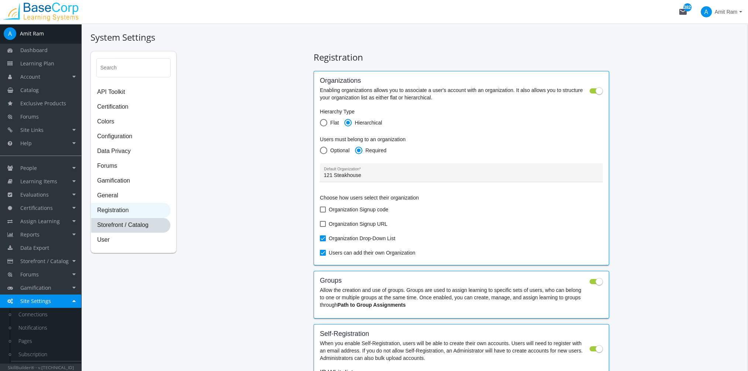
click at [136, 223] on span "Storefront / Catalog" at bounding box center [130, 225] width 79 height 15
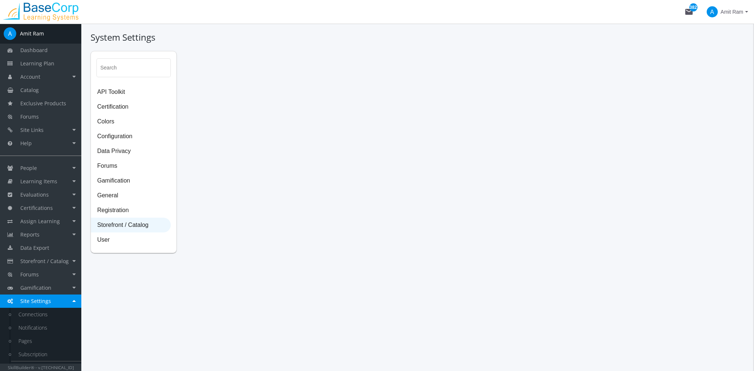
select select "23: USD"
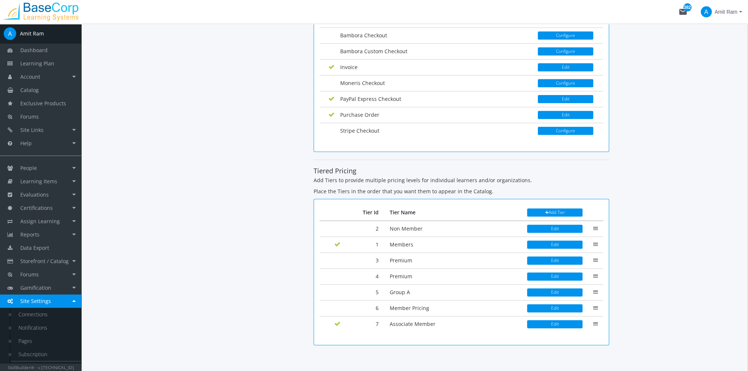
scroll to position [1156, 0]
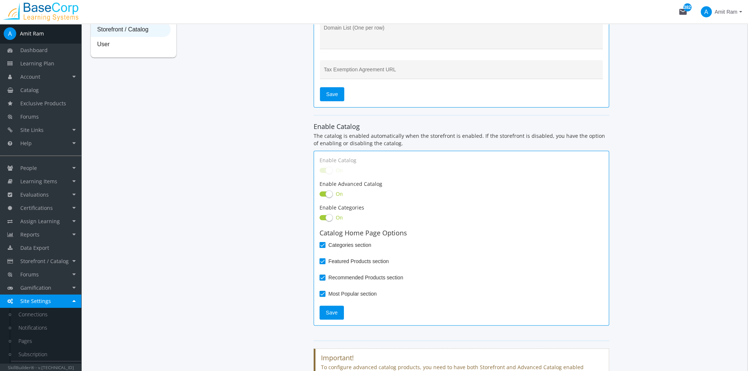
click at [103, 48] on span "User" at bounding box center [130, 44] width 79 height 15
select select "2: 3"
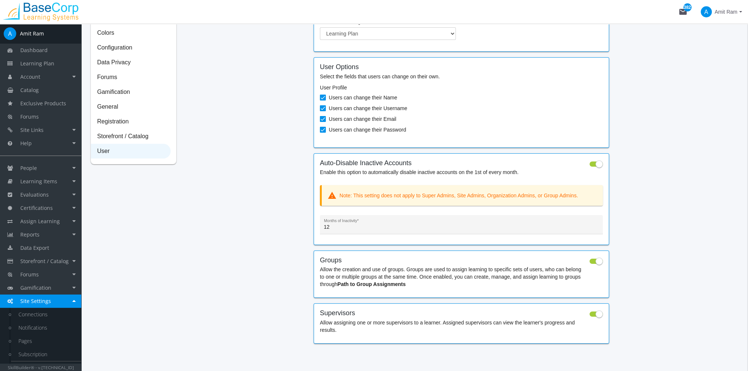
scroll to position [103, 0]
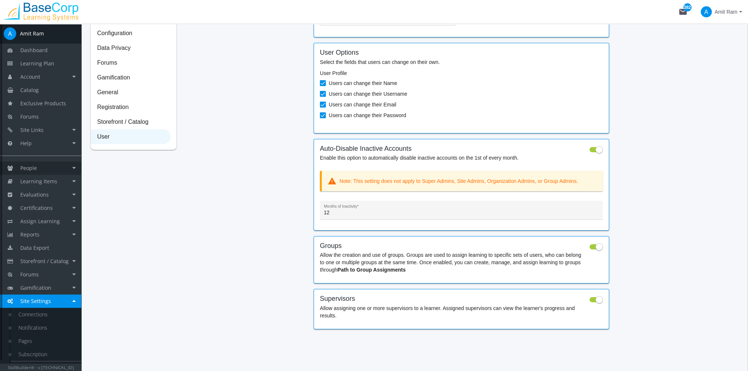
click at [40, 171] on link "People" at bounding box center [40, 167] width 81 height 13
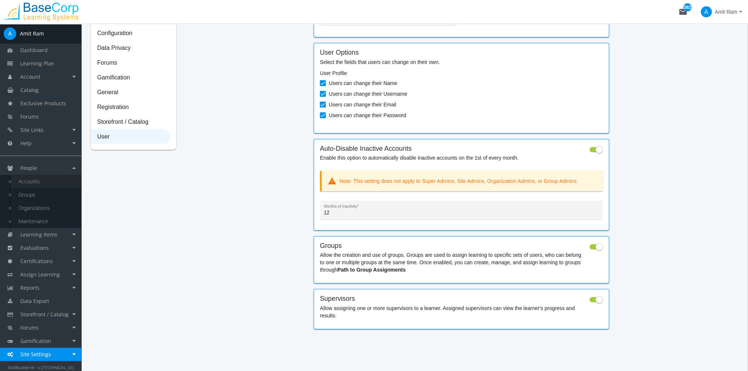
click at [45, 182] on link "Accounts" at bounding box center [46, 181] width 70 height 13
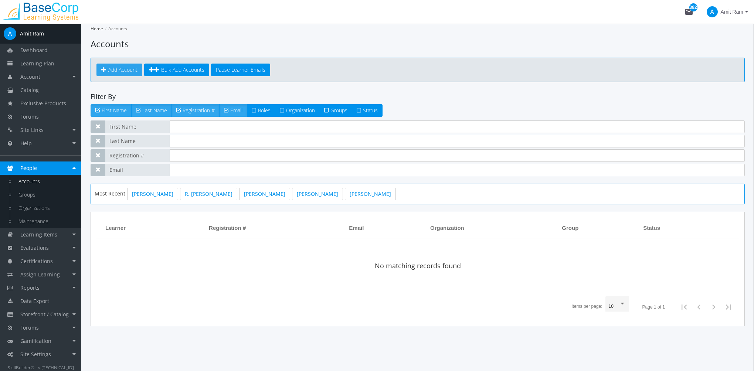
click at [99, 72] on link "Add Account" at bounding box center [119, 70] width 46 height 13
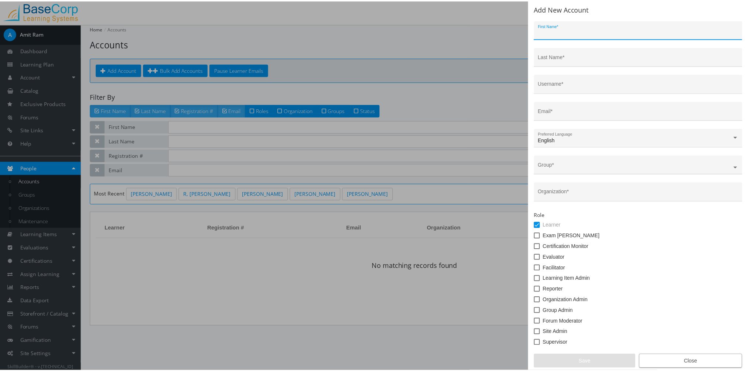
scroll to position [2, 0]
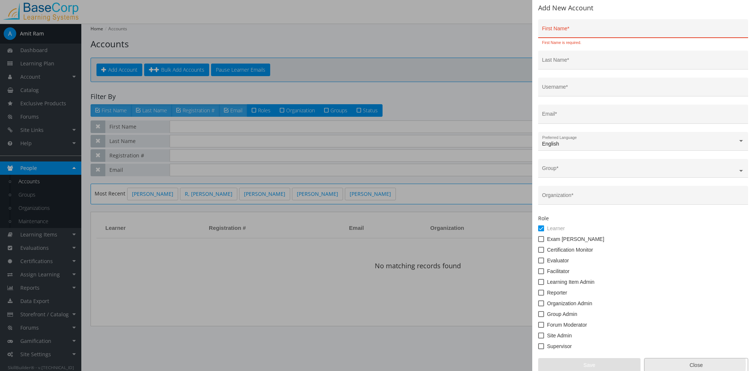
click at [683, 361] on span "Close" at bounding box center [695, 364] width 91 height 13
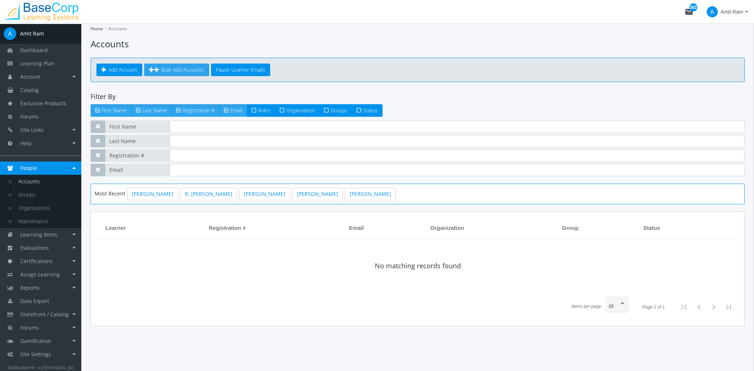
click at [187, 69] on span "Bulk Add Accounts" at bounding box center [182, 69] width 43 height 7
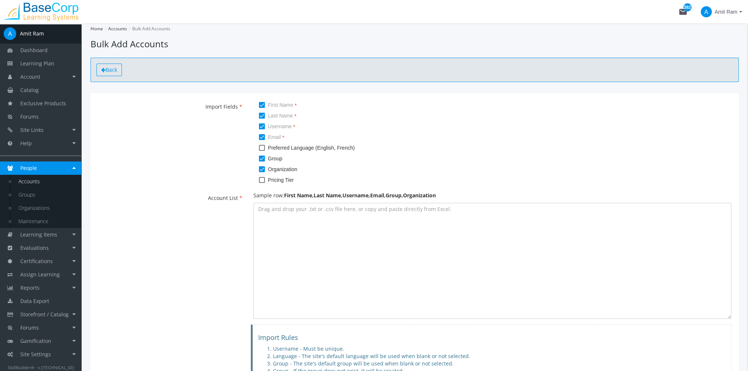
click at [113, 68] on span "Back" at bounding box center [111, 69] width 11 height 7
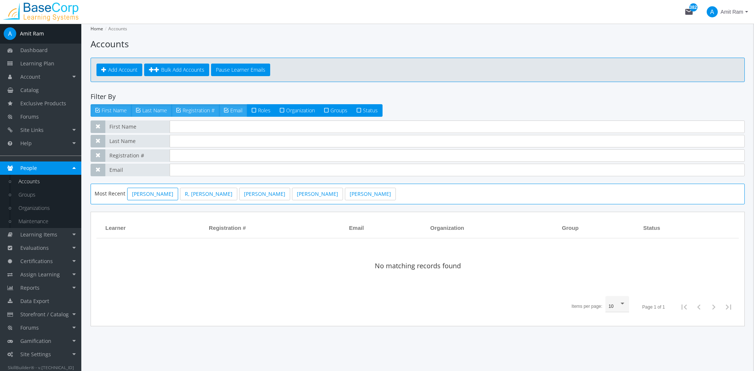
click at [157, 192] on link "[PERSON_NAME]" at bounding box center [152, 194] width 51 height 13
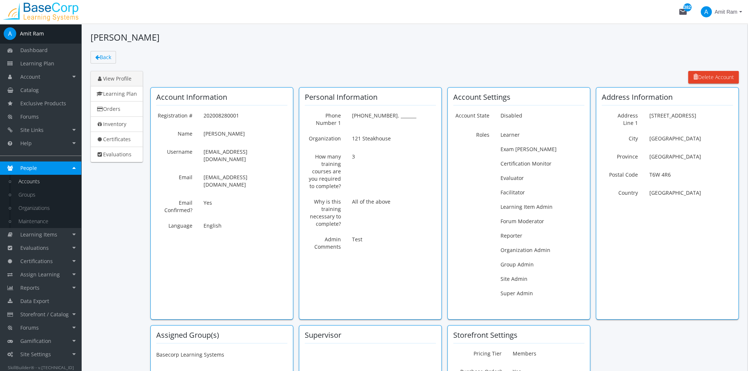
click at [41, 179] on link "Accounts" at bounding box center [46, 181] width 70 height 13
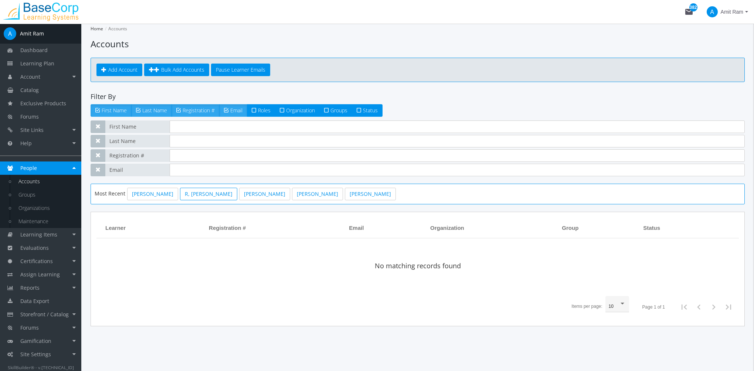
click at [194, 192] on link "R, [PERSON_NAME]" at bounding box center [208, 194] width 57 height 13
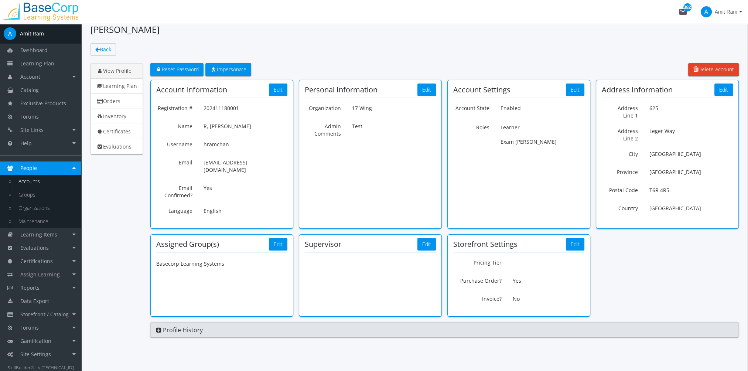
scroll to position [10, 0]
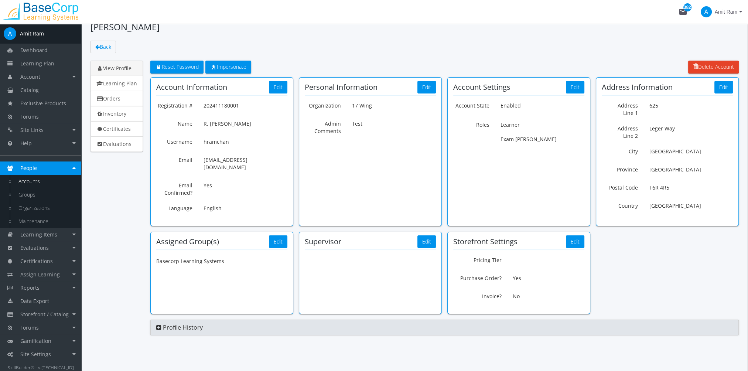
click at [51, 181] on link "Accounts" at bounding box center [46, 181] width 70 height 13
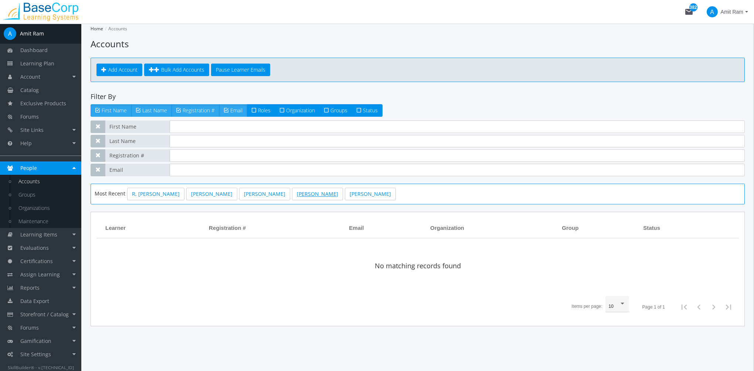
click at [292, 192] on link "[PERSON_NAME]" at bounding box center [317, 194] width 51 height 13
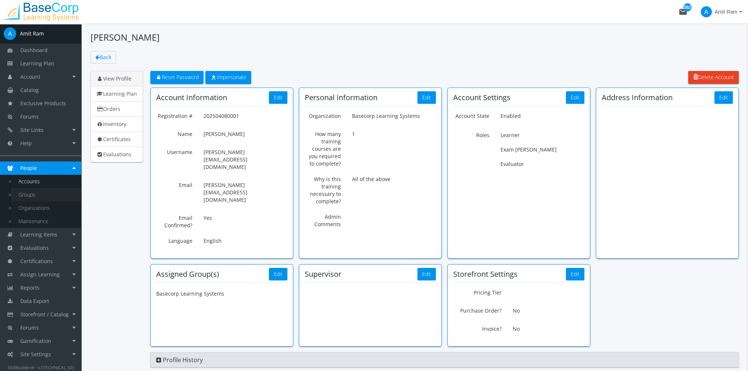
click at [44, 192] on link "Groups" at bounding box center [46, 194] width 70 height 13
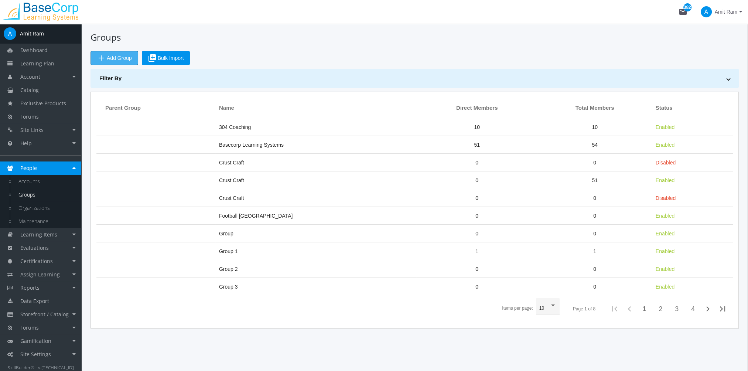
click at [115, 60] on span "add Add Group" at bounding box center [114, 57] width 35 height 13
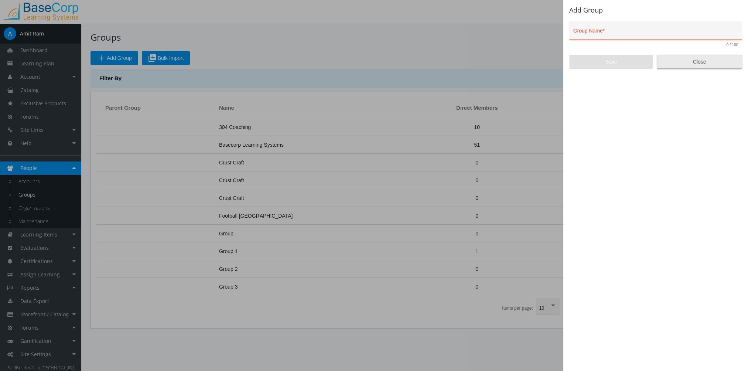
click at [670, 63] on span "Close" at bounding box center [699, 61] width 73 height 13
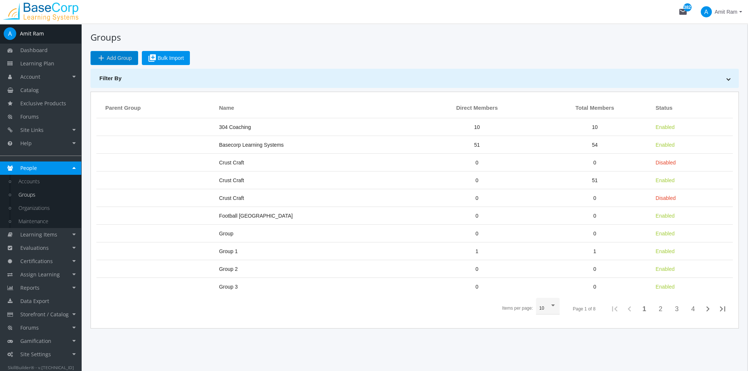
click at [178, 55] on span "library_add Bulk Import" at bounding box center [166, 57] width 36 height 13
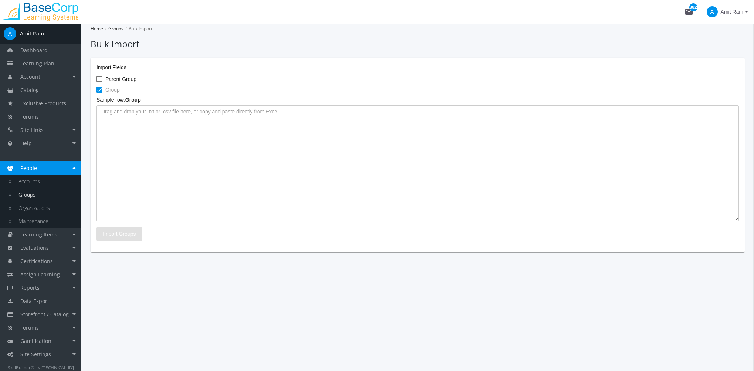
drag, startPoint x: 33, startPoint y: 198, endPoint x: 37, endPoint y: 191, distance: 7.8
click at [33, 197] on link "Groups" at bounding box center [46, 194] width 70 height 13
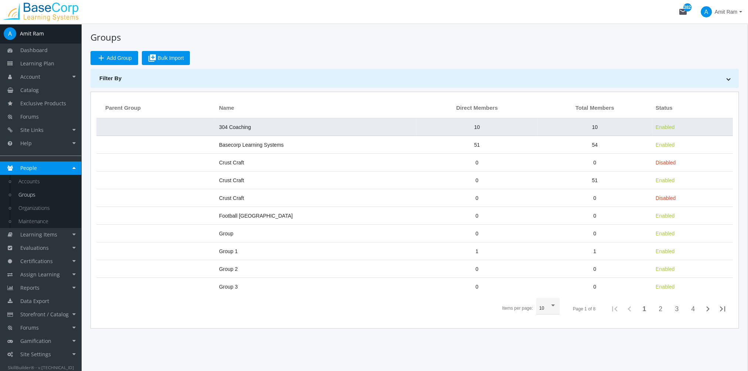
click at [276, 126] on td "304 Coaching" at bounding box center [315, 127] width 201 height 18
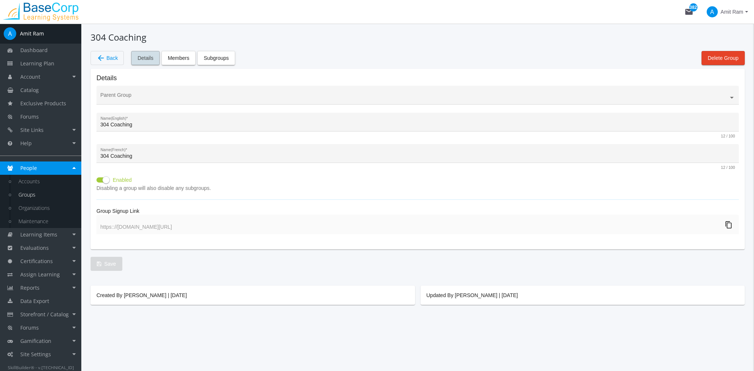
click at [147, 58] on span "Details" at bounding box center [145, 57] width 16 height 13
click at [180, 58] on span "Members" at bounding box center [178, 57] width 21 height 13
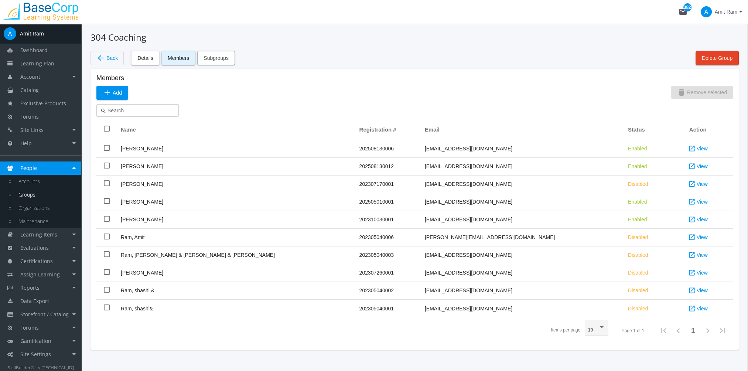
click at [225, 58] on span "Subgroups" at bounding box center [216, 57] width 25 height 13
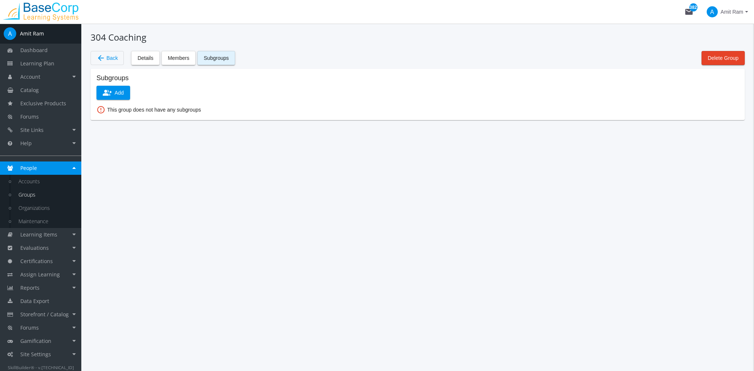
click at [115, 57] on span "arrow_back Back" at bounding box center [106, 58] width 21 height 13
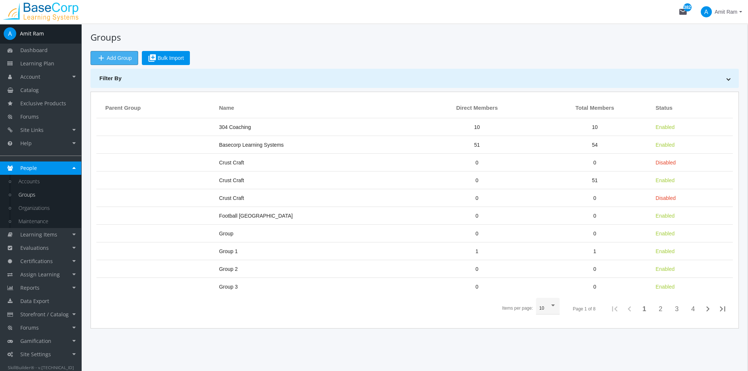
click at [113, 59] on span "add Add Group" at bounding box center [114, 57] width 35 height 13
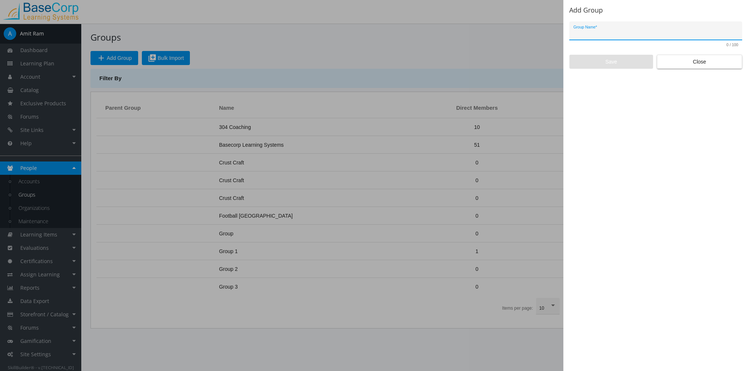
click at [696, 71] on div "Add Group Group Name * 0 / 100 Save Close" at bounding box center [655, 185] width 185 height 371
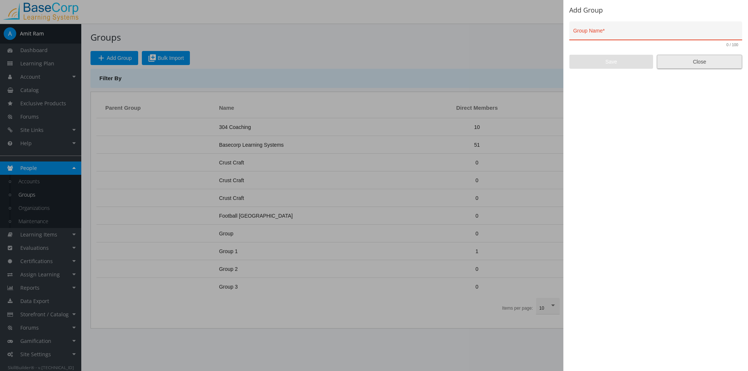
click at [674, 59] on span "Close" at bounding box center [699, 61] width 73 height 13
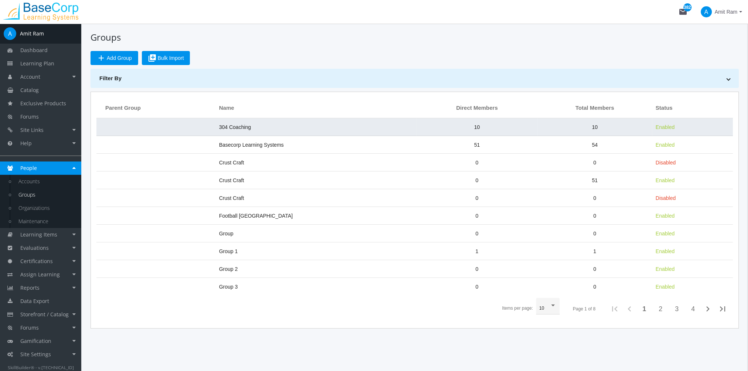
click at [387, 133] on td "304 Coaching" at bounding box center [315, 127] width 201 height 18
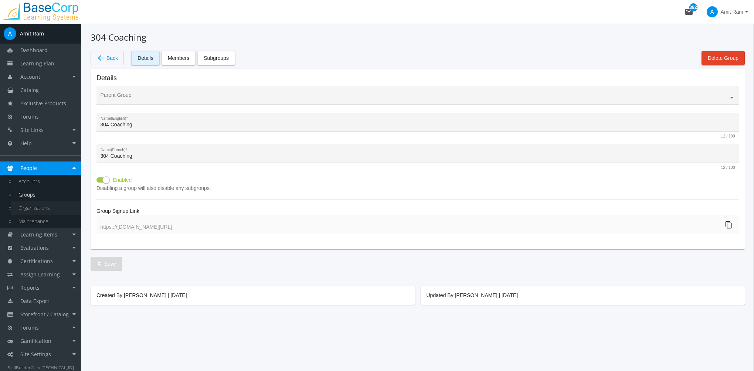
click at [61, 205] on link "Organizations" at bounding box center [46, 207] width 70 height 13
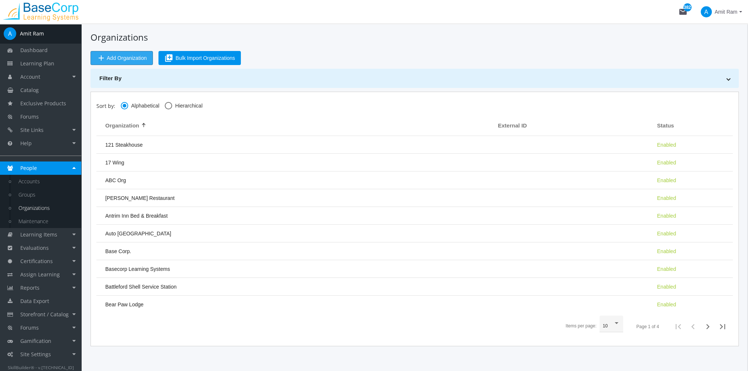
click at [126, 55] on span "Add Organization" at bounding box center [127, 57] width 40 height 13
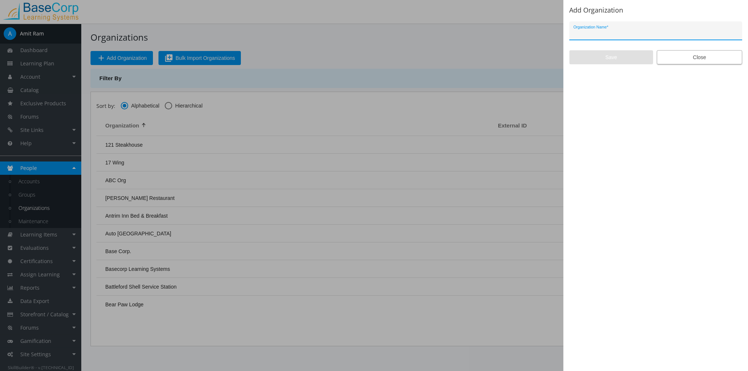
click at [682, 56] on span "Close" at bounding box center [699, 57] width 73 height 13
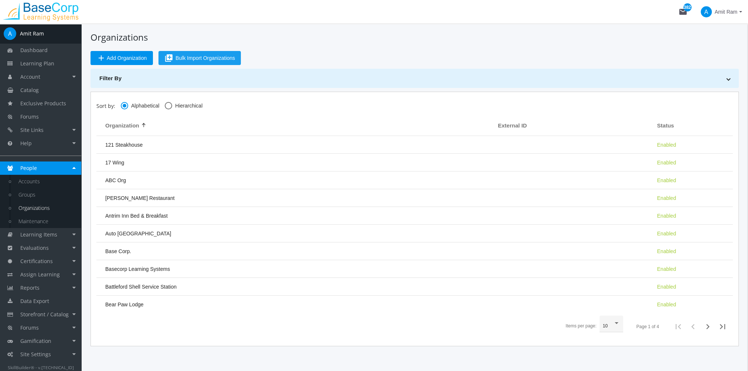
click at [214, 65] on button "library_add Bulk Import Organizations" at bounding box center [199, 58] width 82 height 14
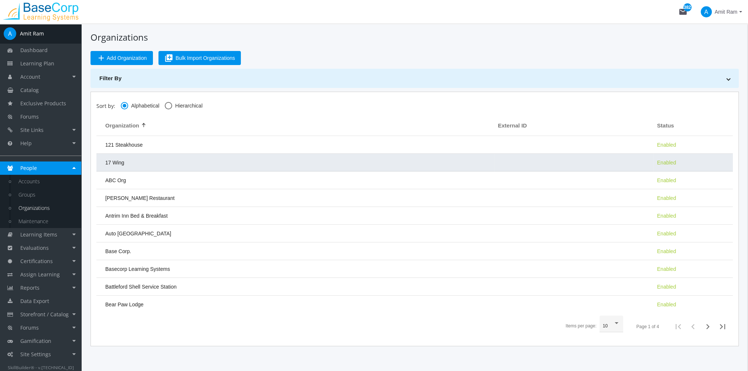
click at [161, 160] on td "17 Wing" at bounding box center [295, 163] width 398 height 18
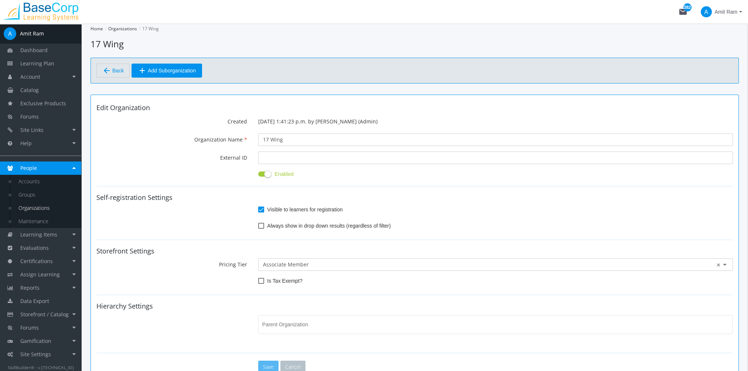
click at [109, 66] on mat-icon "arrow_back" at bounding box center [106, 70] width 9 height 9
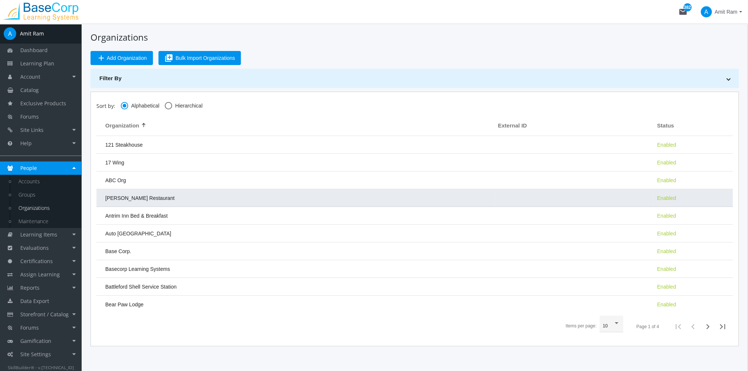
click at [188, 198] on td "[PERSON_NAME] Restaurant" at bounding box center [295, 198] width 398 height 18
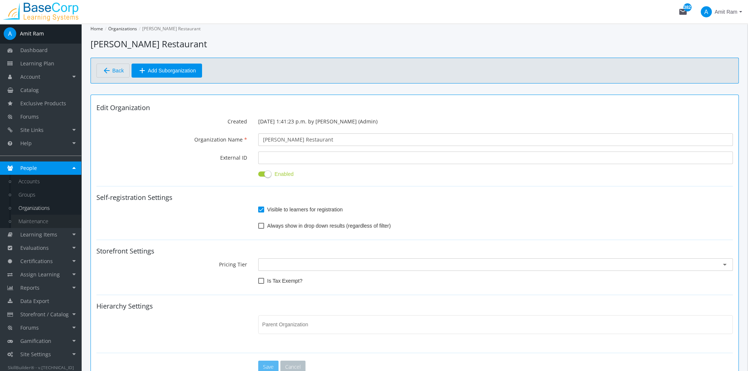
click at [59, 223] on link "Maintenance" at bounding box center [46, 221] width 70 height 13
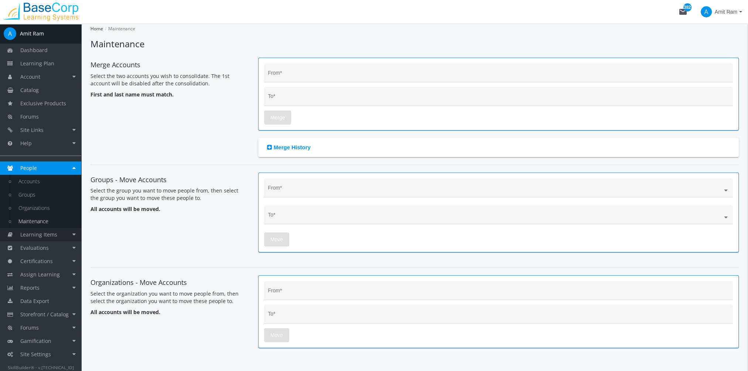
click at [44, 233] on span "Learning Items" at bounding box center [38, 234] width 37 height 7
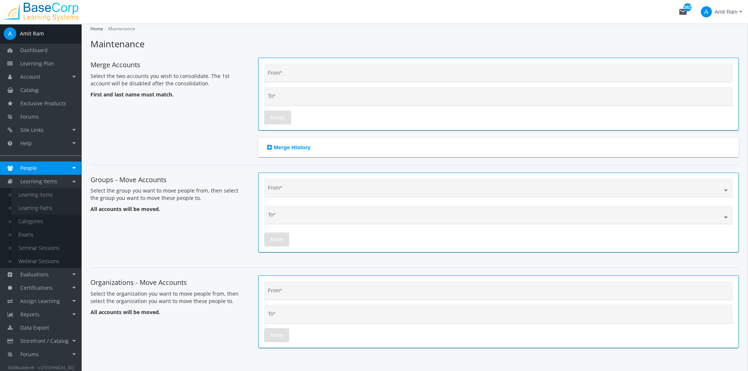
click at [44, 201] on link "Learning Items" at bounding box center [46, 194] width 70 height 13
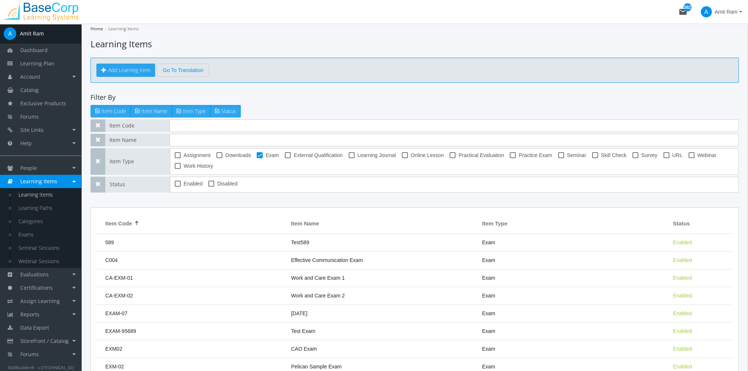
click at [137, 67] on button "Add Learning Item" at bounding box center [125, 70] width 59 height 13
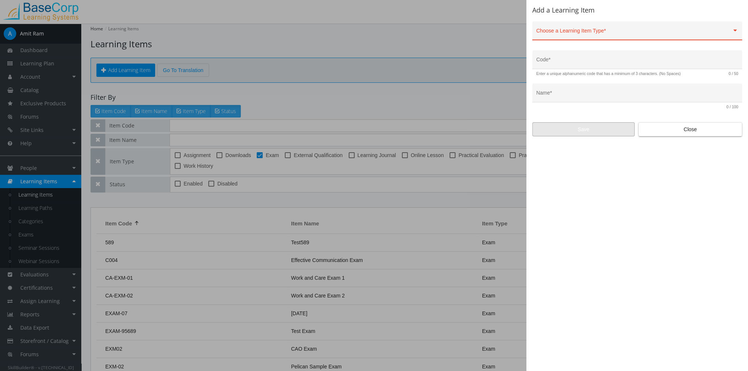
drag, startPoint x: 701, startPoint y: 134, endPoint x: 692, endPoint y: 136, distance: 8.6
click at [701, 134] on span "Close" at bounding box center [690, 129] width 91 height 13
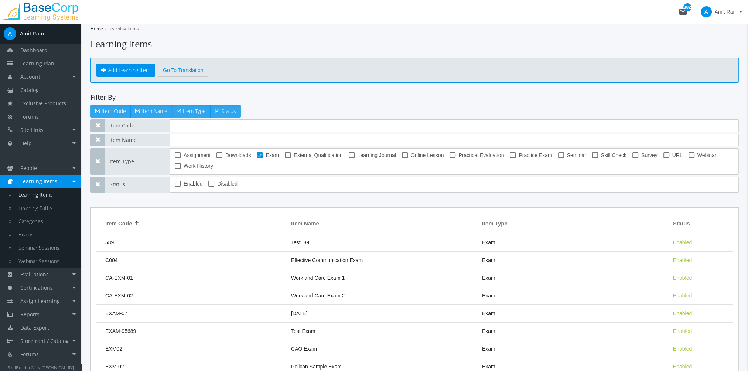
click at [206, 242] on td "589" at bounding box center [191, 243] width 191 height 18
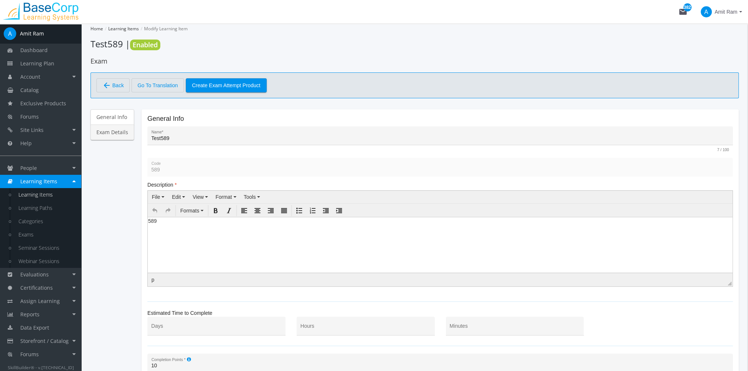
click at [116, 127] on link "Exam Details" at bounding box center [113, 132] width 44 height 16
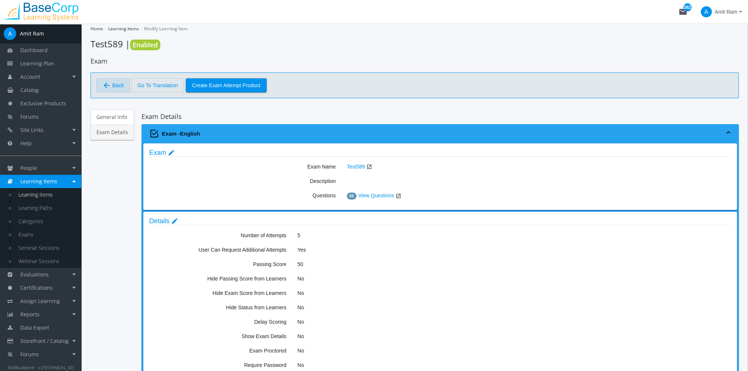
click at [111, 89] on span "arrow_back Back" at bounding box center [112, 85] width 21 height 13
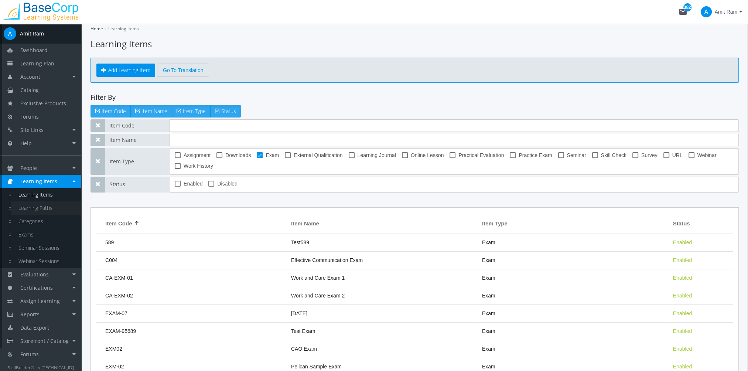
click at [52, 204] on link "Learning Paths" at bounding box center [46, 207] width 70 height 13
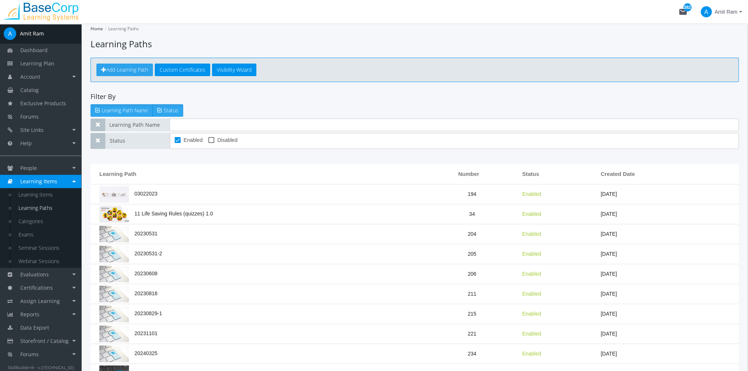
click at [126, 73] on span "Add Learning Path" at bounding box center [127, 69] width 42 height 7
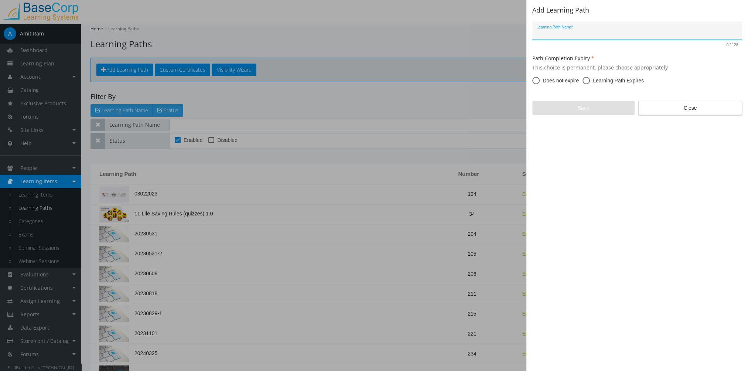
click at [283, 188] on div at bounding box center [374, 185] width 748 height 371
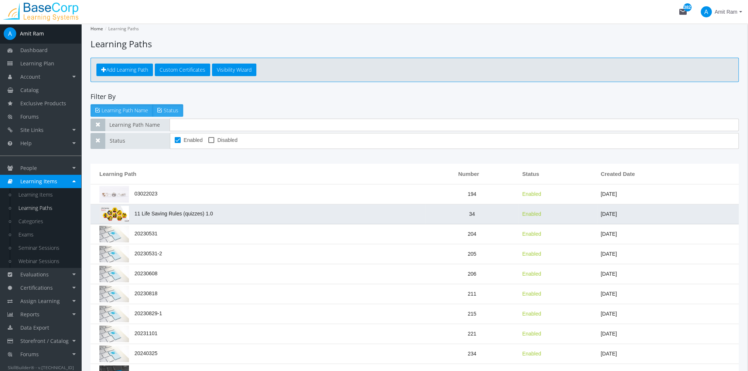
click at [204, 221] on td "11 Life Saving Rules (quizzes) 1.0" at bounding box center [258, 214] width 335 height 20
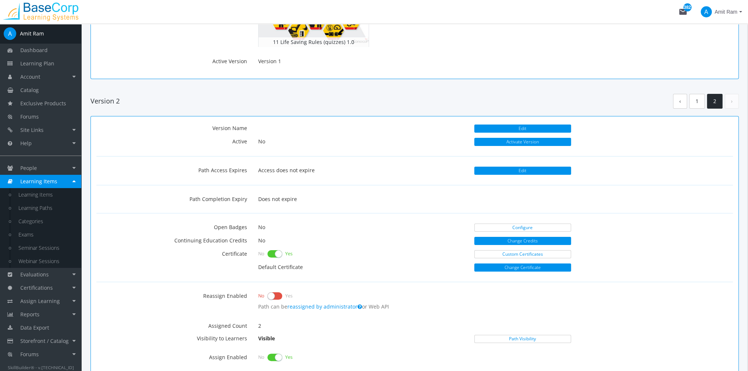
scroll to position [148, 0]
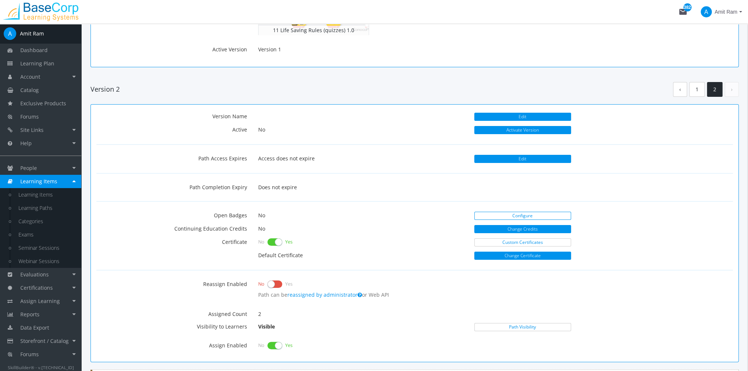
click at [499, 212] on link "Configure" at bounding box center [522, 216] width 97 height 8
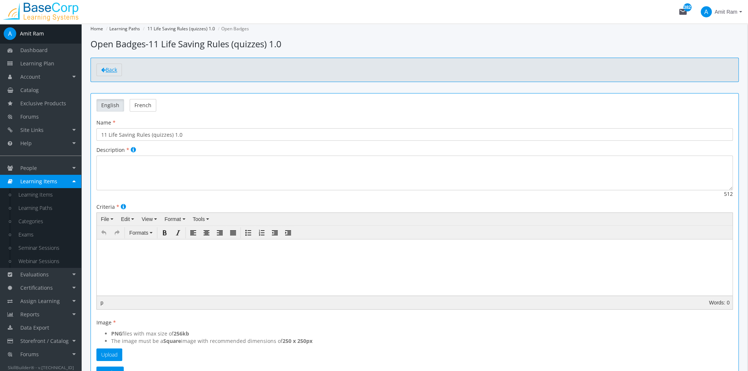
click at [102, 66] on link "Back" at bounding box center [108, 70] width 25 height 13
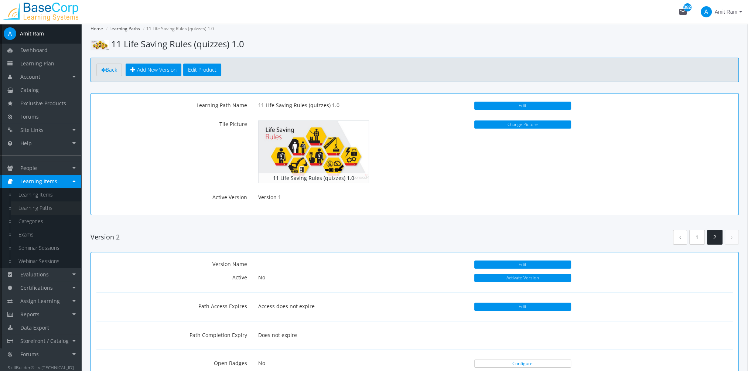
drag, startPoint x: 33, startPoint y: 214, endPoint x: 37, endPoint y: 213, distance: 4.2
click at [33, 213] on link "Learning Paths" at bounding box center [46, 207] width 70 height 13
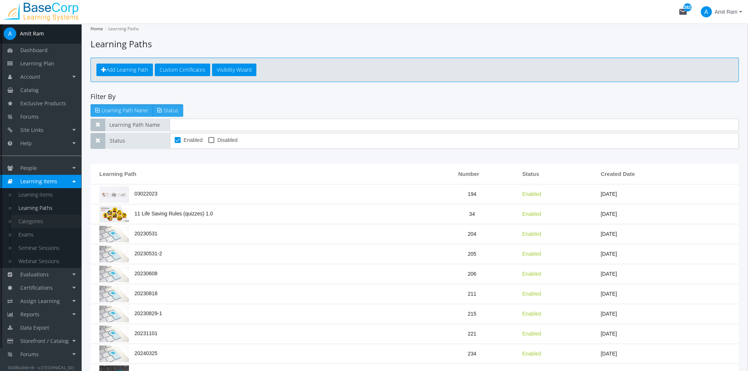
click at [47, 220] on link "Categories" at bounding box center [46, 221] width 70 height 13
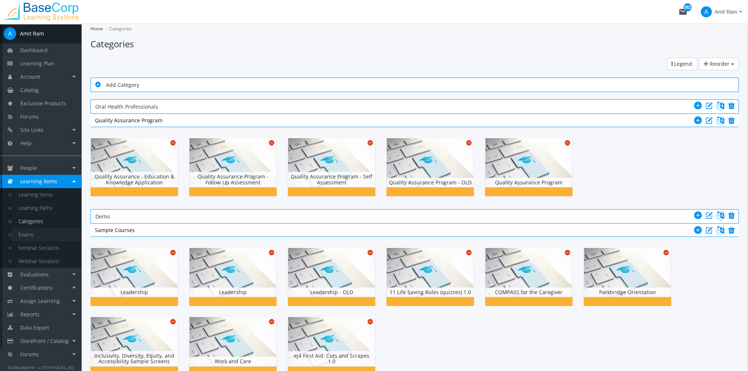
click at [44, 238] on link "Exams" at bounding box center [46, 234] width 70 height 13
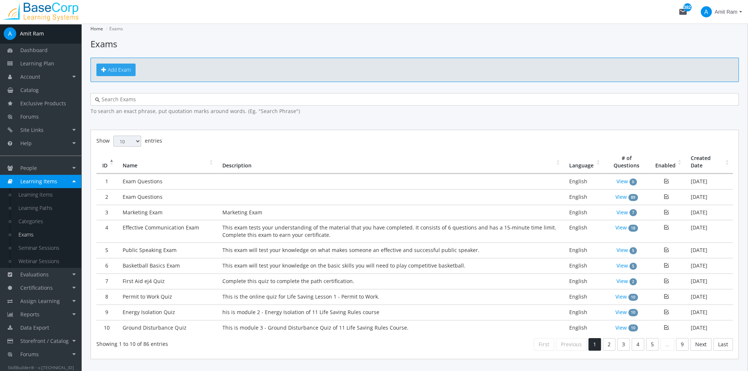
click at [115, 72] on span "Add Exam" at bounding box center [119, 69] width 23 height 7
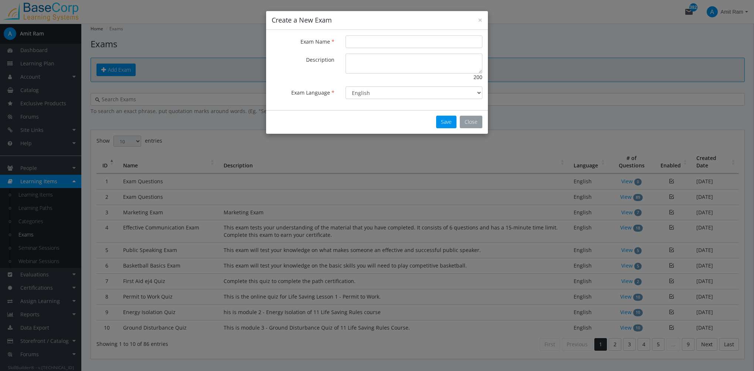
click at [475, 122] on button "Close" at bounding box center [471, 122] width 23 height 13
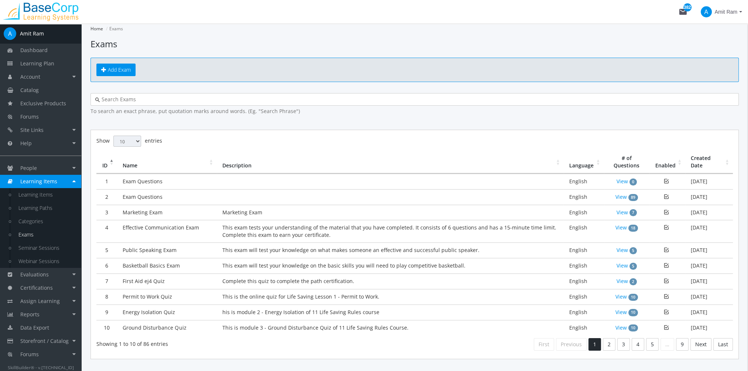
click at [331, 229] on td "This exam tests your understanding of the material that you have completed. It …" at bounding box center [390, 231] width 347 height 23
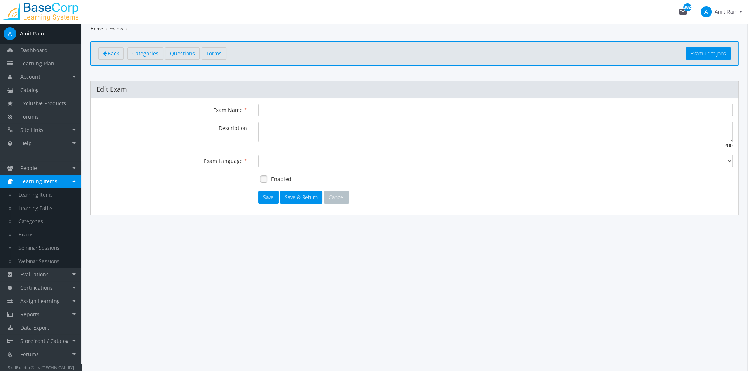
type input "Effective Communication Exam"
type textarea "This exam tests your understanding of the material that you have completed. It …"
select select "1"
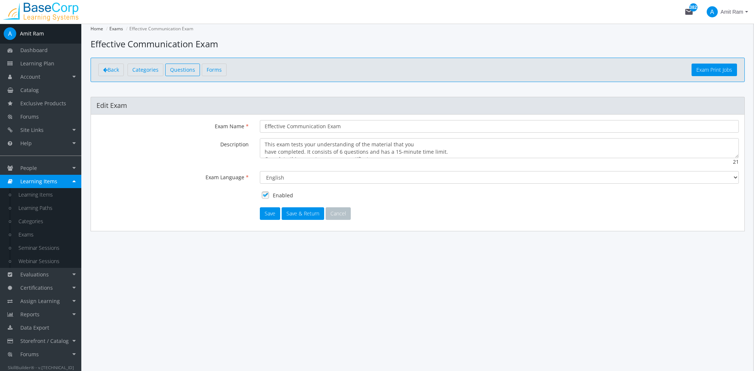
click at [179, 70] on span "Questions" at bounding box center [182, 69] width 25 height 7
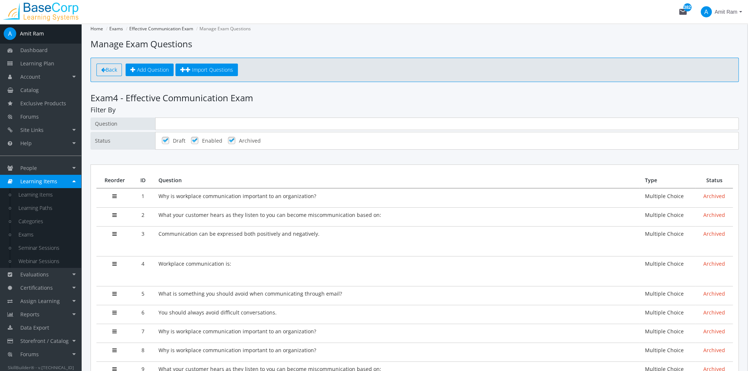
click at [112, 68] on span "Back" at bounding box center [111, 69] width 11 height 7
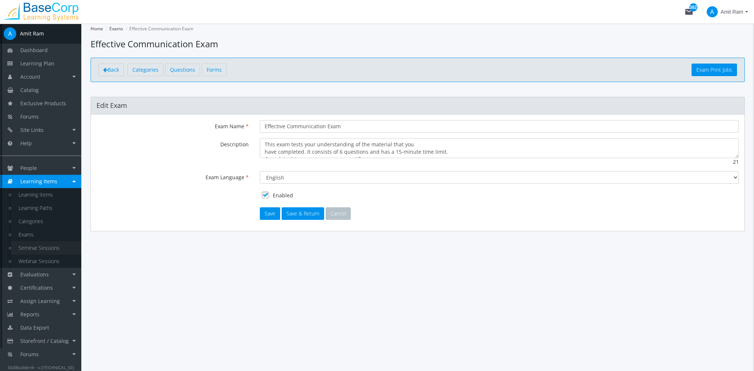
click at [50, 246] on link "Seminar Sessions" at bounding box center [46, 247] width 70 height 13
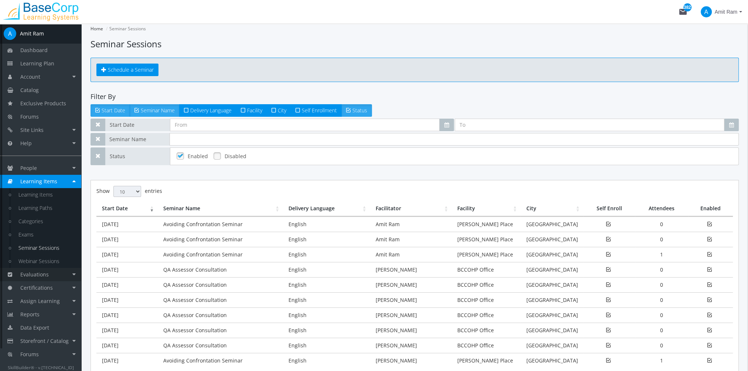
click at [47, 277] on span "Evaluations" at bounding box center [34, 274] width 28 height 7
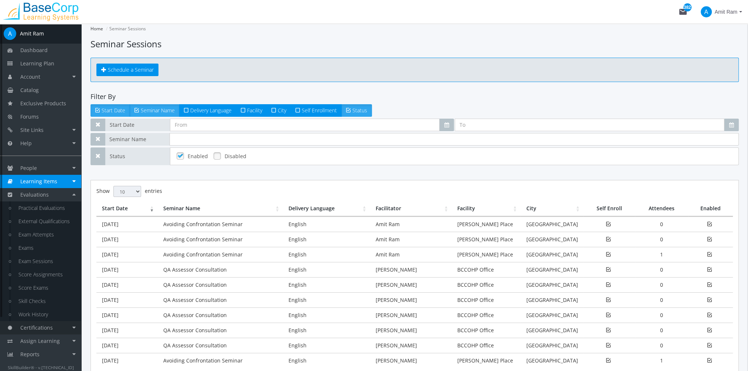
click at [52, 330] on span "Certifications" at bounding box center [36, 327] width 33 height 7
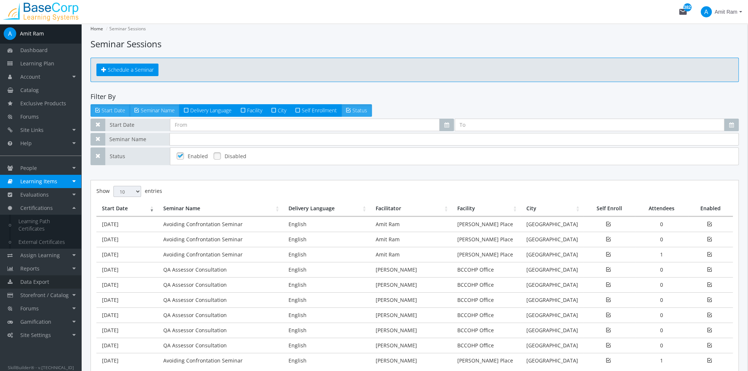
click at [47, 275] on link "Data Export" at bounding box center [40, 281] width 81 height 13
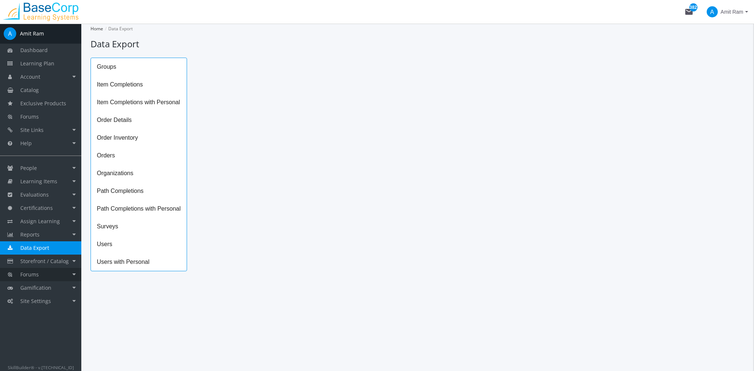
click at [52, 269] on link "Forums" at bounding box center [40, 274] width 81 height 13
click at [40, 234] on link "Reports" at bounding box center [40, 234] width 81 height 13
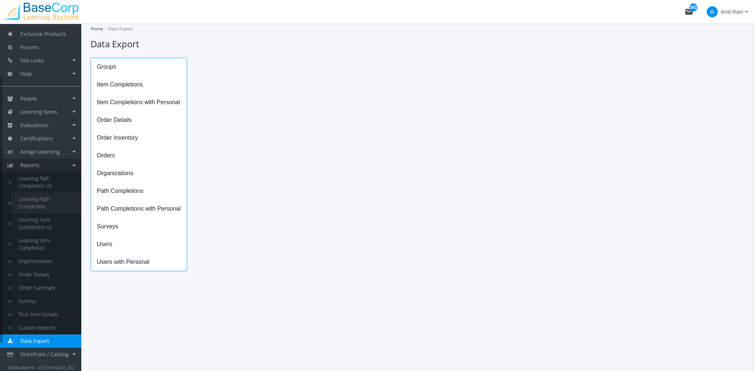
scroll to position [106, 0]
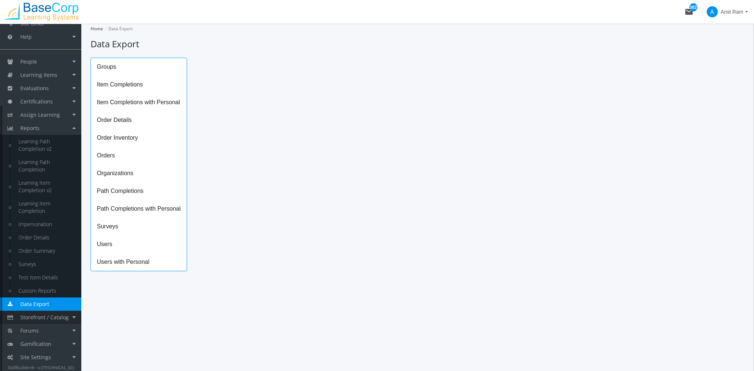
click at [38, 317] on span "Storefront / Catalog" at bounding box center [44, 317] width 48 height 7
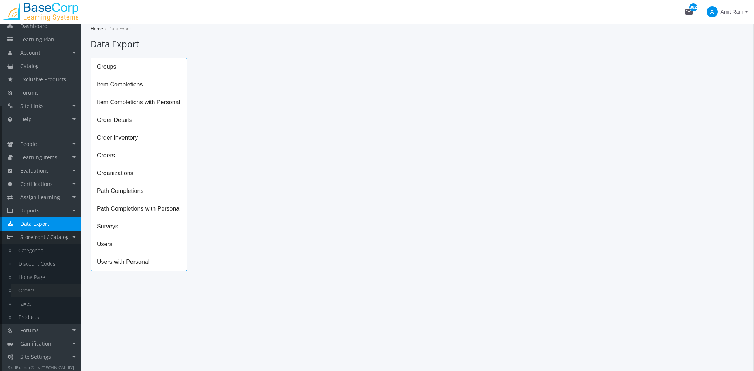
scroll to position [24, 0]
click at [52, 214] on link "Reports" at bounding box center [40, 210] width 81 height 13
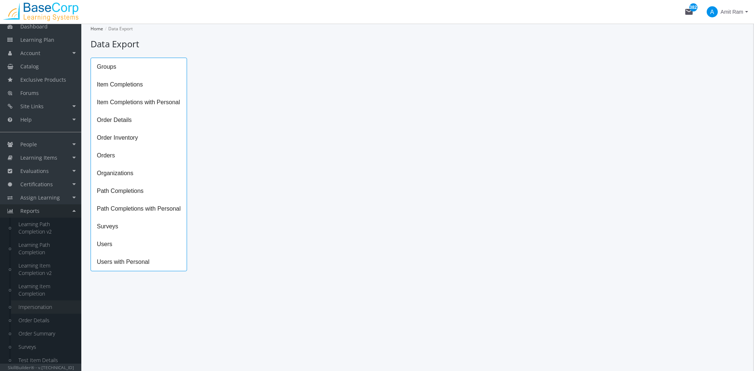
scroll to position [106, 0]
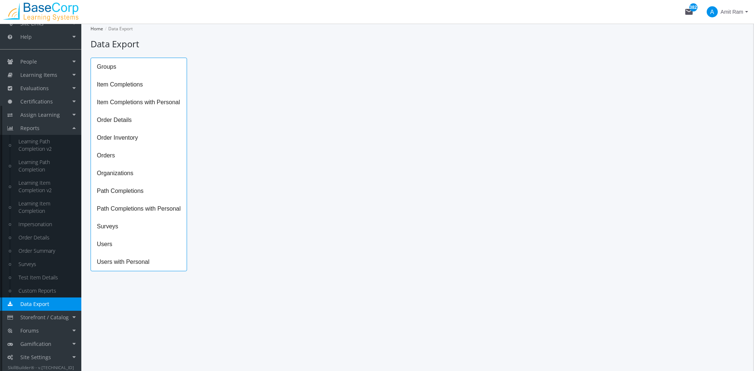
click at [37, 300] on span "Data Export" at bounding box center [34, 303] width 29 height 7
click at [38, 318] on span "Storefront / Catalog" at bounding box center [44, 317] width 48 height 7
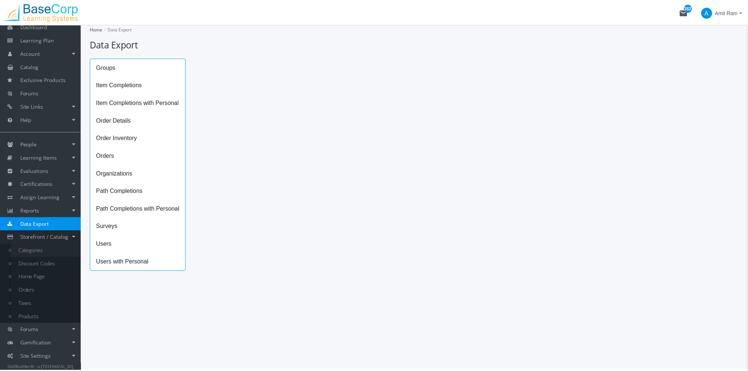
scroll to position [24, 0]
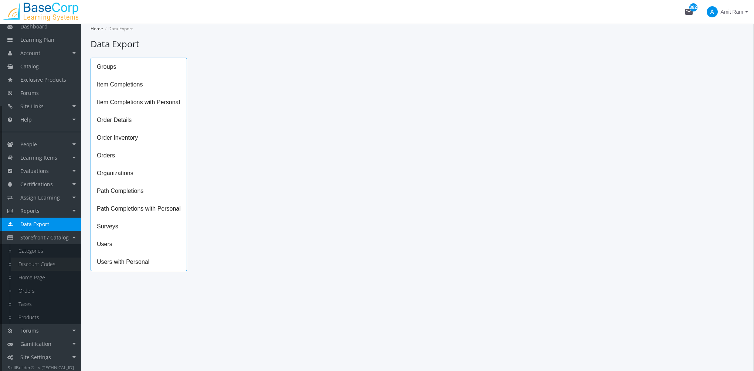
click at [37, 262] on link "Discount Codes" at bounding box center [46, 263] width 70 height 13
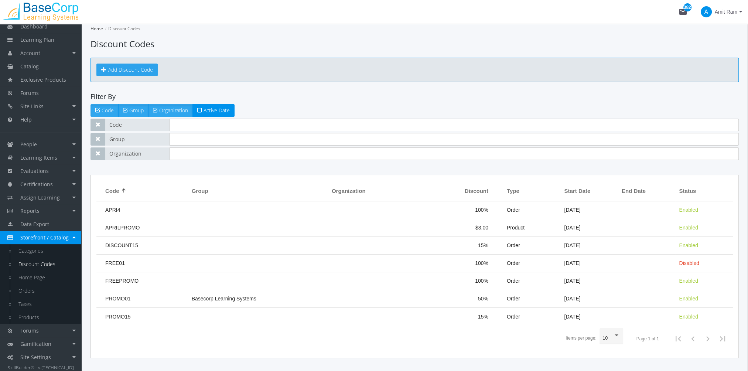
click at [131, 72] on link "Add Discount Code" at bounding box center [126, 70] width 61 height 13
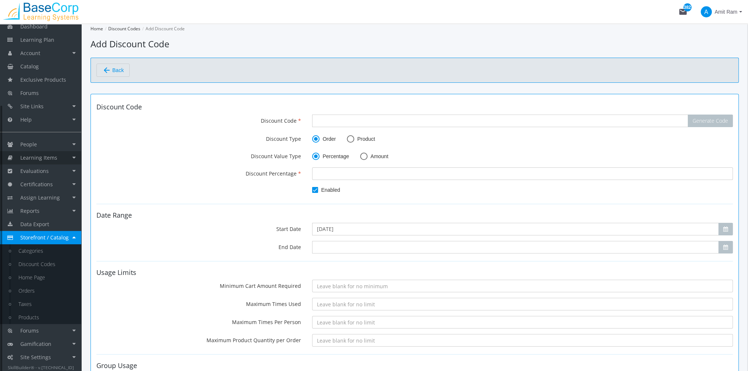
click at [43, 158] on span "Learning Items" at bounding box center [38, 157] width 37 height 7
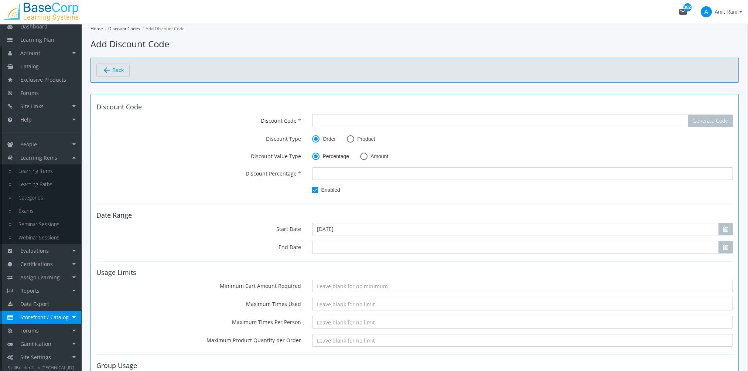
click at [58, 319] on span "Storefront / Catalog" at bounding box center [44, 317] width 48 height 7
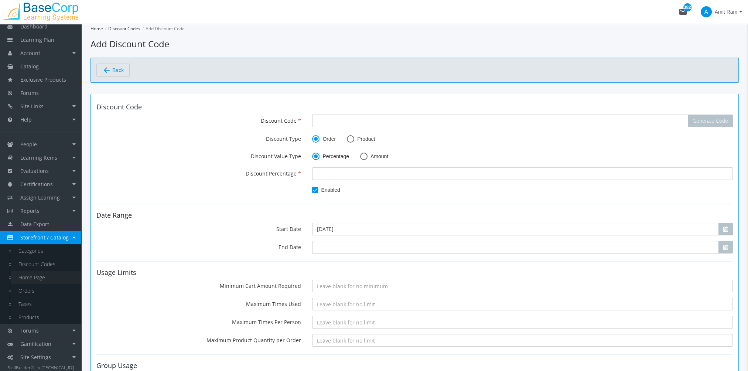
click at [40, 279] on link "Home Page" at bounding box center [46, 277] width 70 height 13
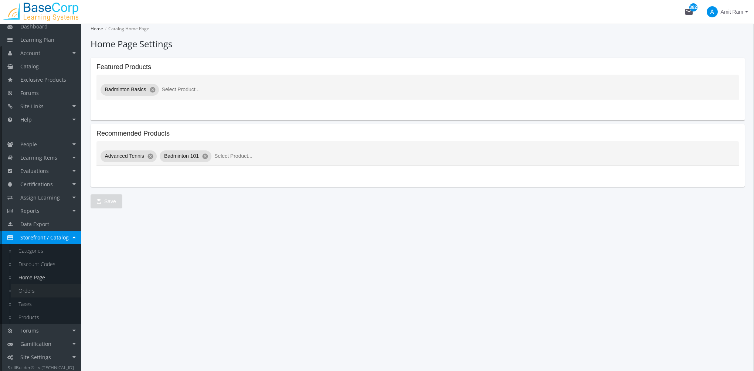
click at [28, 290] on link "Orders" at bounding box center [46, 290] width 70 height 13
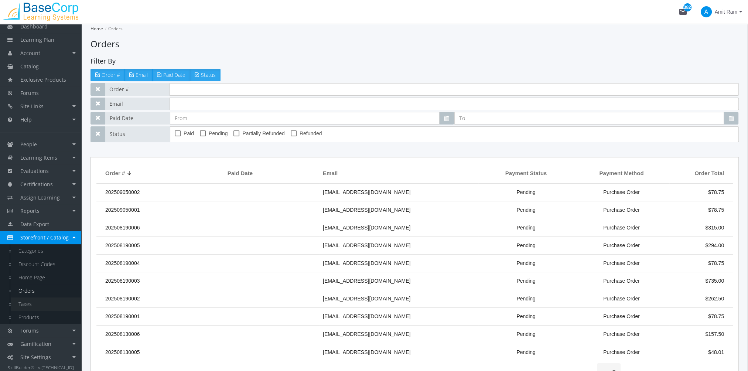
click at [28, 303] on link "Taxes" at bounding box center [46, 303] width 70 height 13
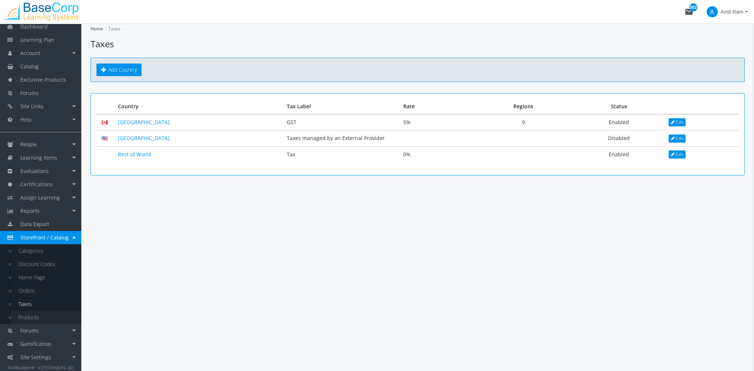
click at [33, 320] on link "Products" at bounding box center [46, 317] width 70 height 13
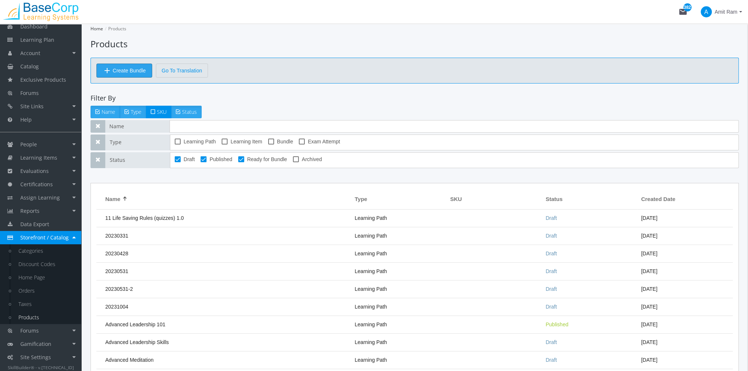
click at [127, 69] on span "Create Bundle" at bounding box center [129, 70] width 33 height 13
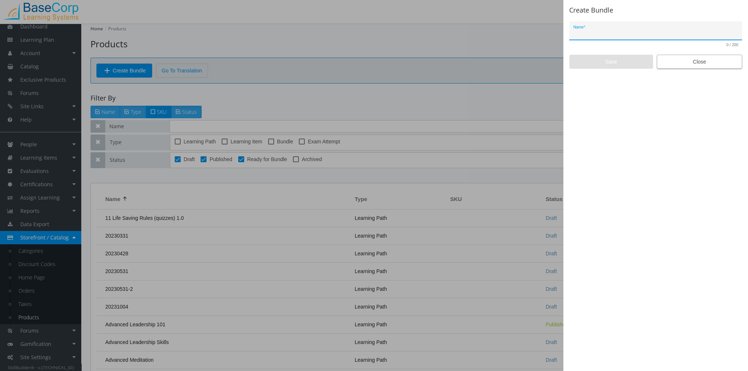
click at [718, 61] on span "Close" at bounding box center [699, 61] width 73 height 13
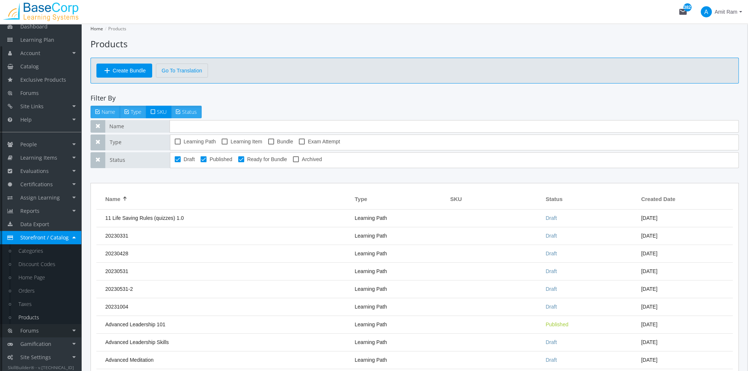
click at [35, 327] on span "Forums" at bounding box center [29, 330] width 18 height 7
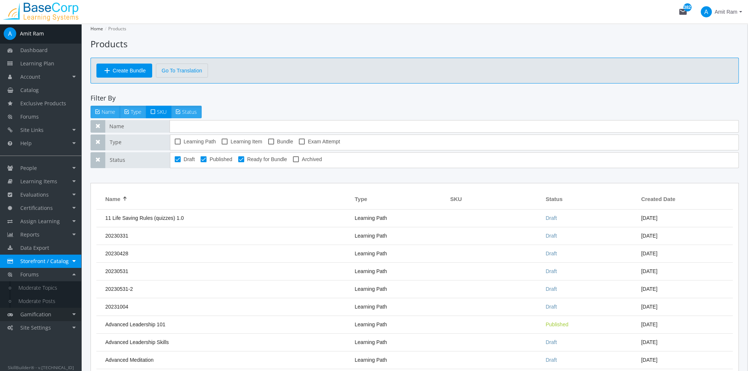
click at [58, 313] on link "Gamification" at bounding box center [40, 314] width 81 height 13
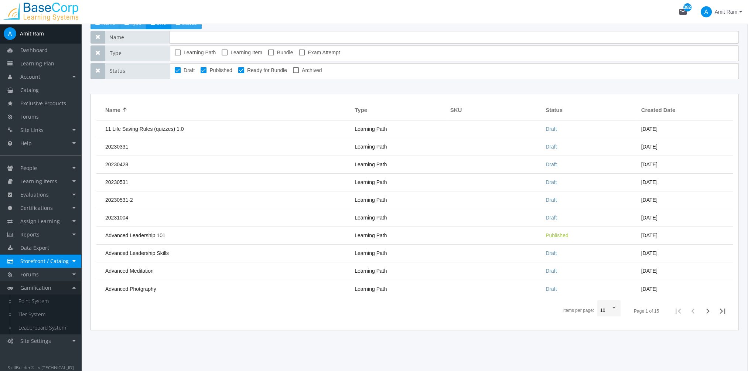
scroll to position [92, 0]
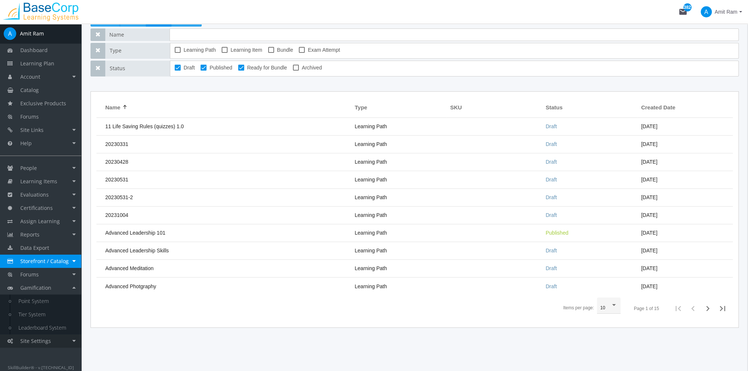
click at [45, 341] on span "Site Settings" at bounding box center [35, 340] width 31 height 7
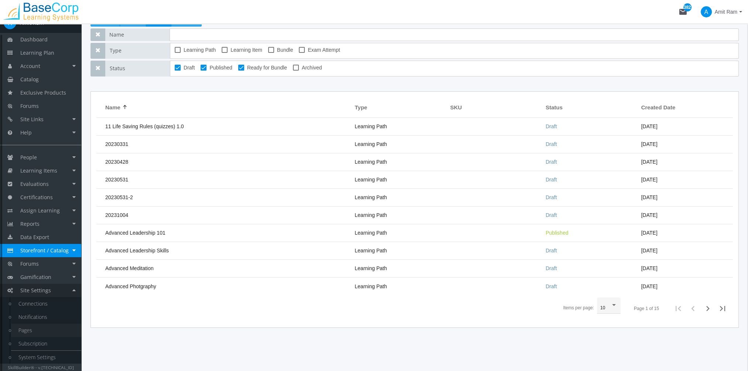
scroll to position [0, 0]
